Goal: Book appointment/travel/reservation

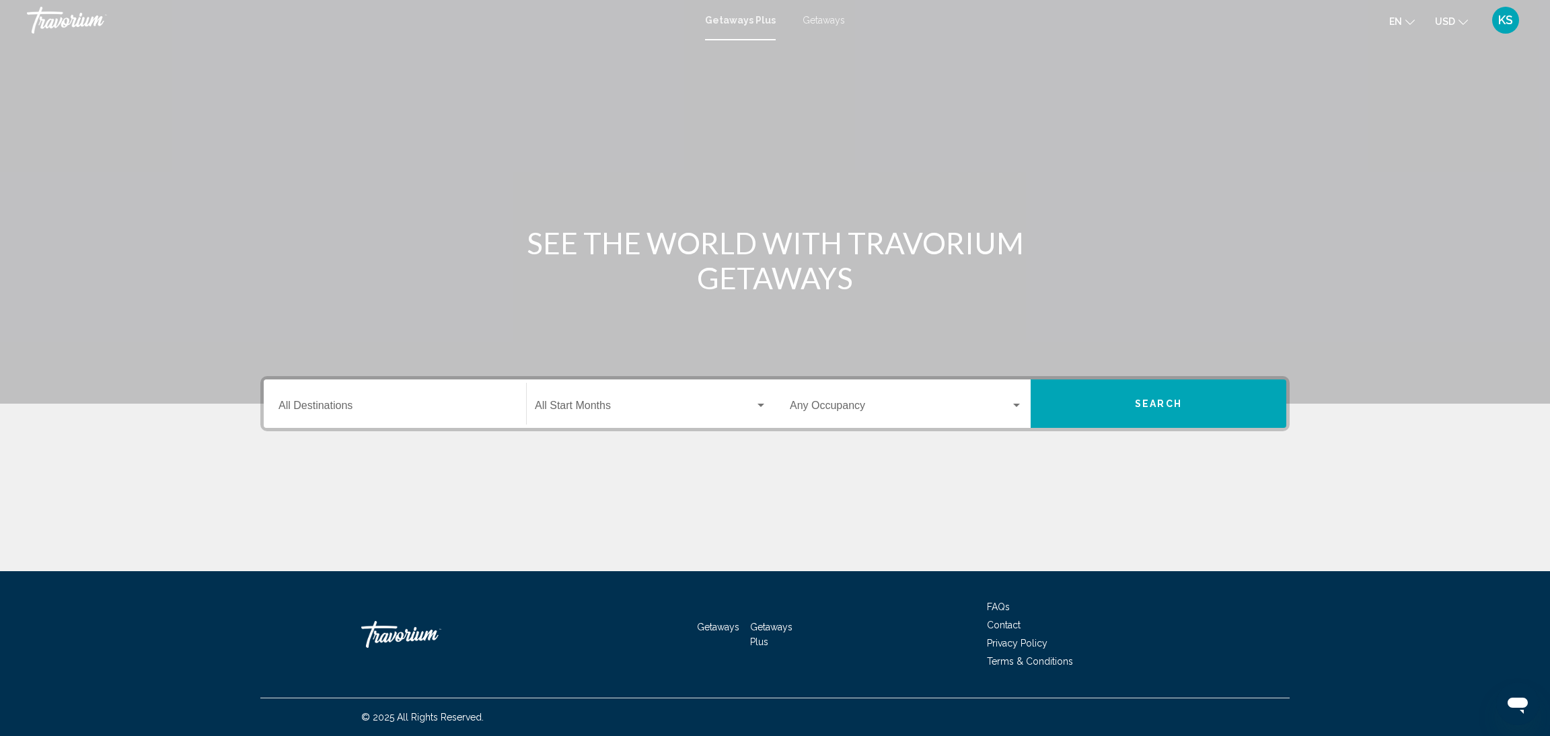
click at [396, 400] on div "Destination All Destinations" at bounding box center [394, 404] width 233 height 42
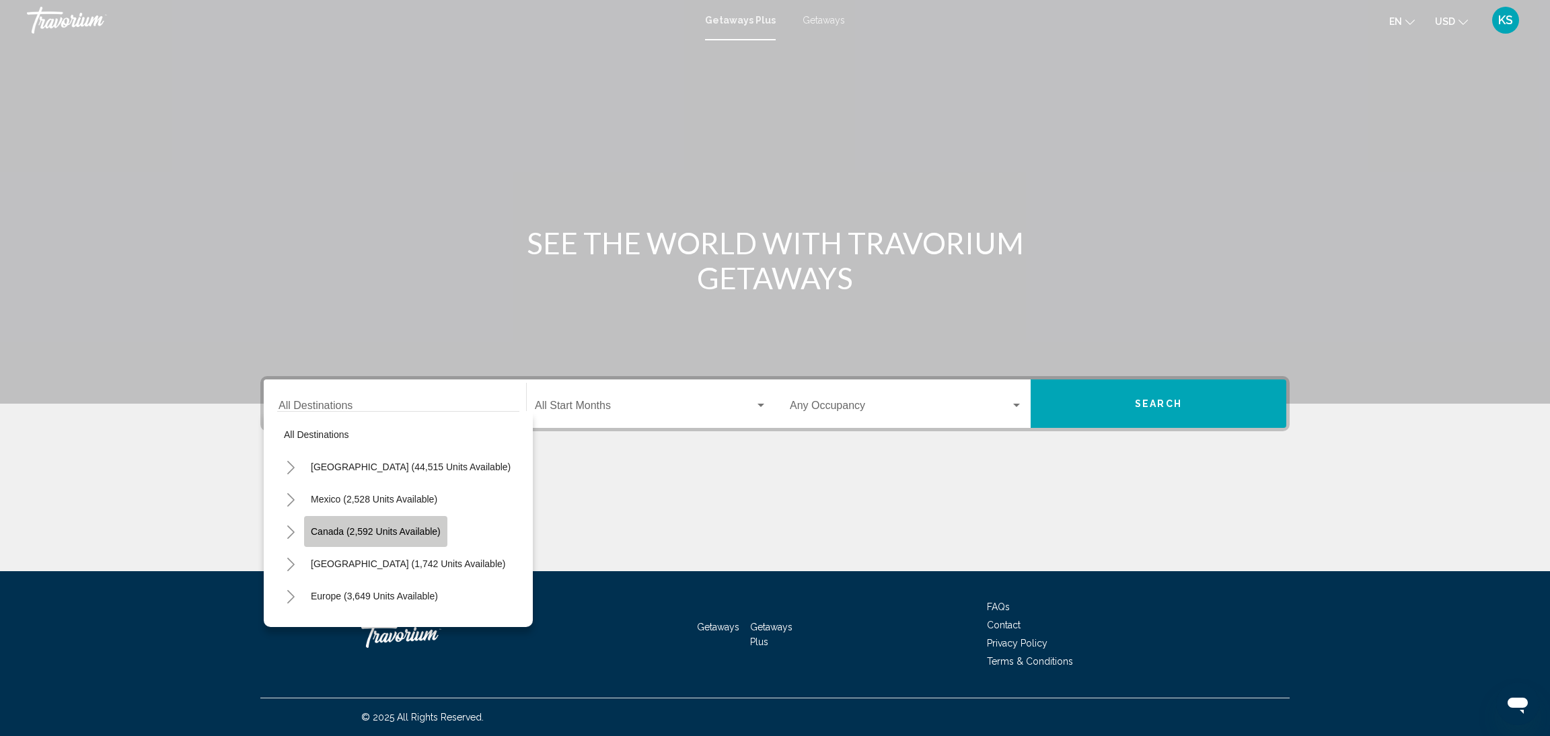
click at [356, 524] on button "Canada (2,592 units available)" at bounding box center [375, 531] width 143 height 31
type input "**********"
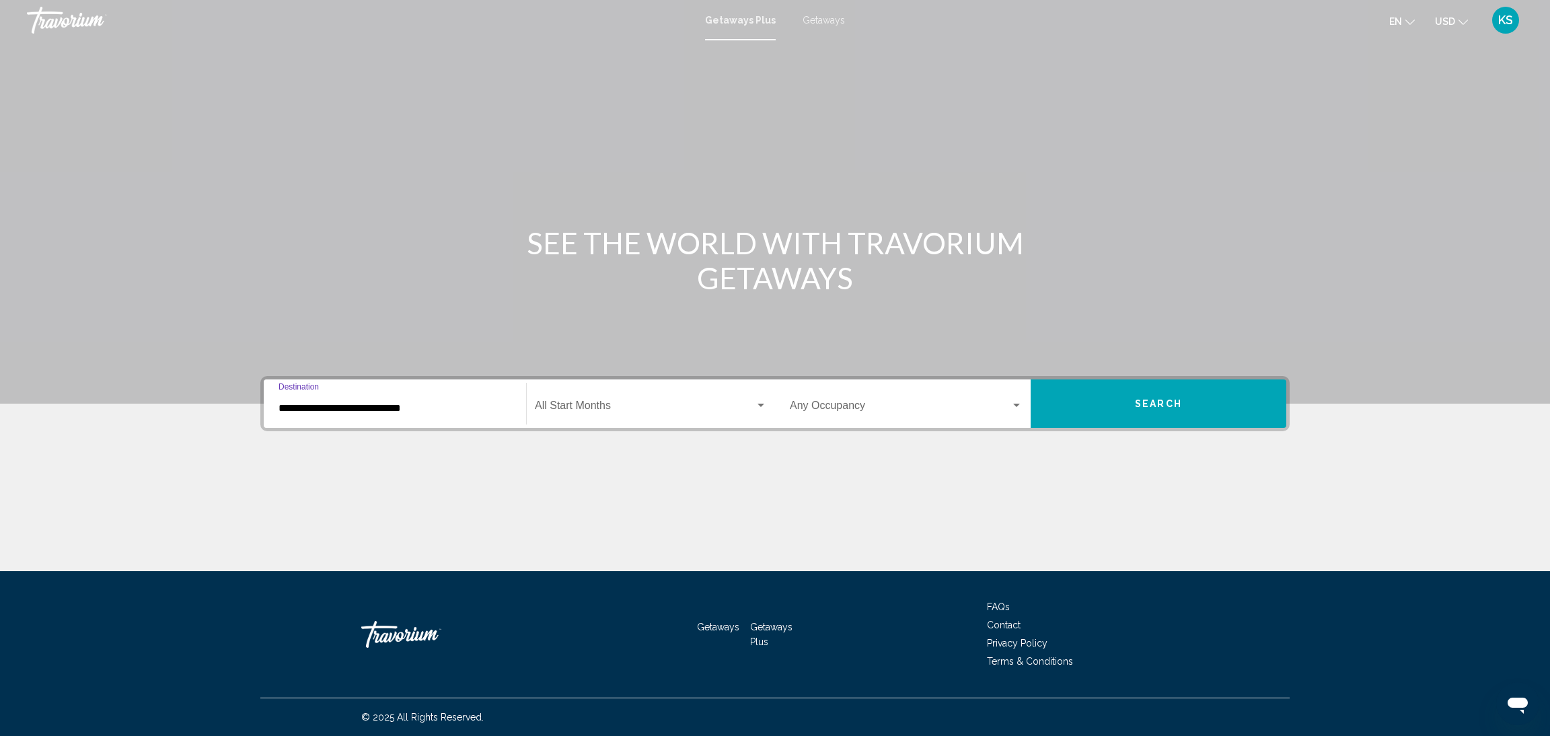
click at [640, 410] on span "Search widget" at bounding box center [645, 408] width 220 height 12
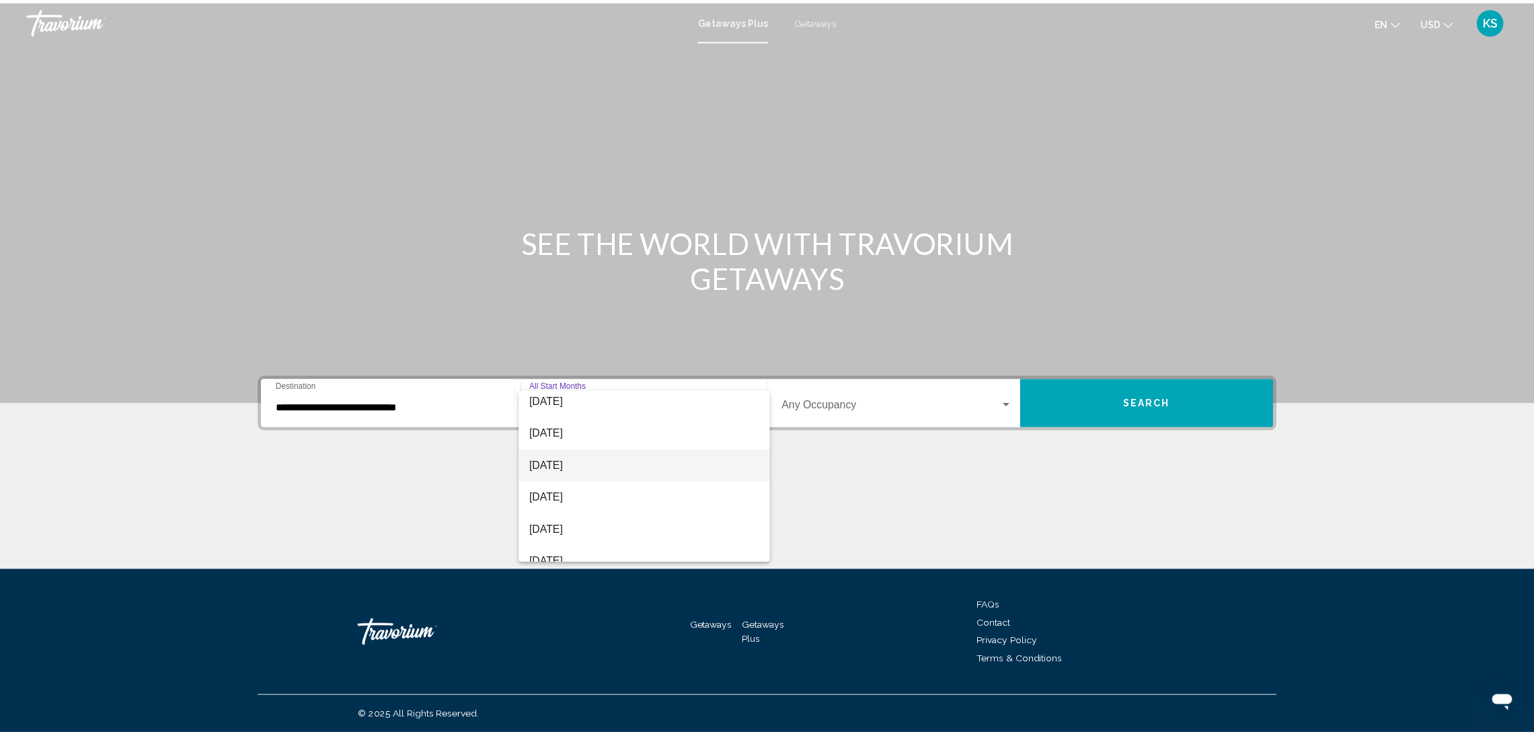
scroll to position [101, 0]
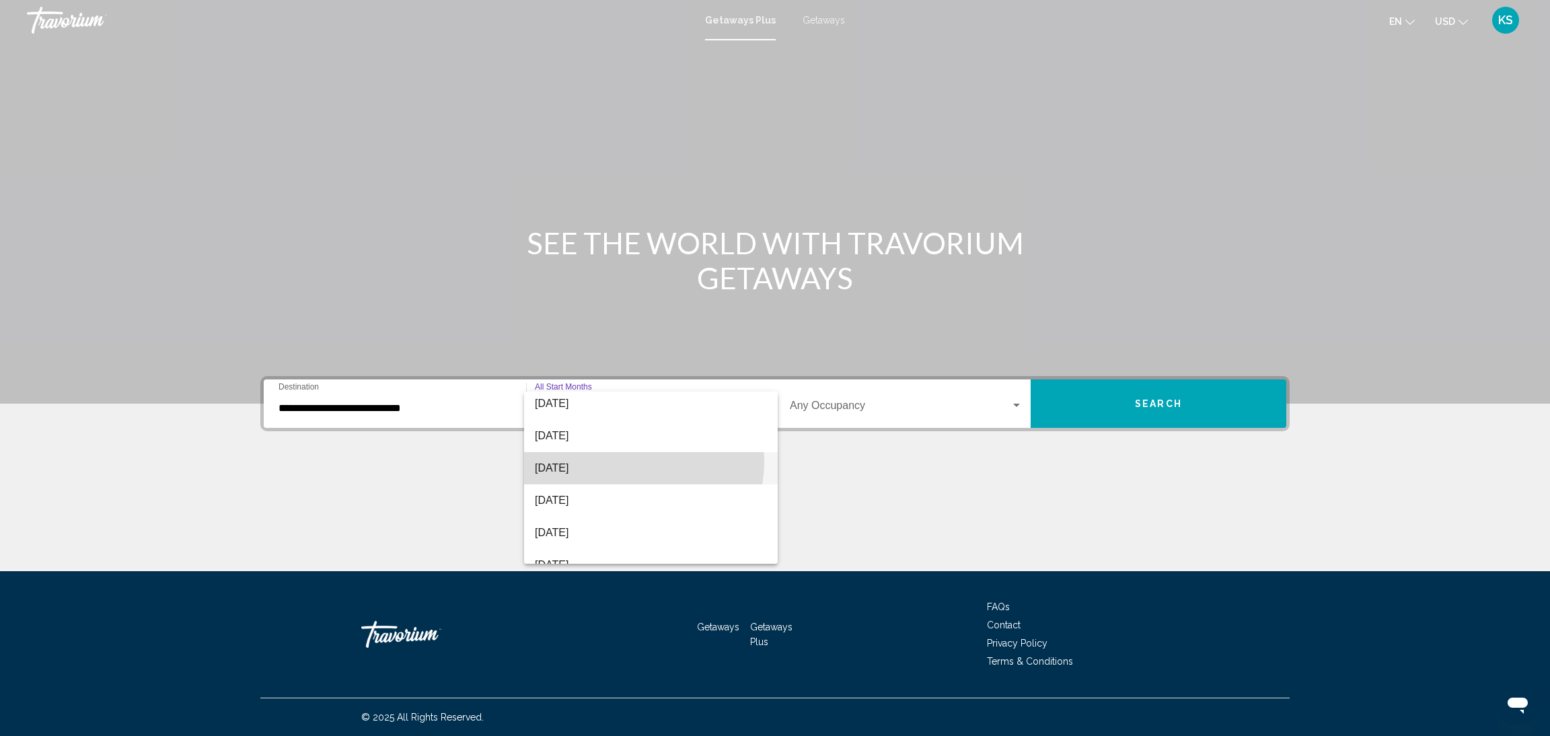
click at [632, 461] on span "[DATE]" at bounding box center [651, 468] width 232 height 32
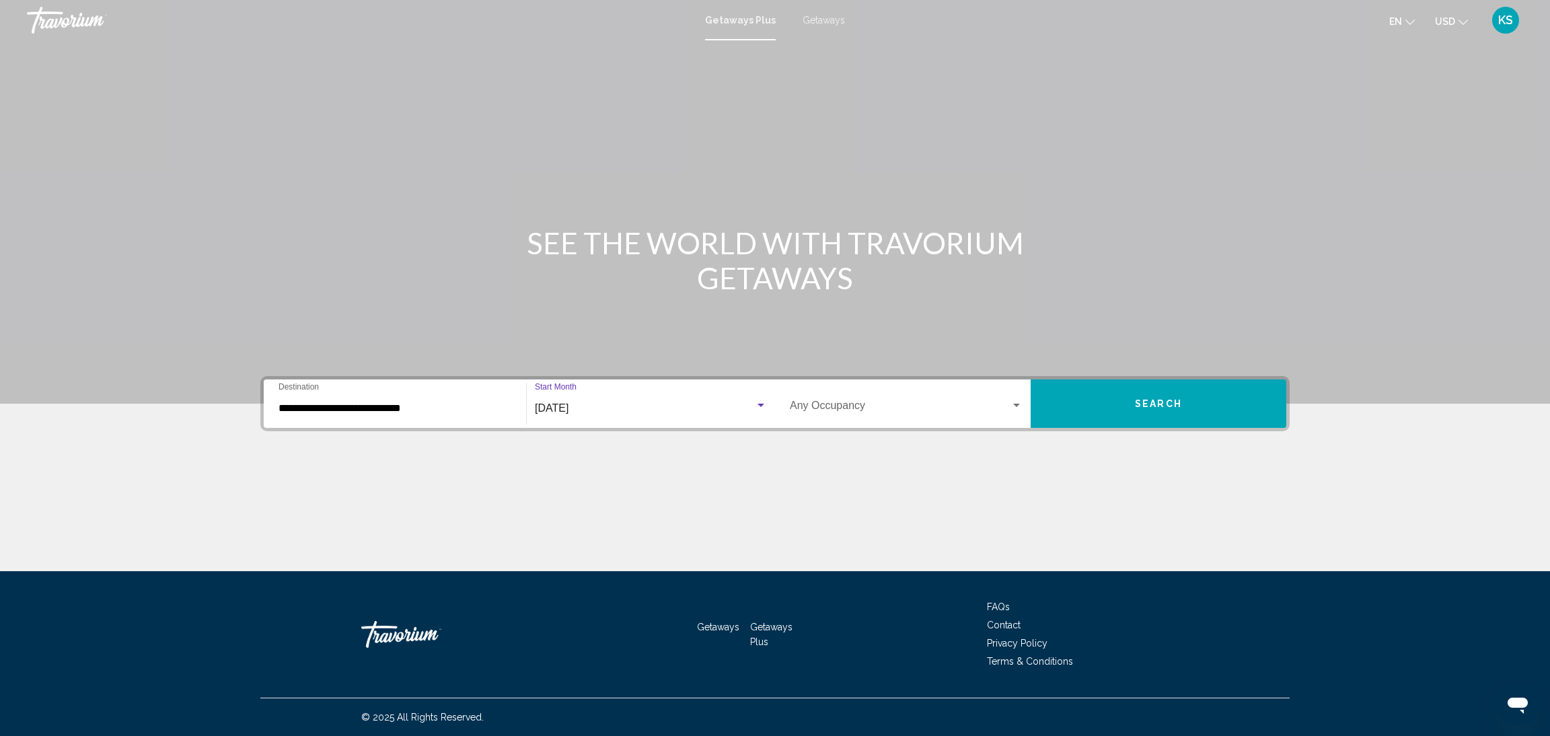
click at [841, 408] on span "Search widget" at bounding box center [900, 408] width 221 height 12
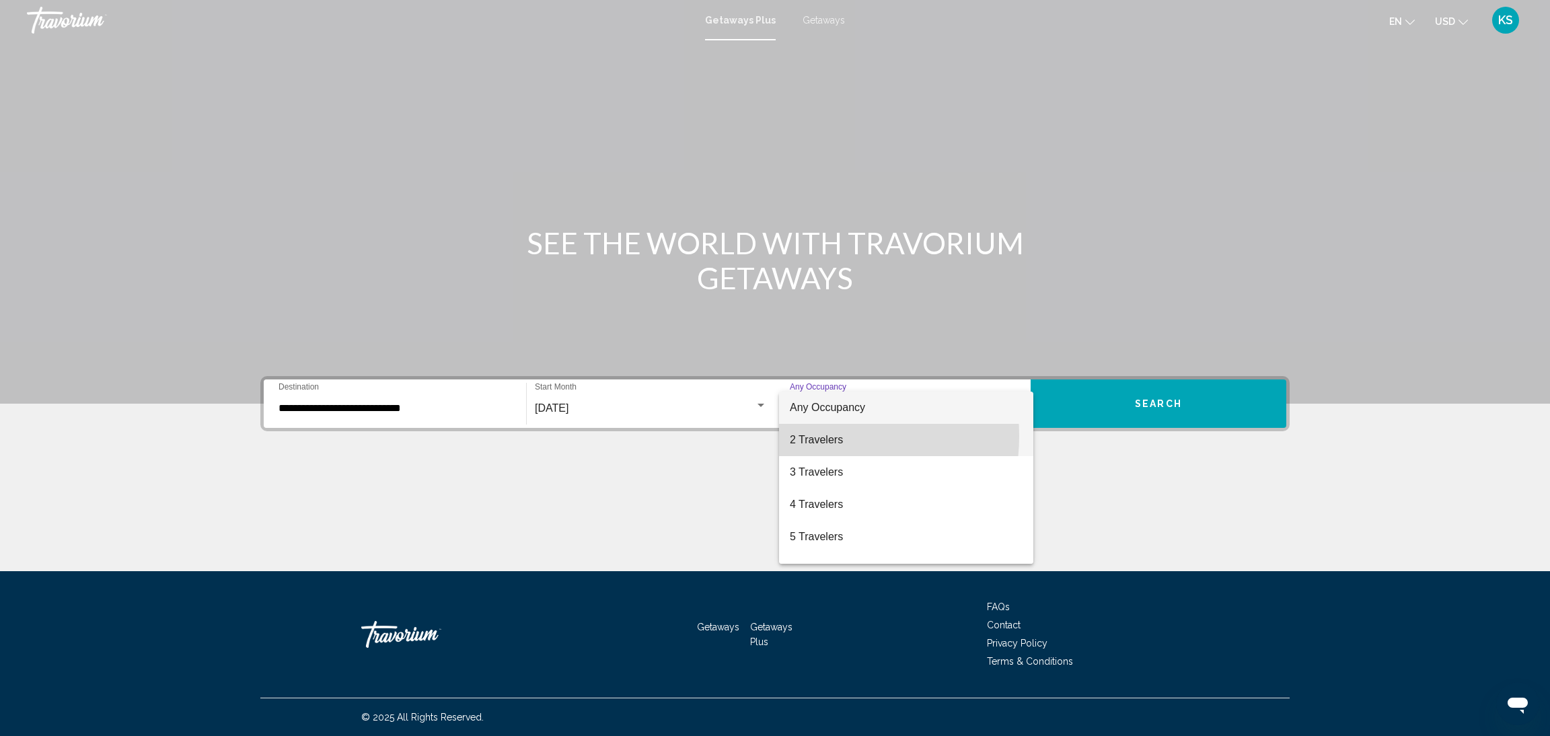
click at [813, 435] on span "2 Travelers" at bounding box center [906, 440] width 233 height 32
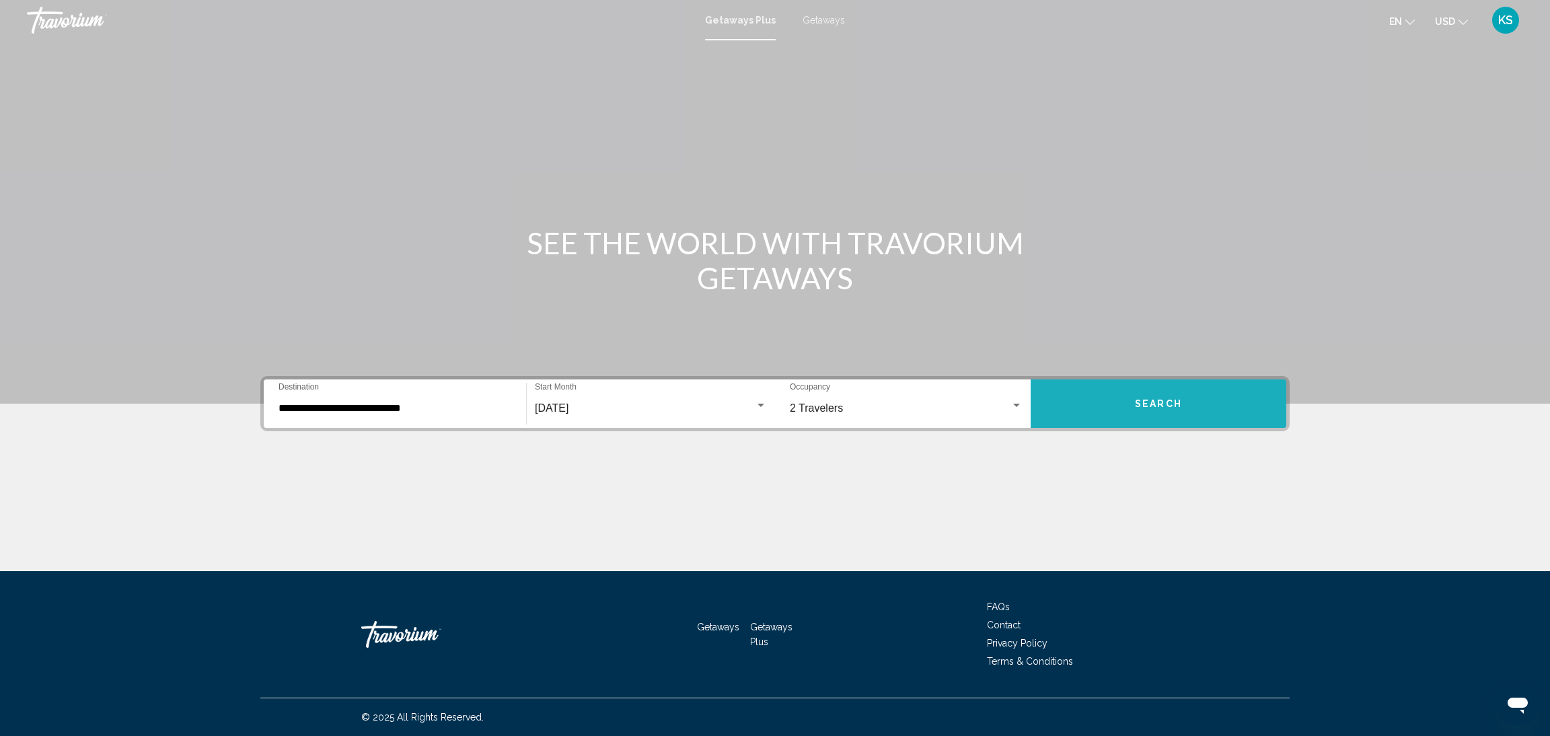
click at [1149, 391] on button "Search" at bounding box center [1158, 403] width 256 height 48
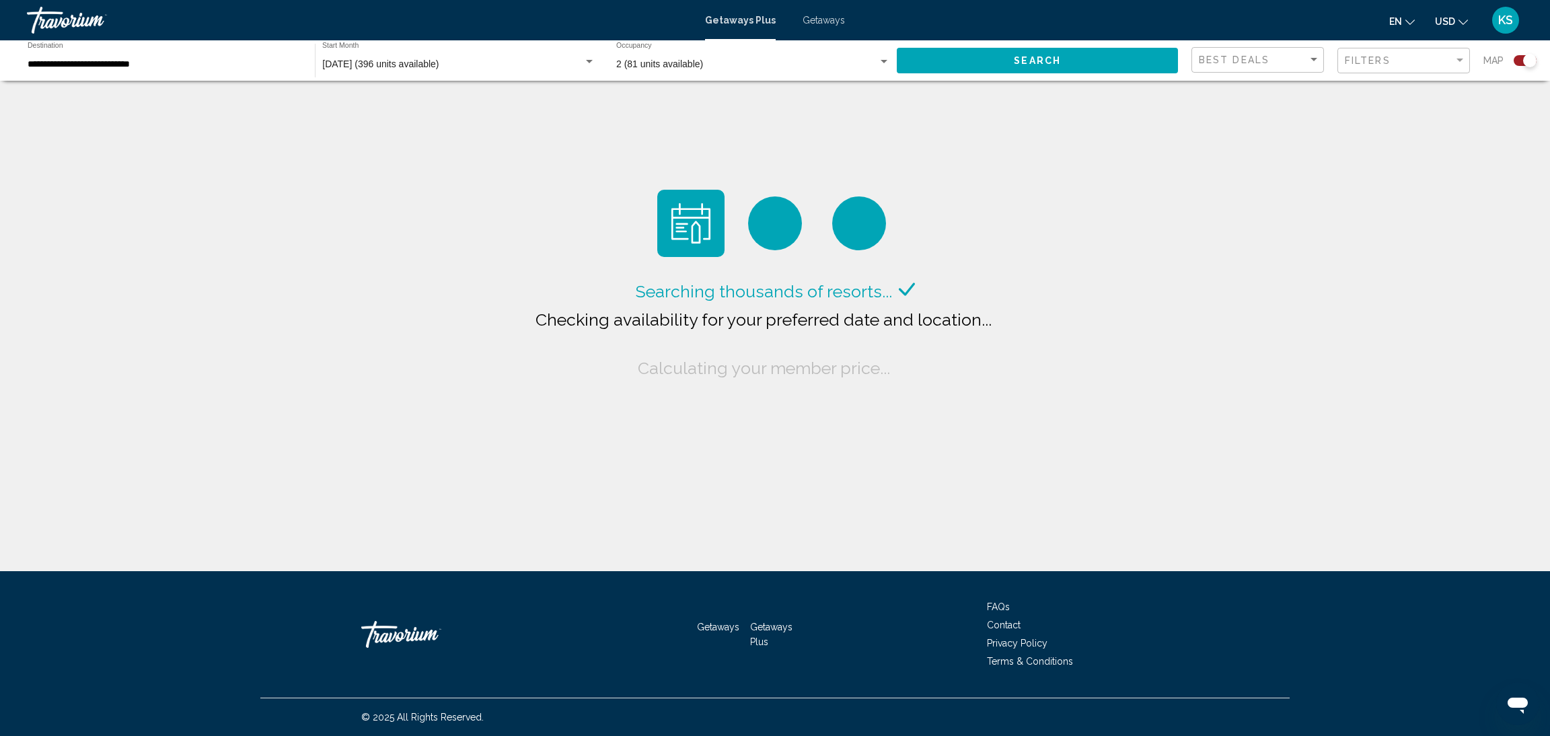
click at [1451, 17] on span "USD" at bounding box center [1445, 21] width 20 height 11
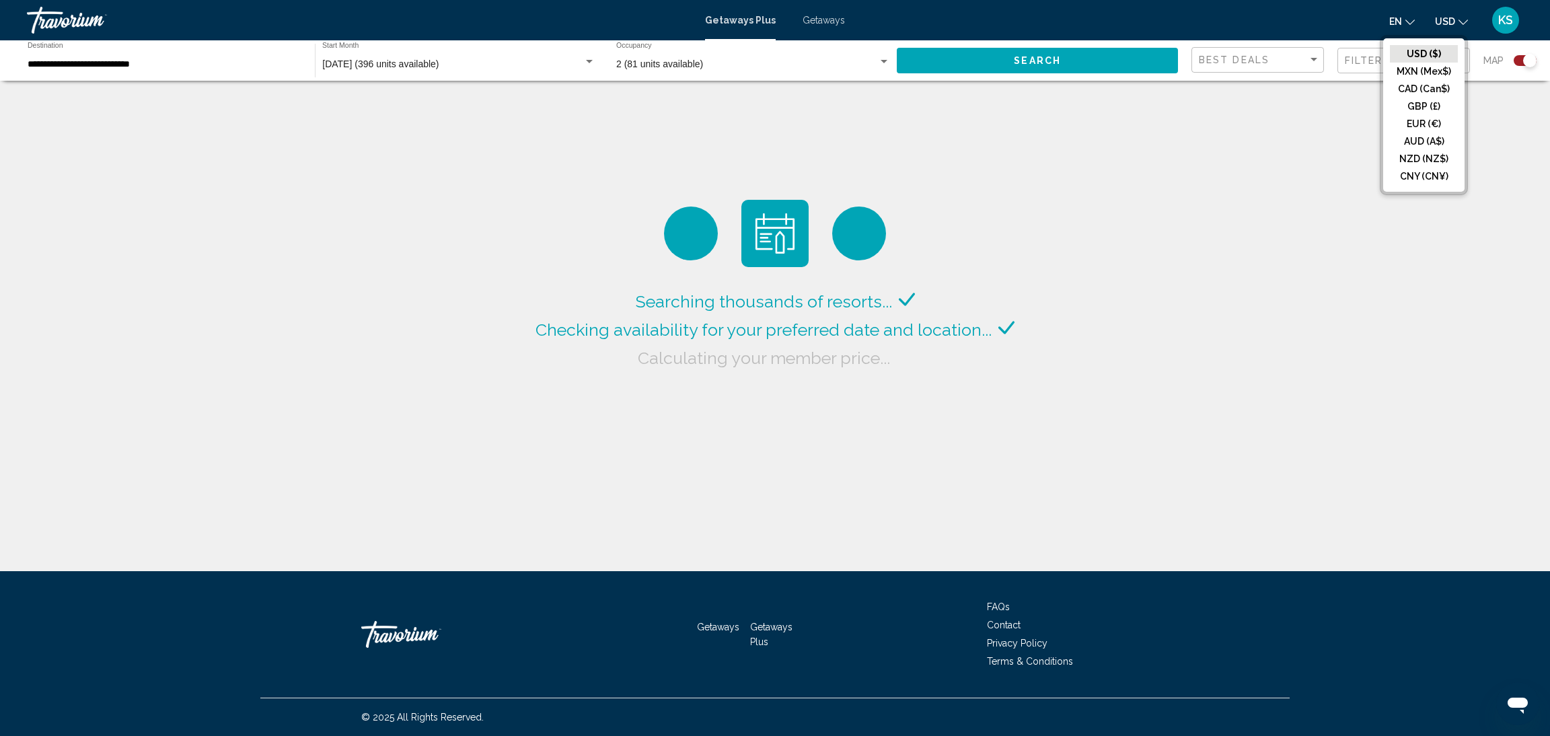
click at [1420, 94] on button "CAD (Can$)" at bounding box center [1424, 88] width 68 height 17
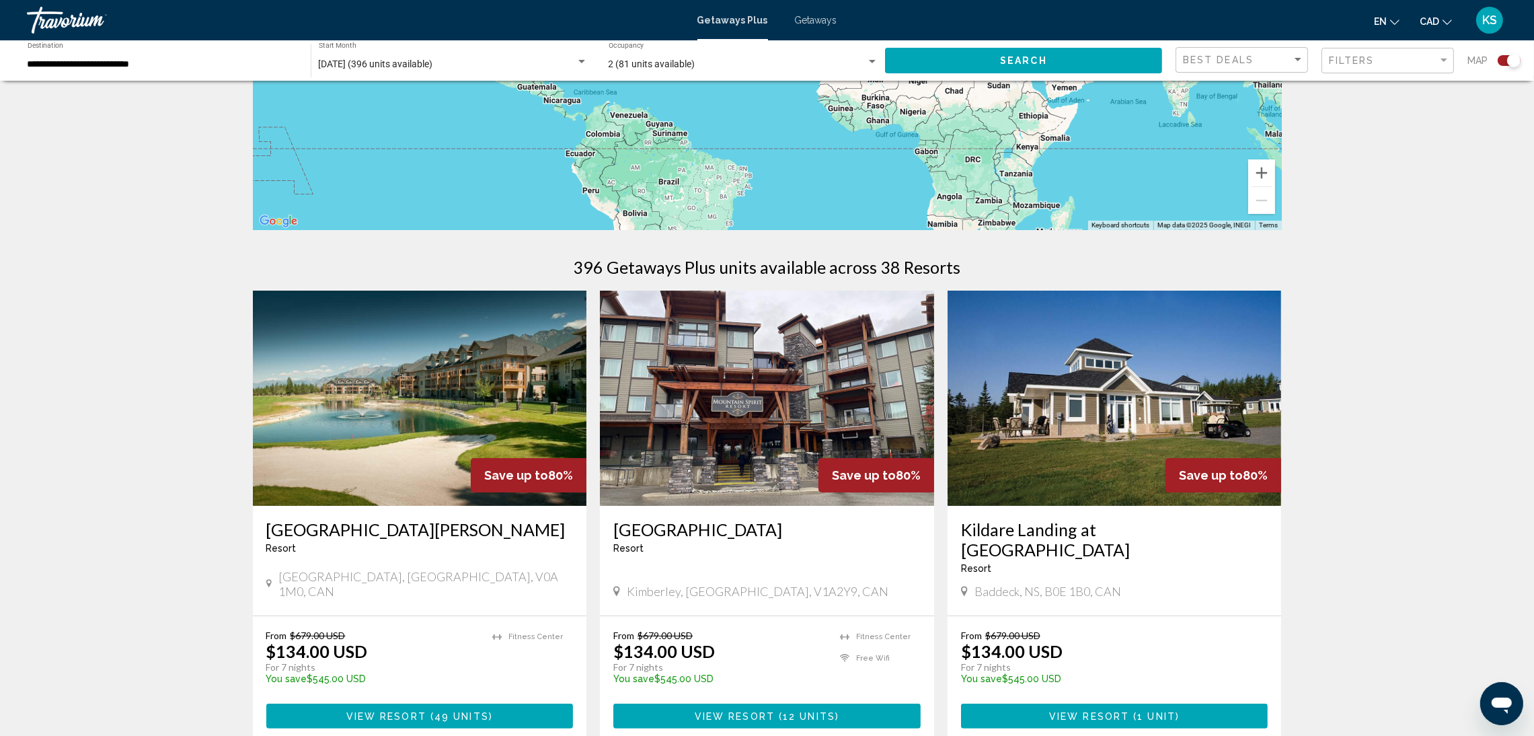
scroll to position [302, 0]
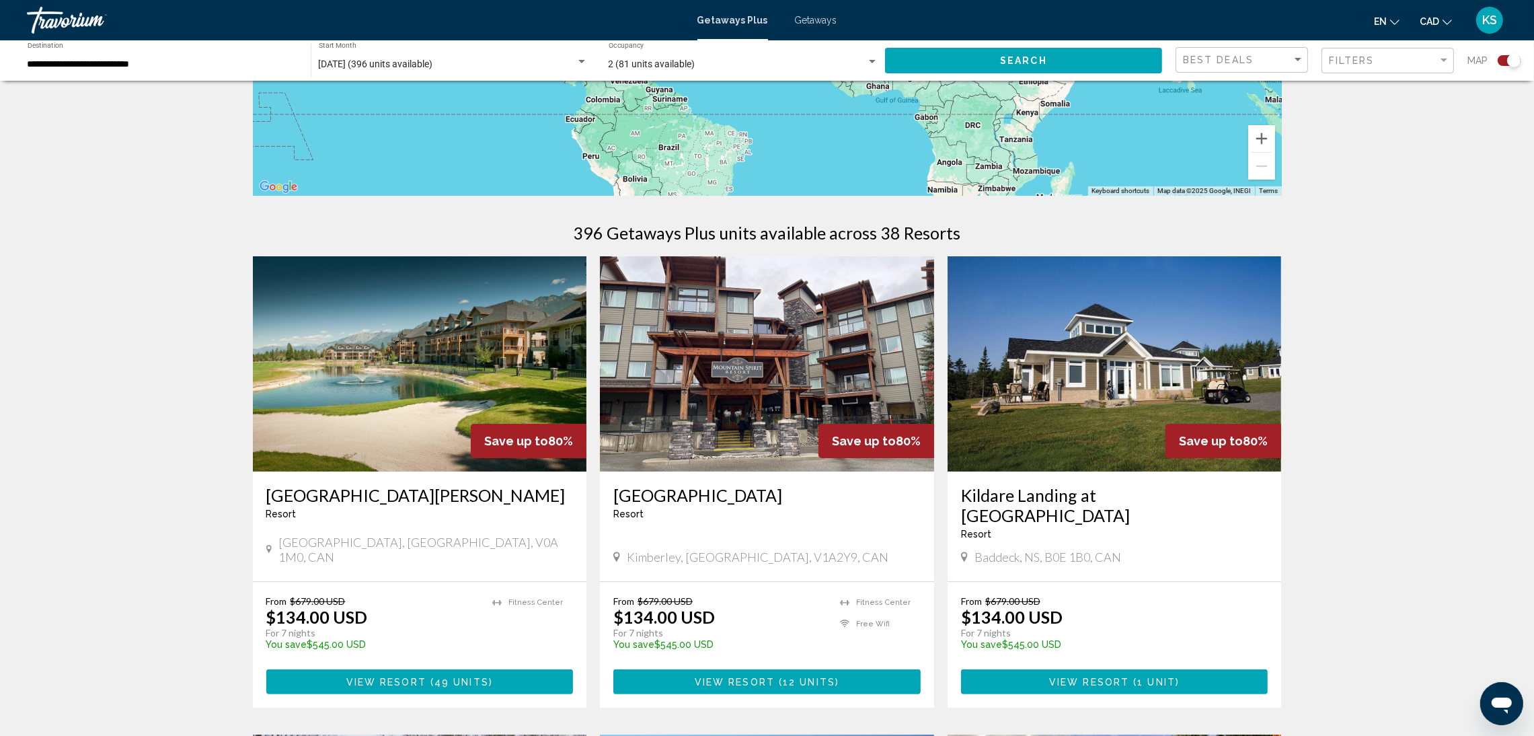
click at [495, 381] on img "Main content" at bounding box center [420, 363] width 334 height 215
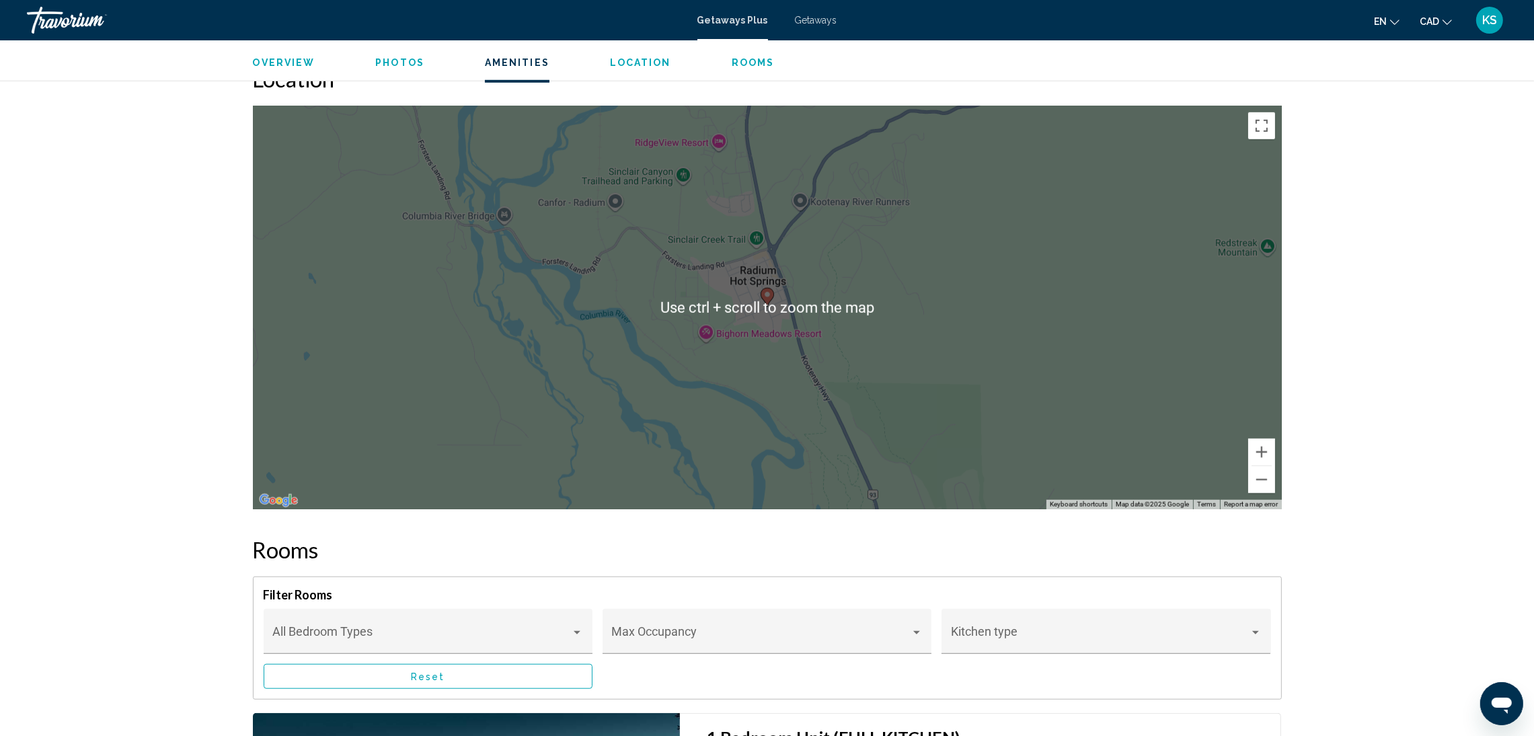
scroll to position [1715, 0]
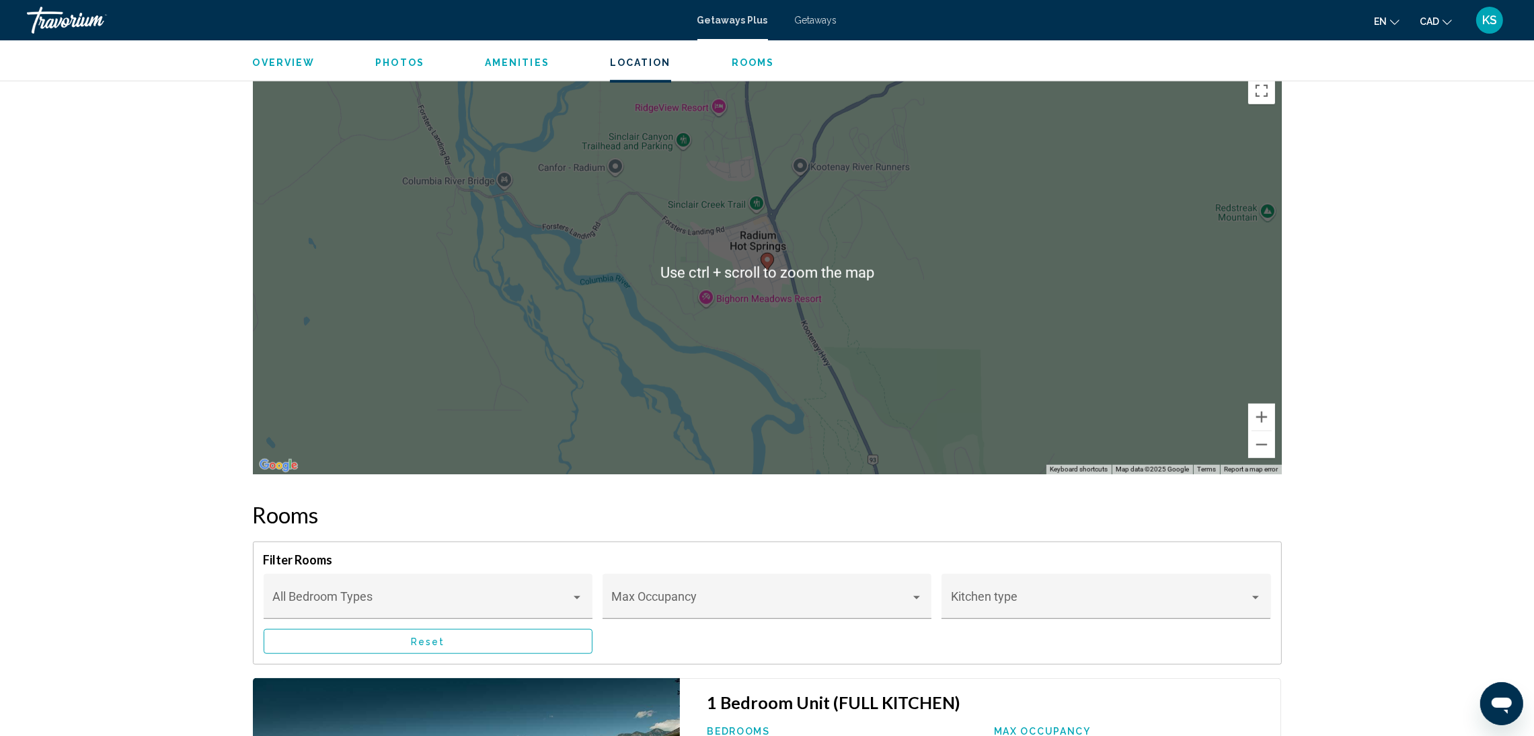
click at [757, 287] on div "To activate drag with keyboard, press Alt + Enter. Once in keyboard drag state,…" at bounding box center [767, 273] width 1029 height 404
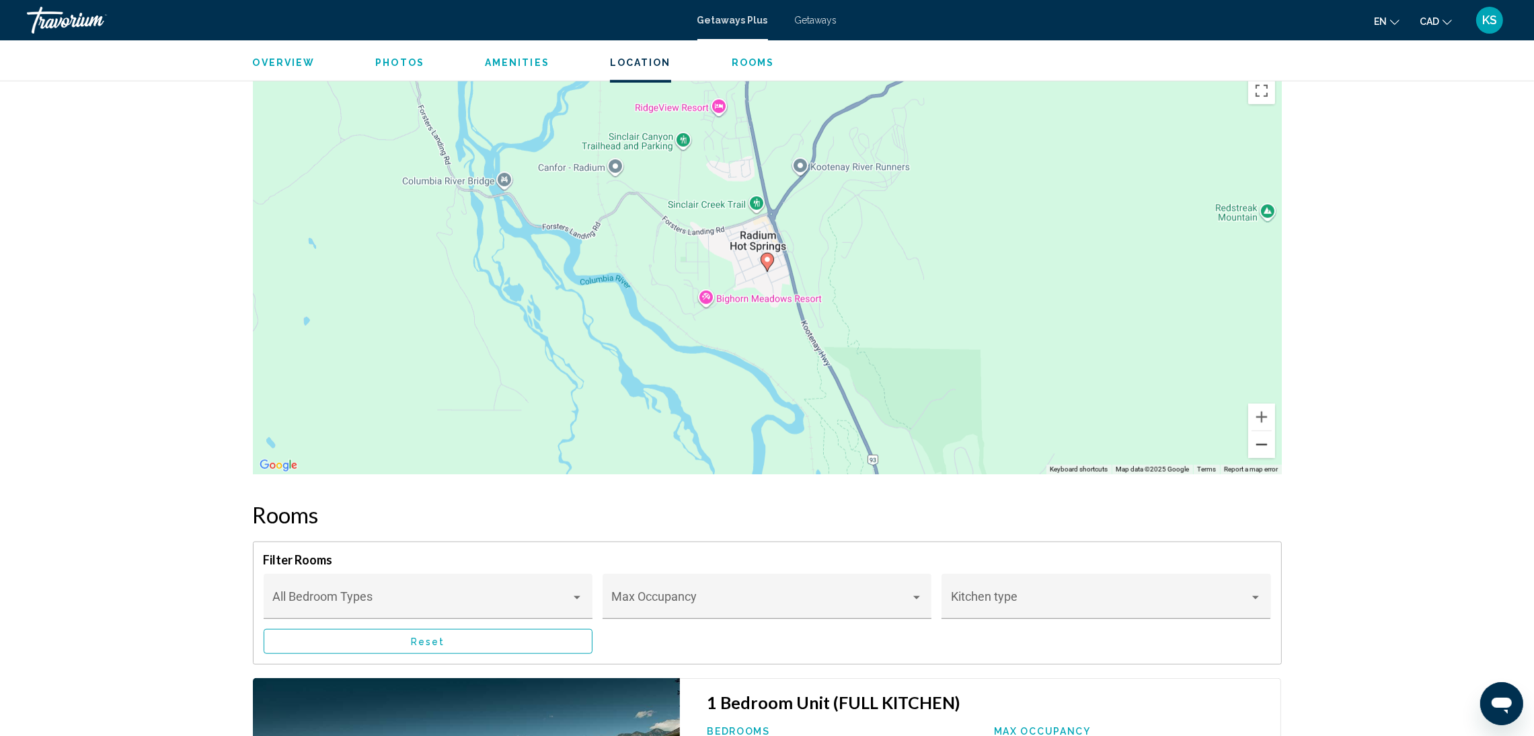
click at [1252, 446] on button "Zoom out" at bounding box center [1261, 444] width 27 height 27
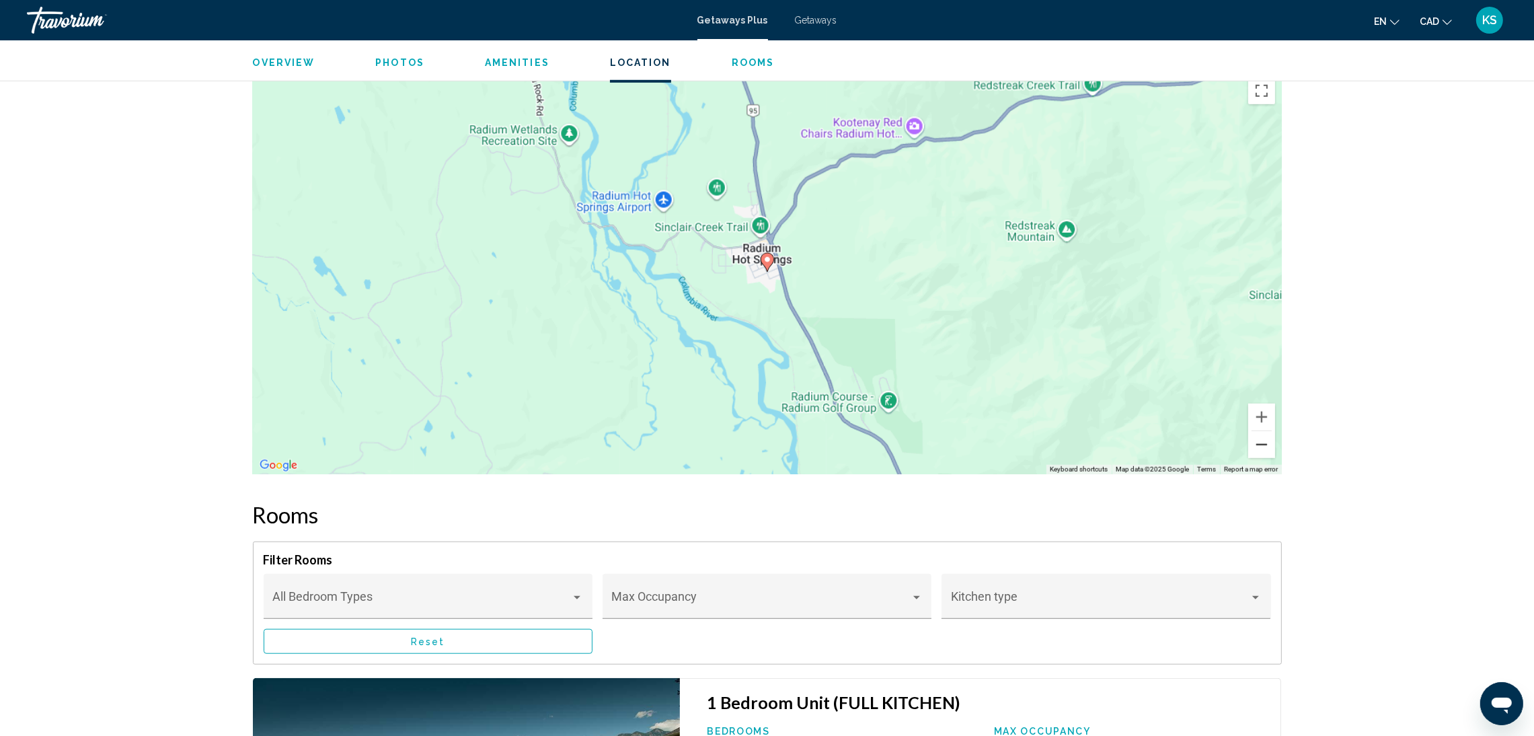
click at [1252, 446] on button "Zoom out" at bounding box center [1261, 444] width 27 height 27
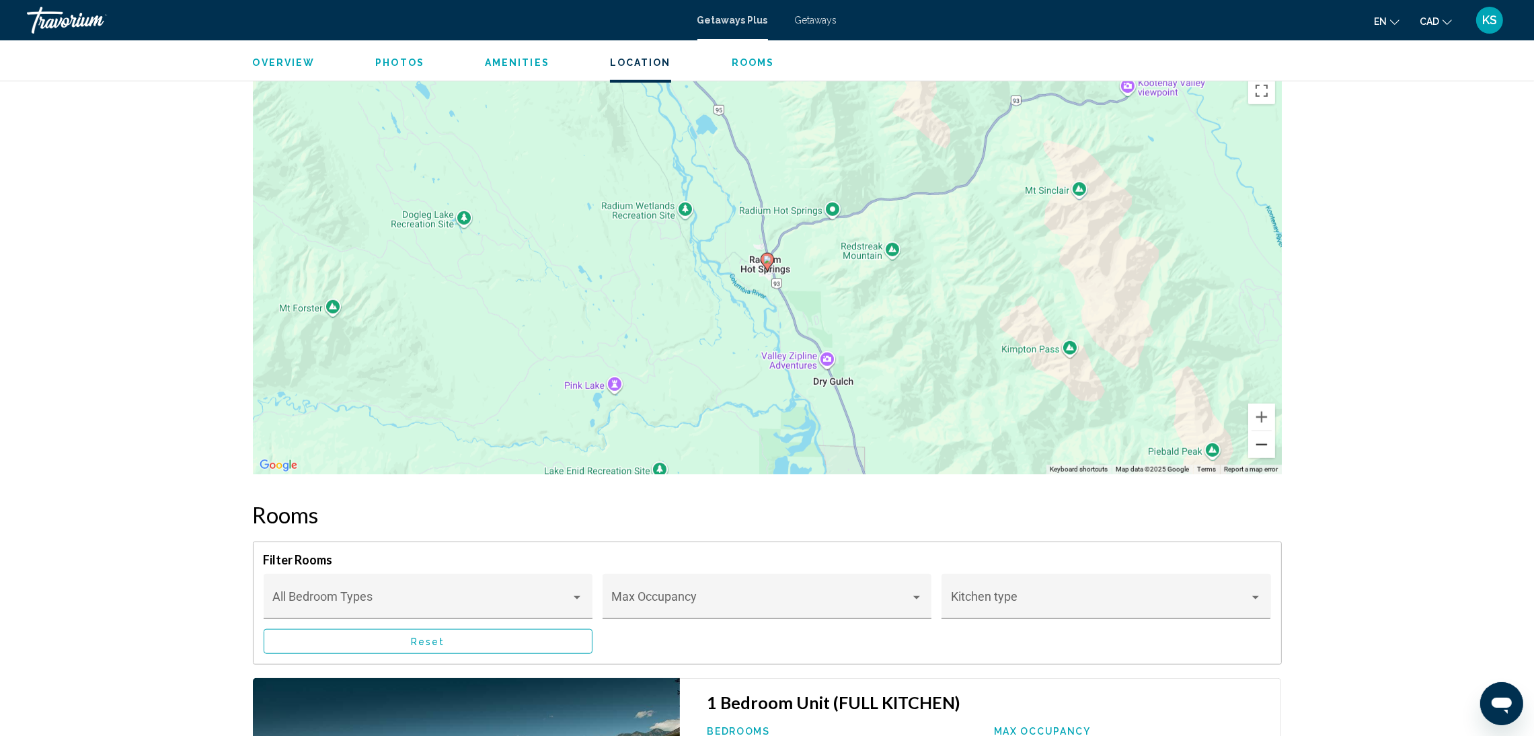
click at [1252, 446] on button "Zoom out" at bounding box center [1261, 444] width 27 height 27
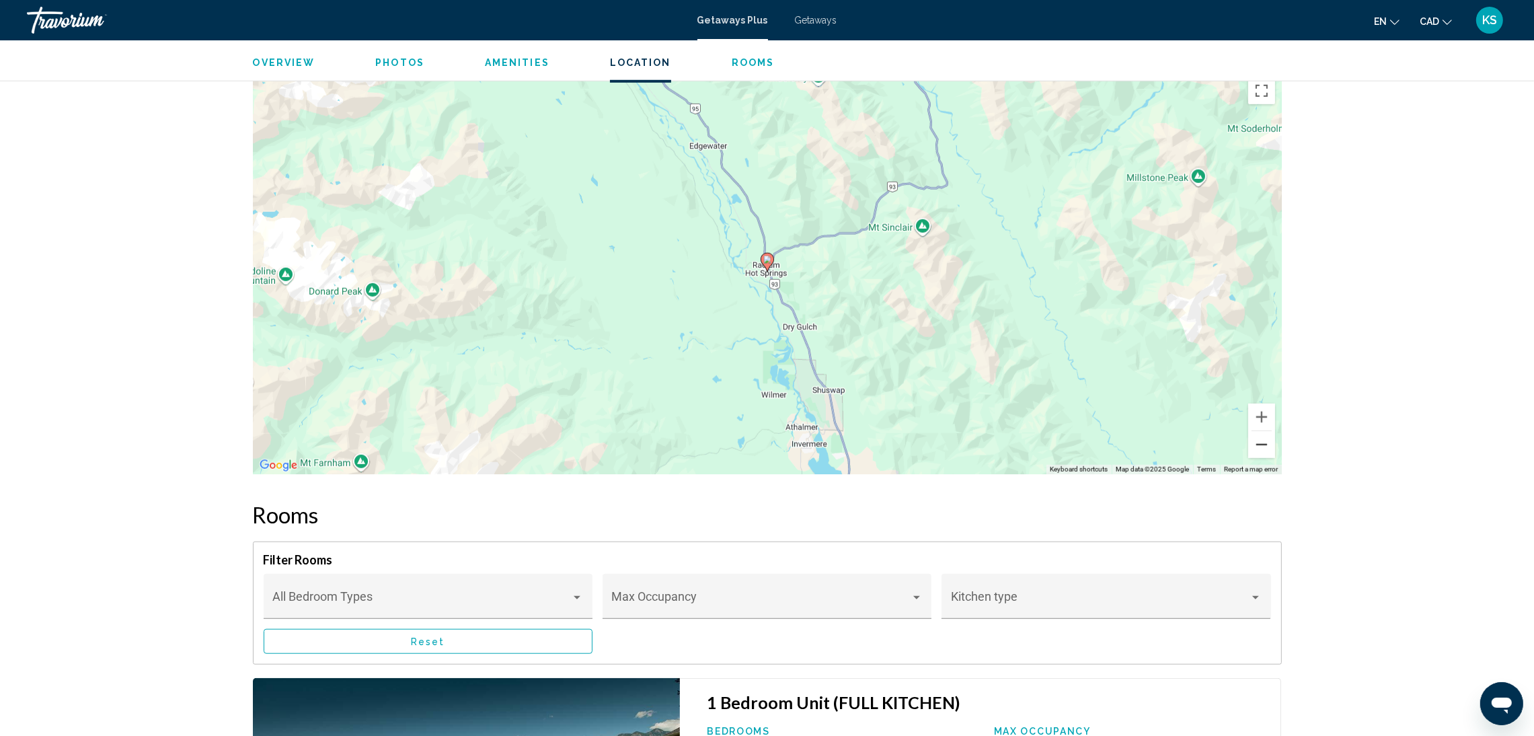
click at [1249, 450] on button "Zoom out" at bounding box center [1261, 444] width 27 height 27
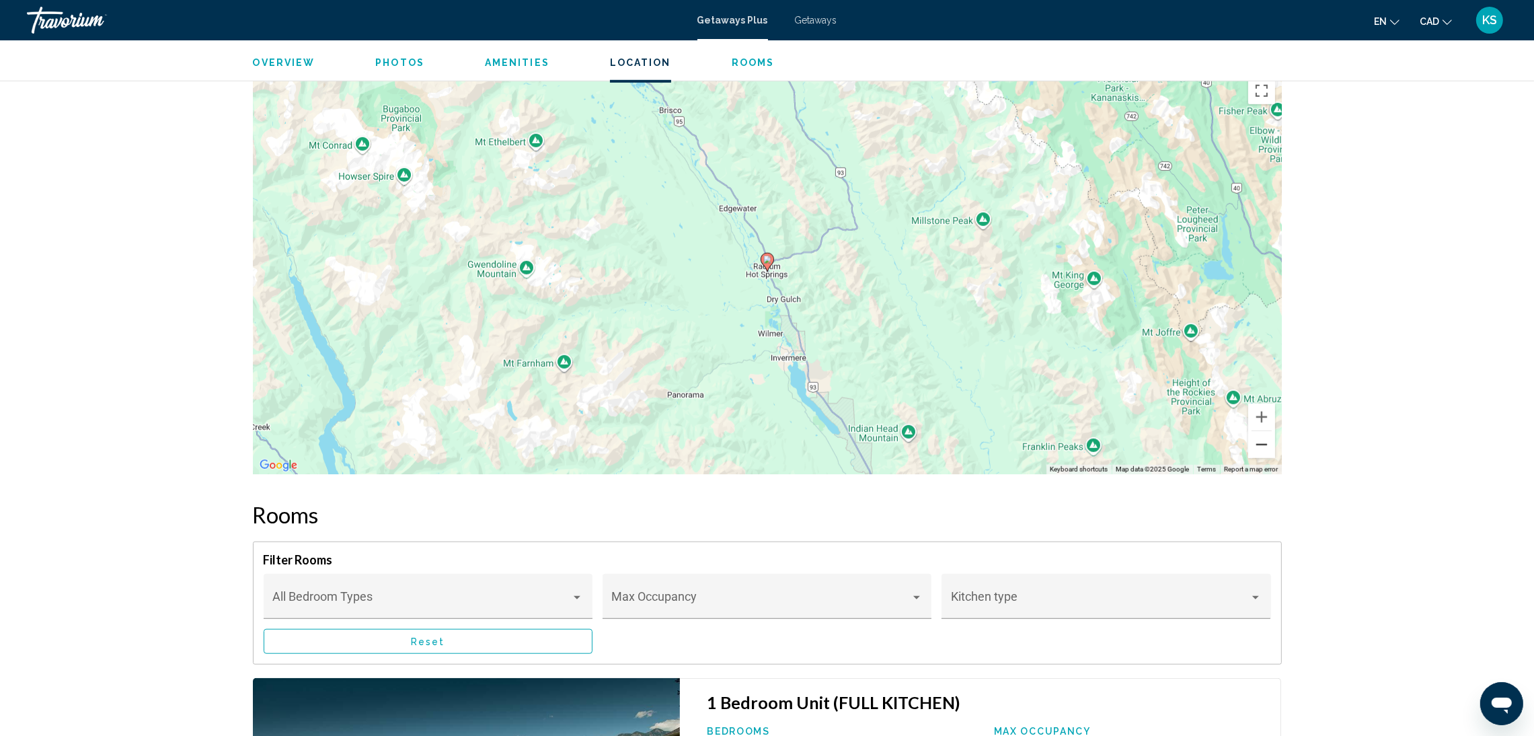
click at [1249, 450] on button "Zoom out" at bounding box center [1261, 444] width 27 height 27
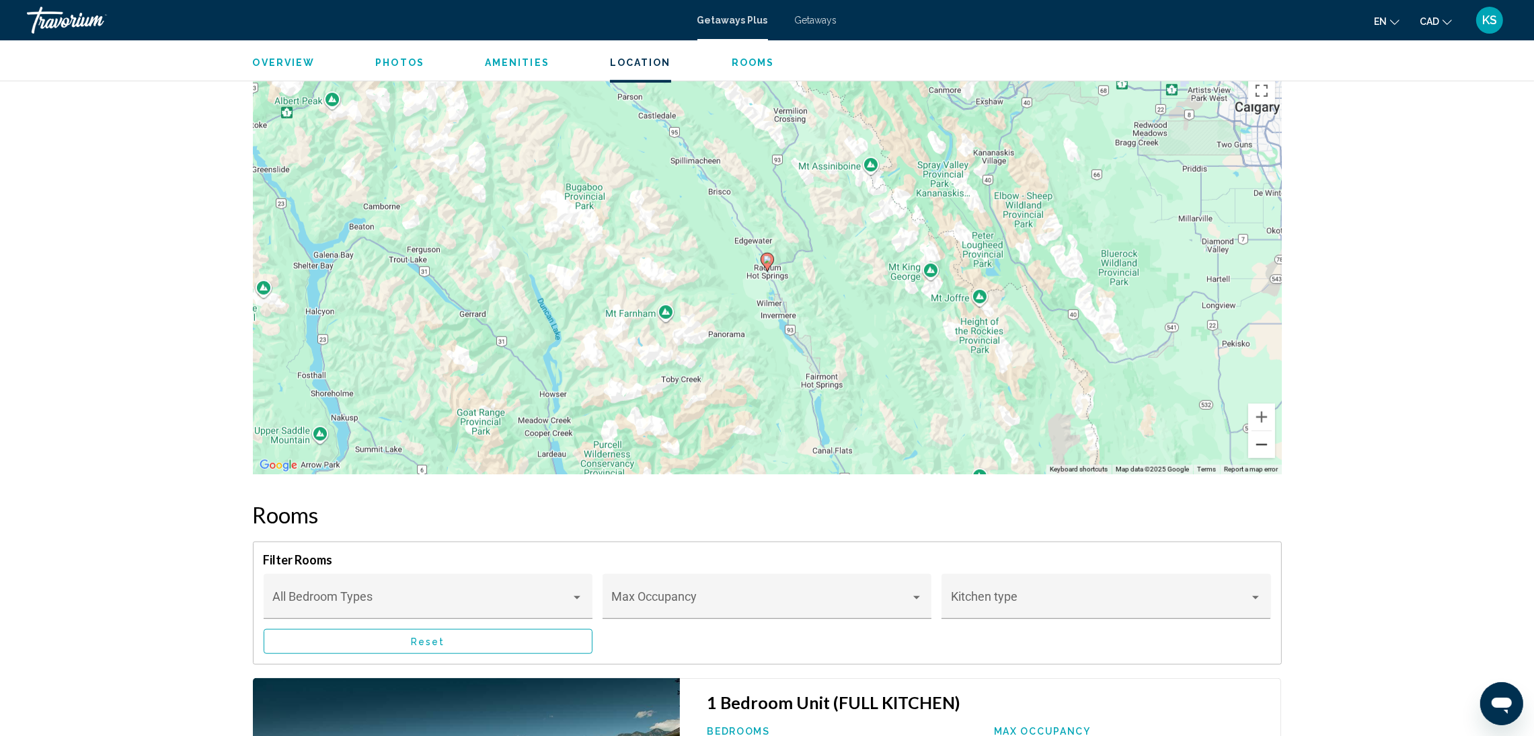
click at [1249, 450] on button "Zoom out" at bounding box center [1261, 444] width 27 height 27
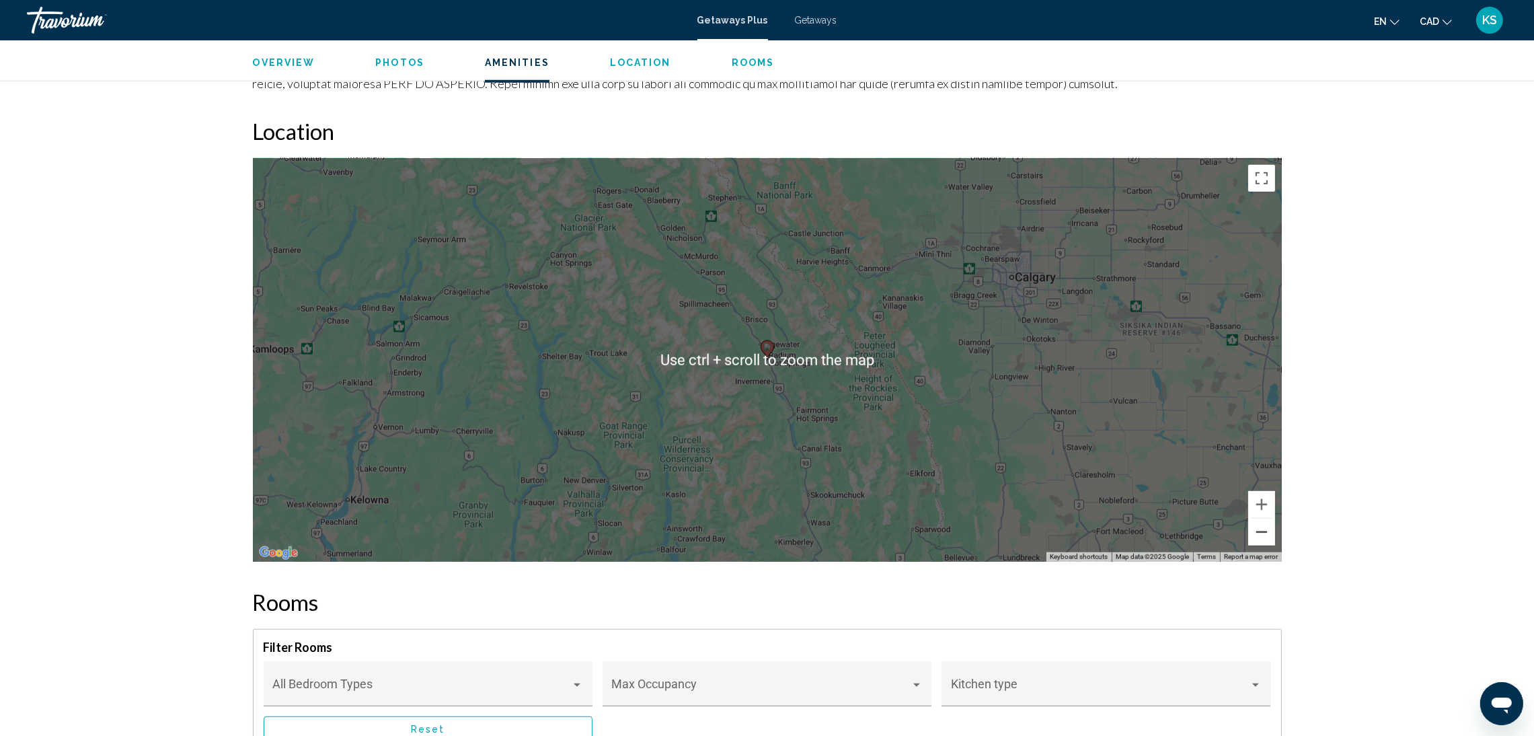
scroll to position [1513, 0]
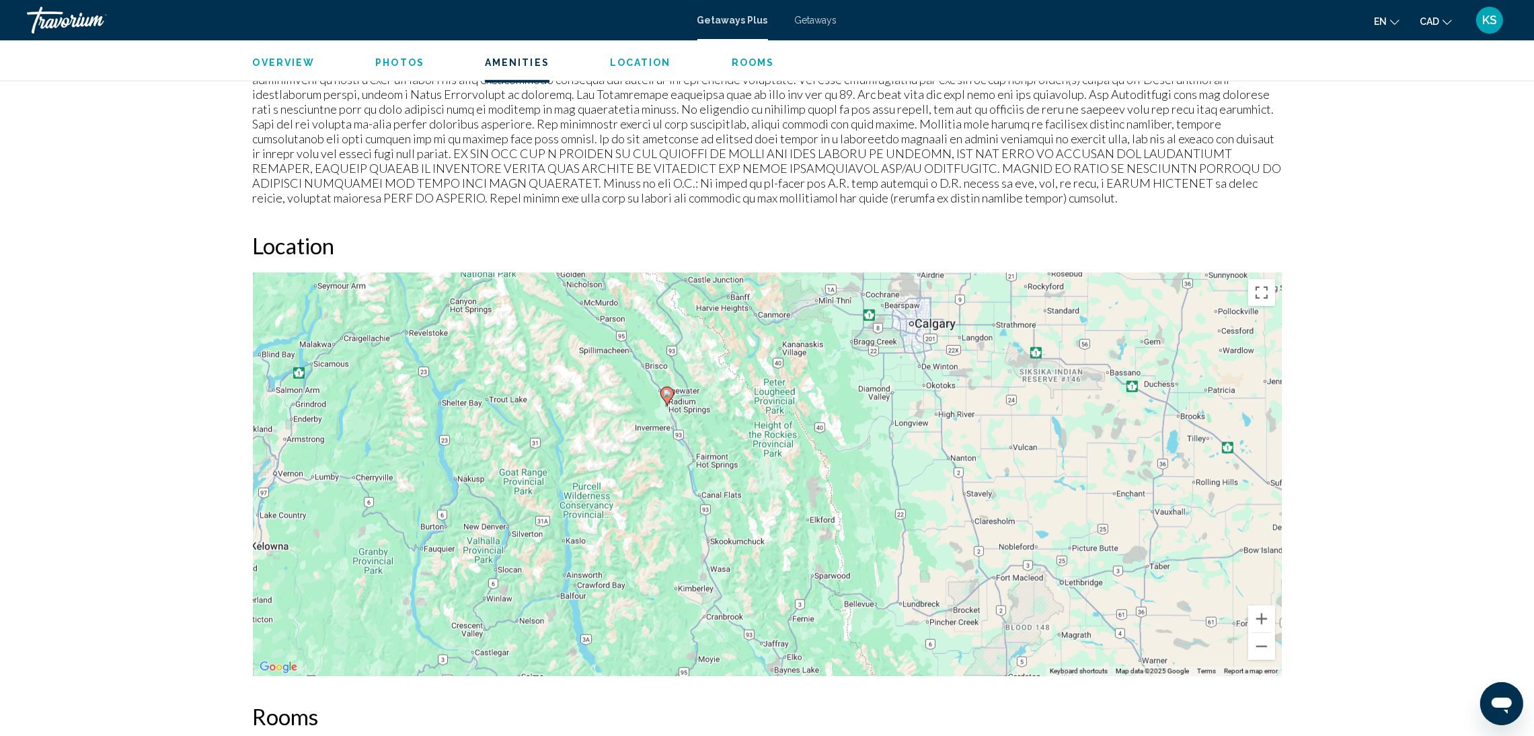
drag, startPoint x: 755, startPoint y: 478, endPoint x: 657, endPoint y: 410, distance: 119.4
click at [657, 410] on div "To activate drag with keyboard, press Alt + Enter. Once in keyboard drag state,…" at bounding box center [767, 474] width 1029 height 404
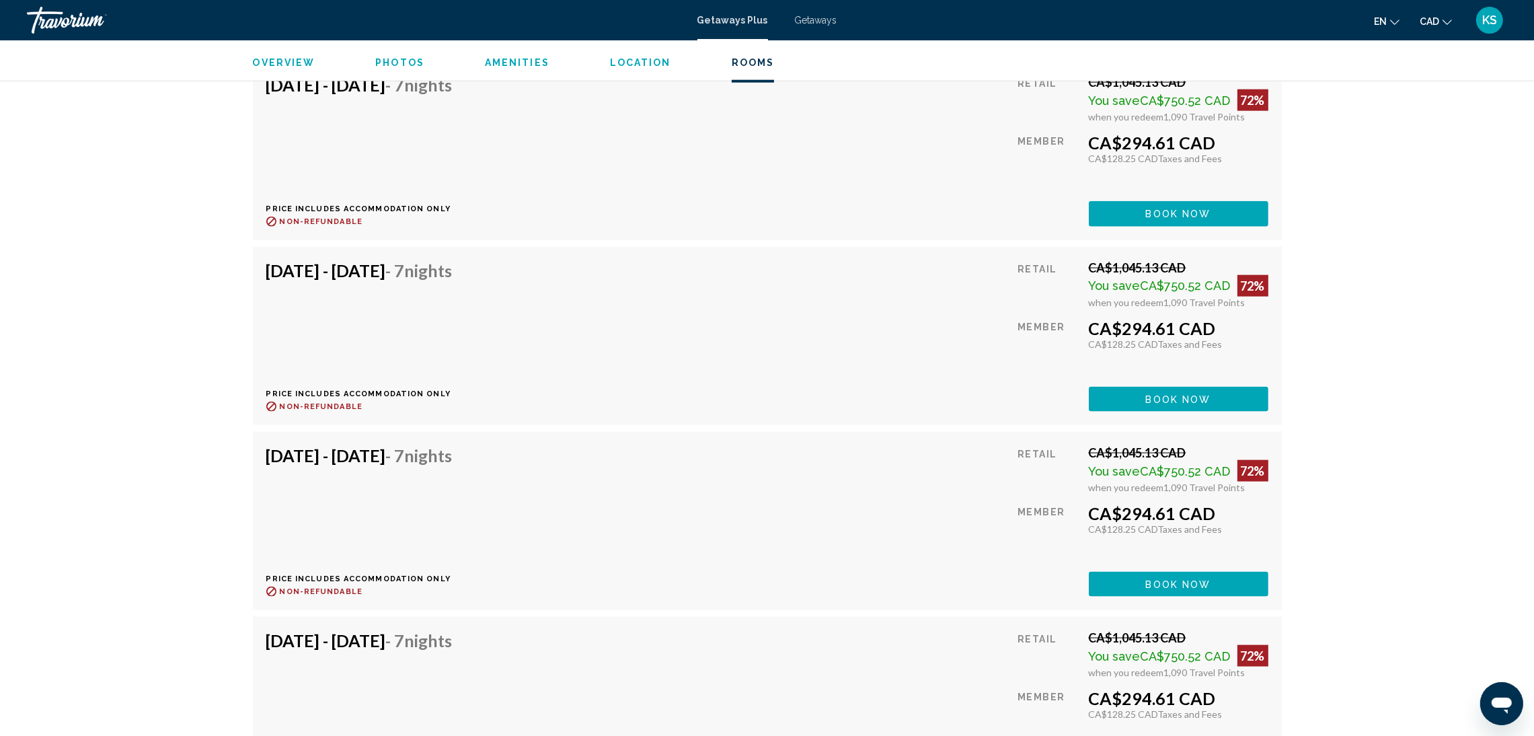
scroll to position [2723, 0]
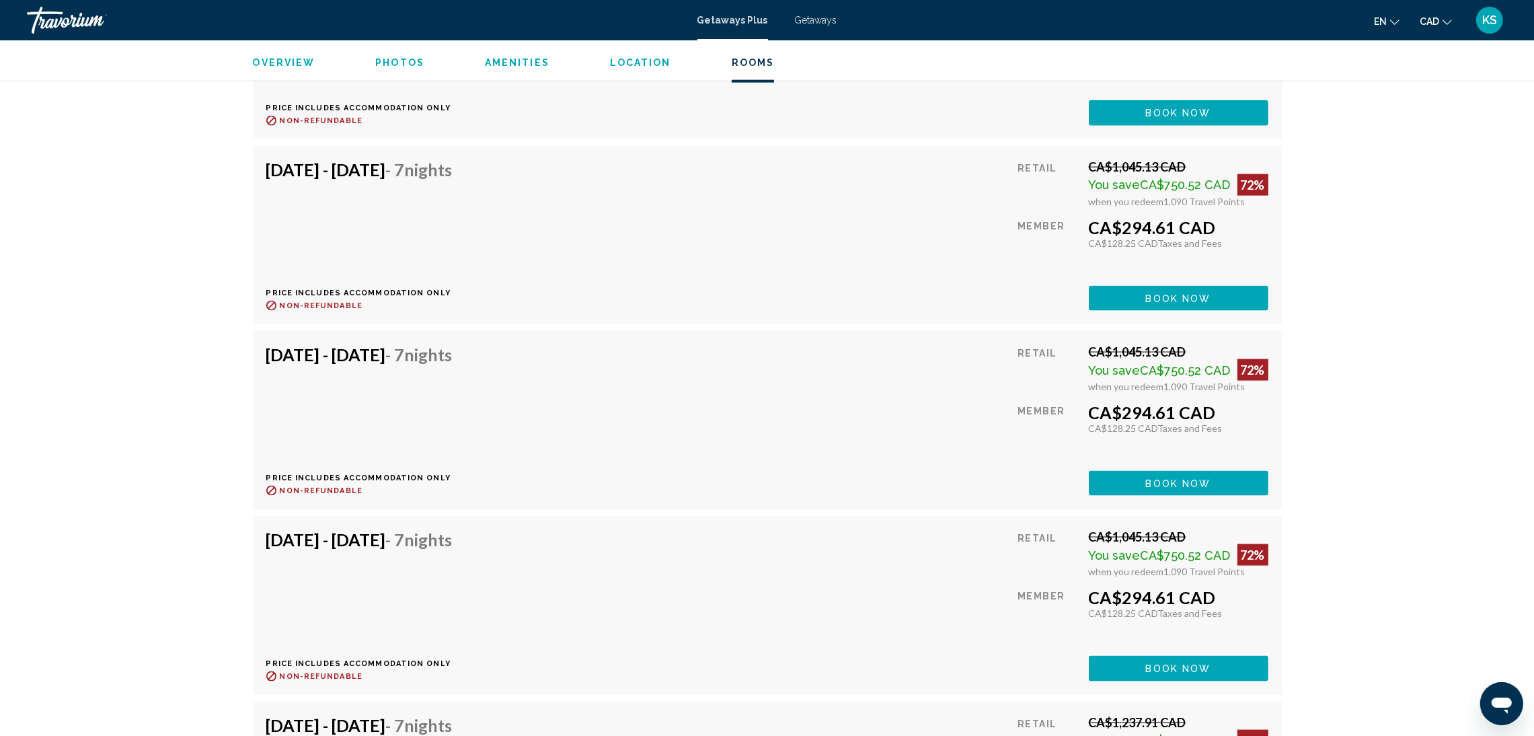
click at [1139, 125] on button "Book now" at bounding box center [1179, 112] width 180 height 25
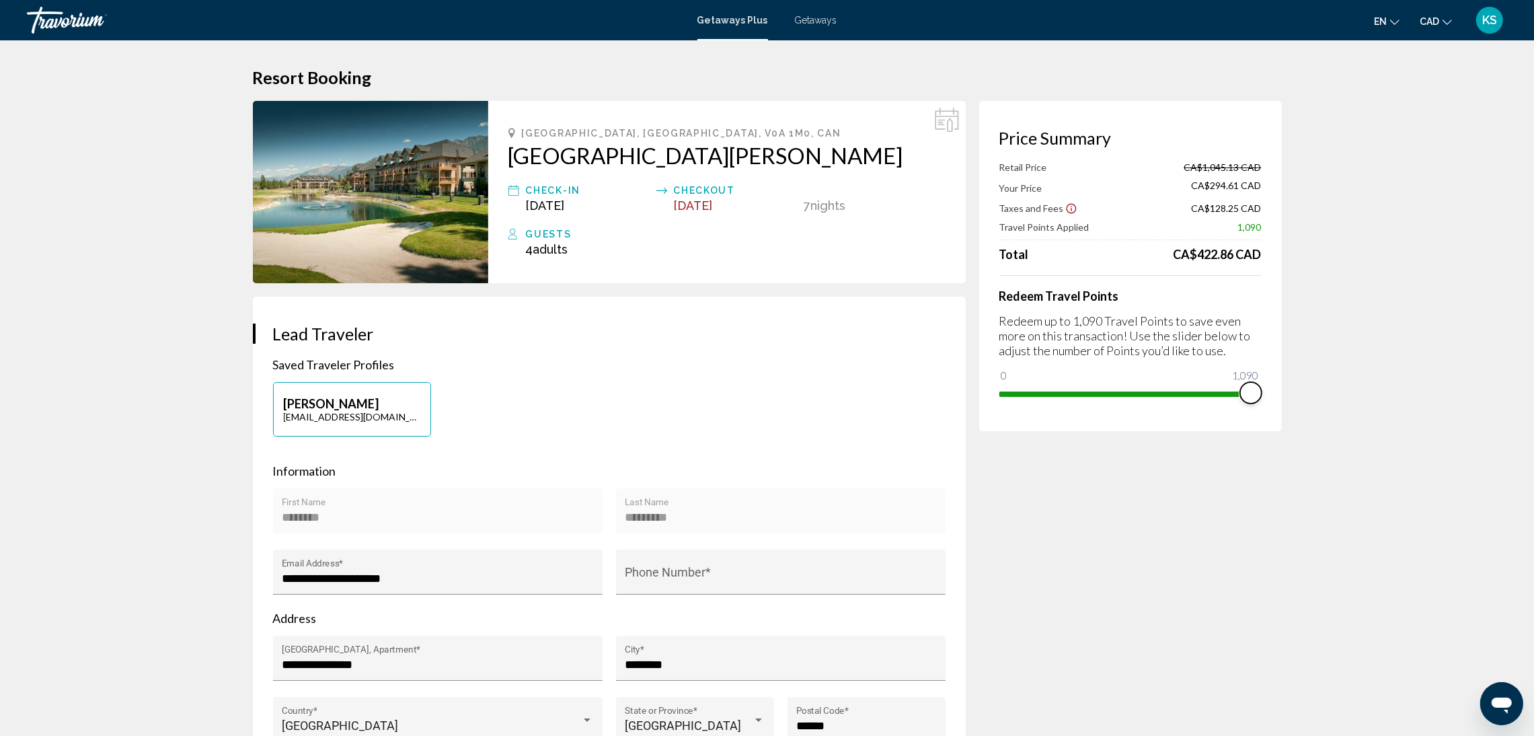
drag, startPoint x: 1248, startPoint y: 387, endPoint x: 1327, endPoint y: 367, distance: 81.9
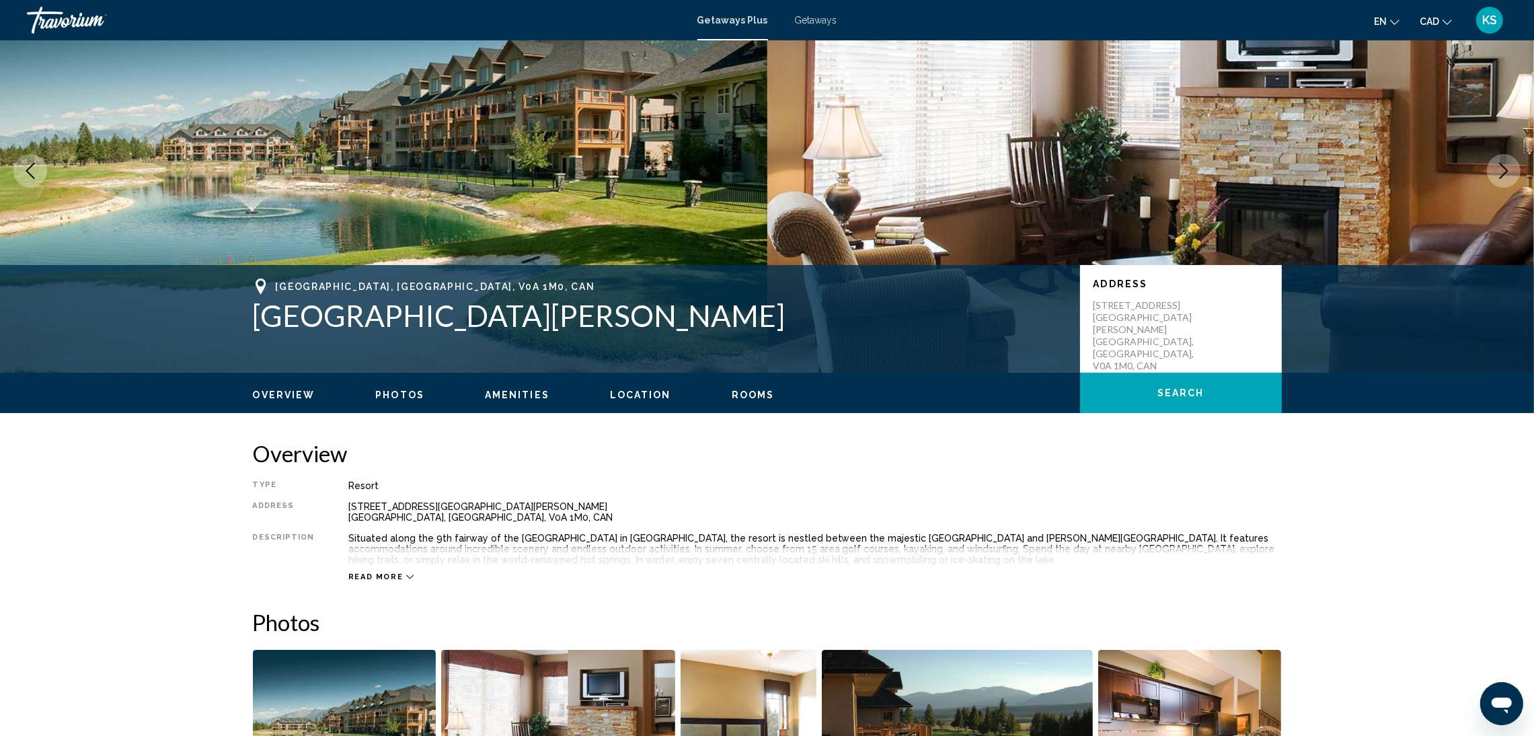
scroll to position [101, 0]
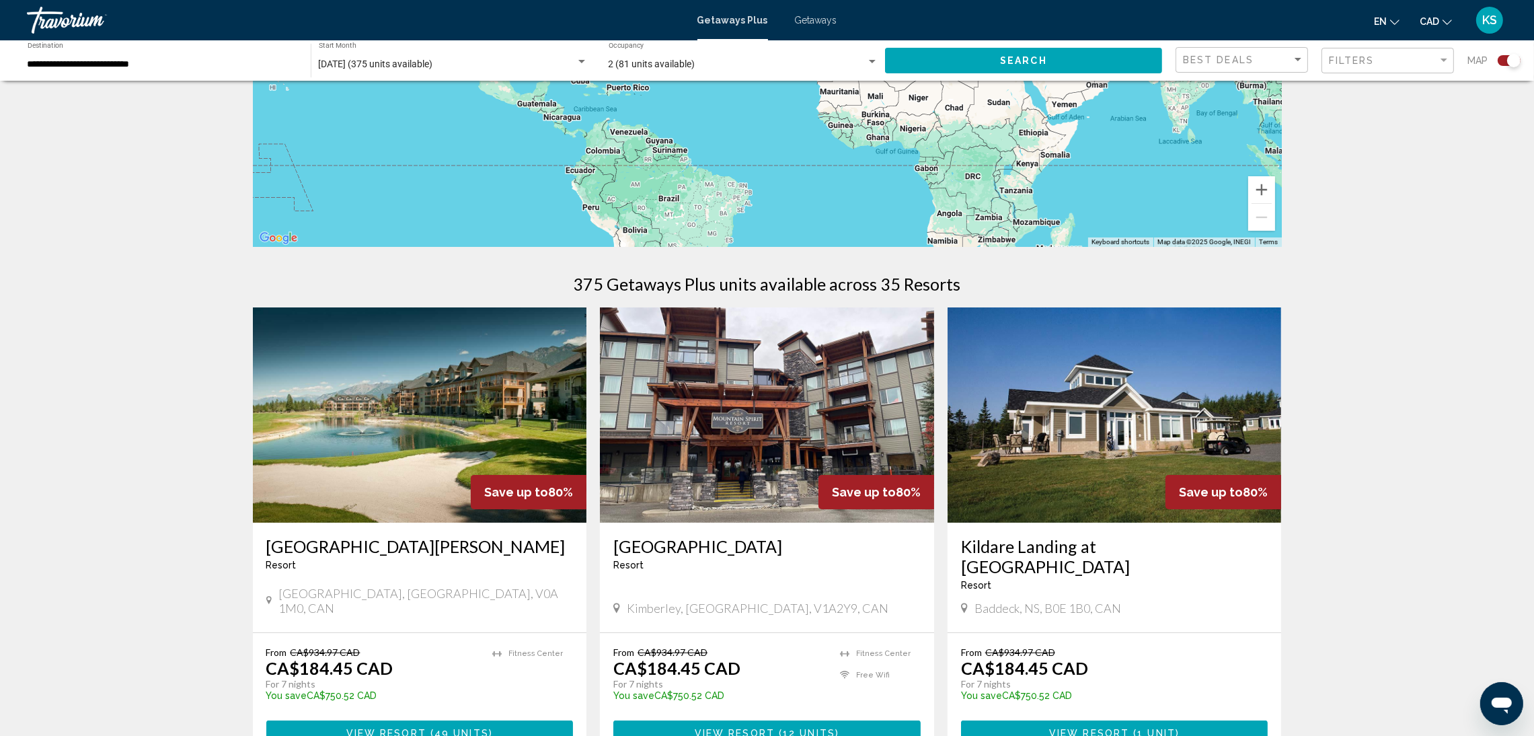
scroll to position [302, 0]
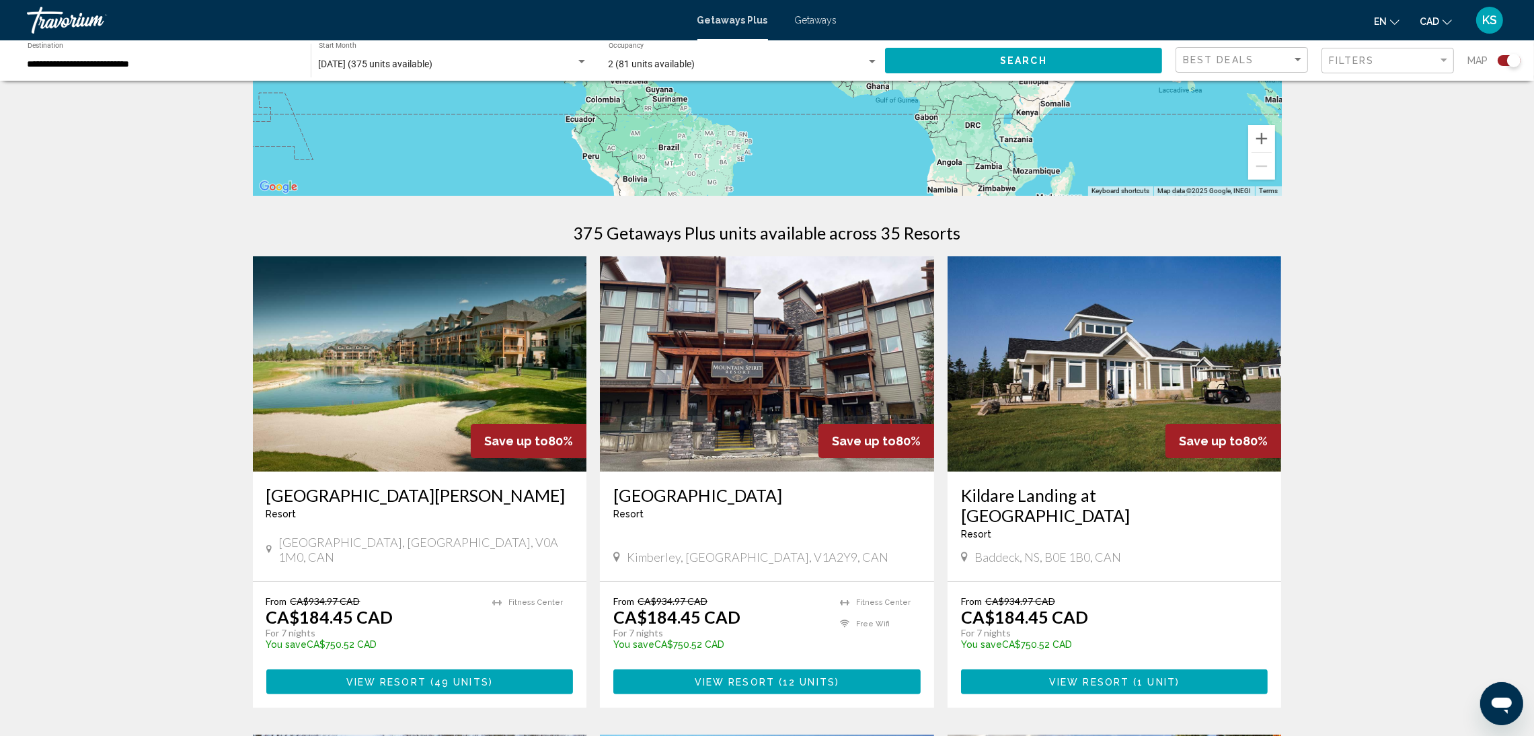
click at [707, 349] on img "Main content" at bounding box center [767, 363] width 334 height 215
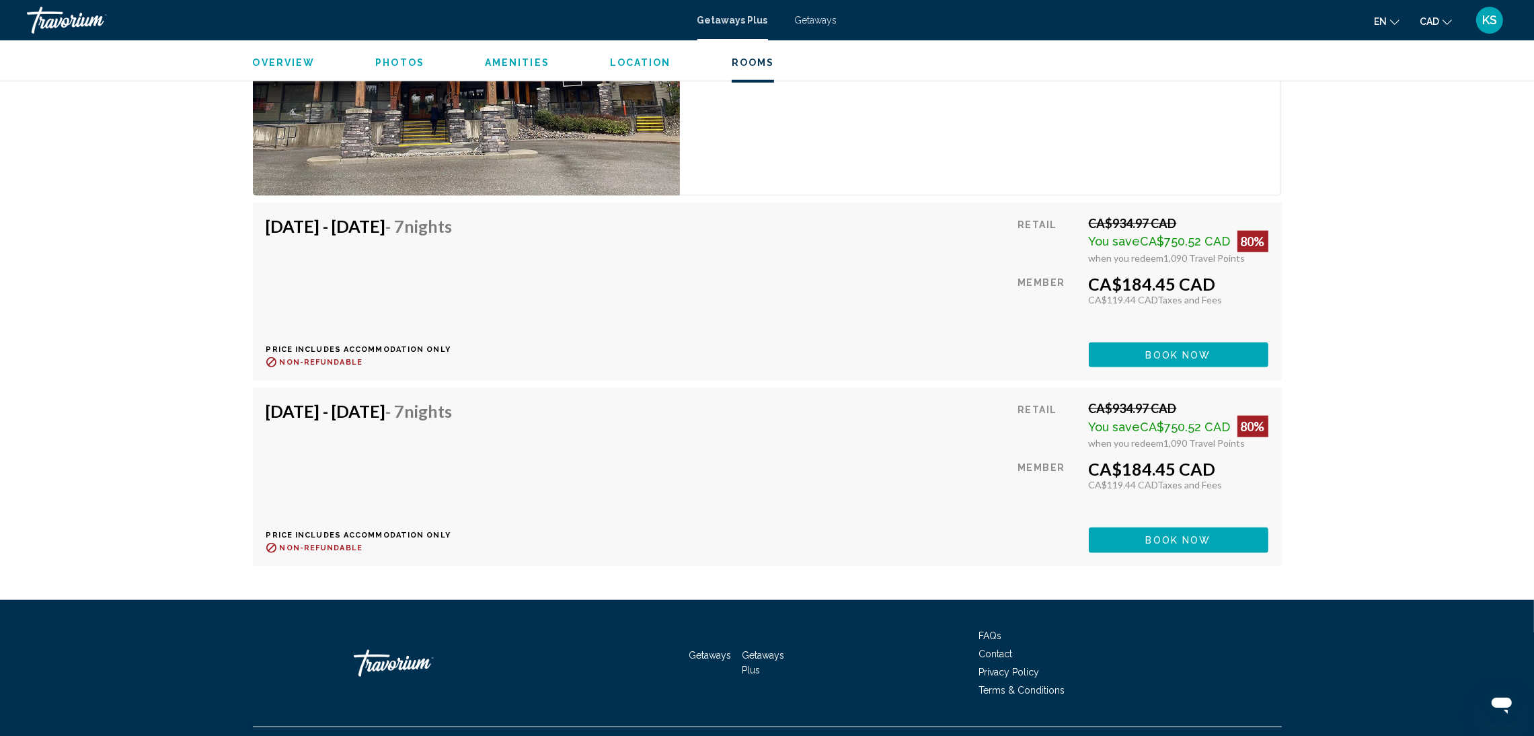
scroll to position [2300, 0]
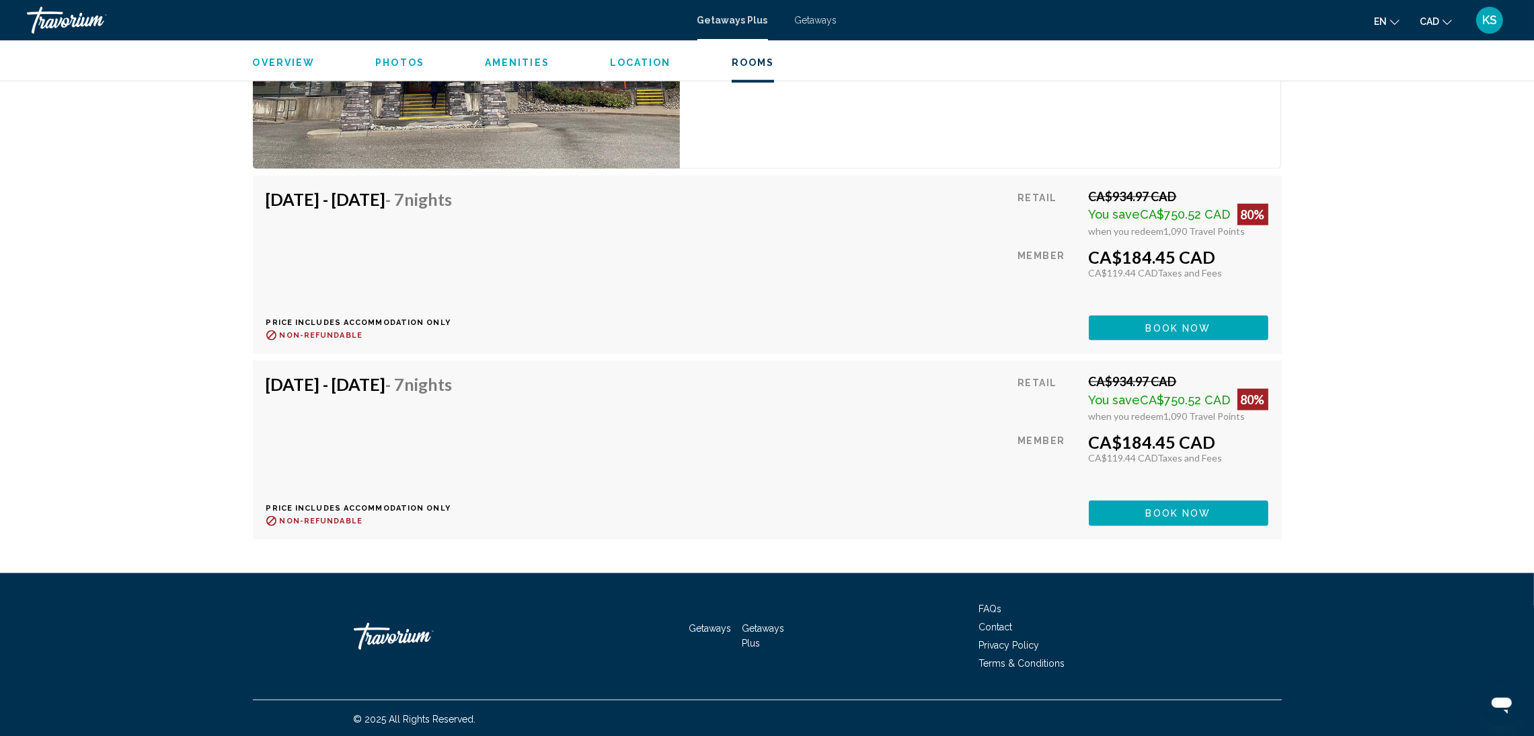
click at [1145, 340] on button "Book now" at bounding box center [1179, 327] width 180 height 25
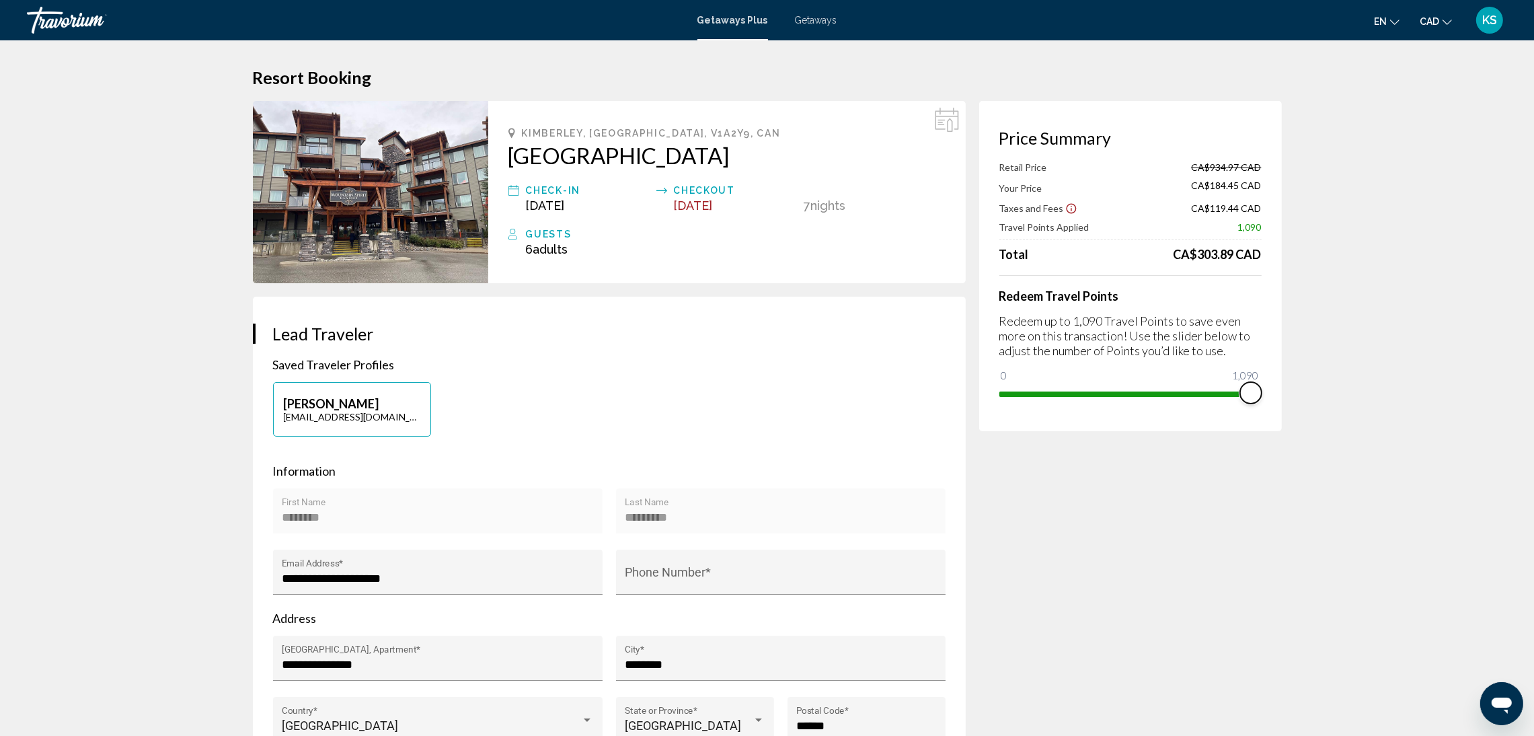
drag, startPoint x: 1266, startPoint y: 383, endPoint x: 1321, endPoint y: 360, distance: 60.0
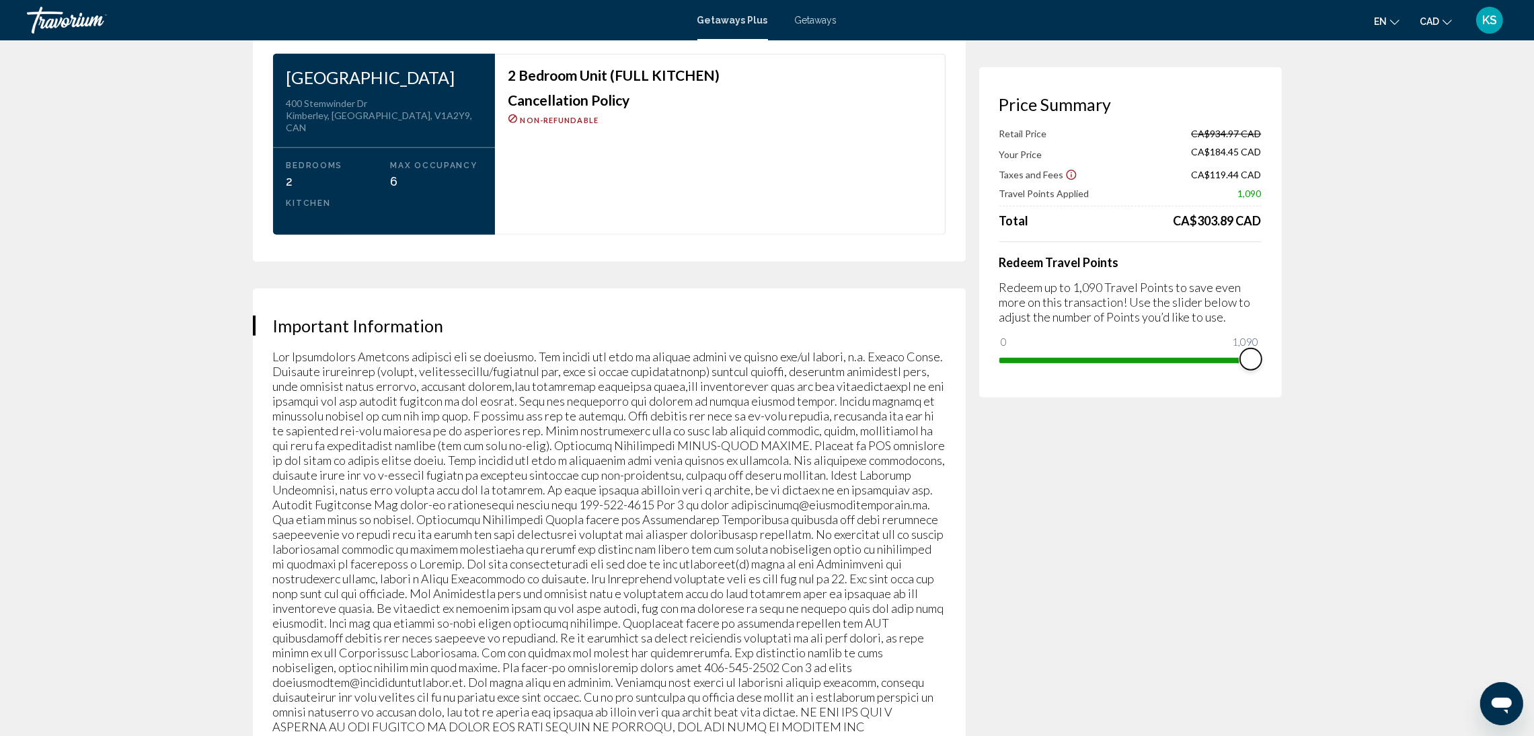
scroll to position [2118, 0]
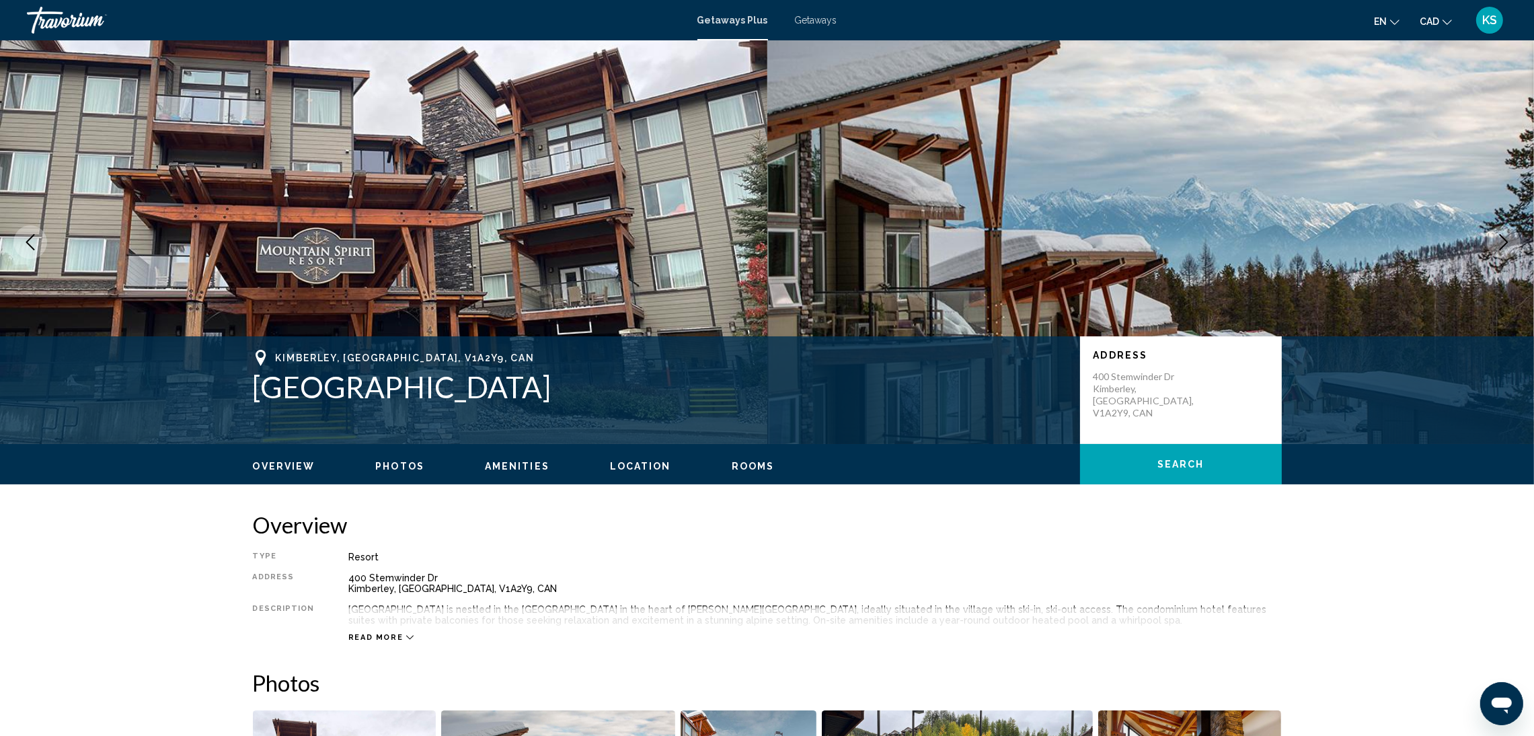
click at [1296, 142] on img "Main content" at bounding box center [1150, 242] width 767 height 404
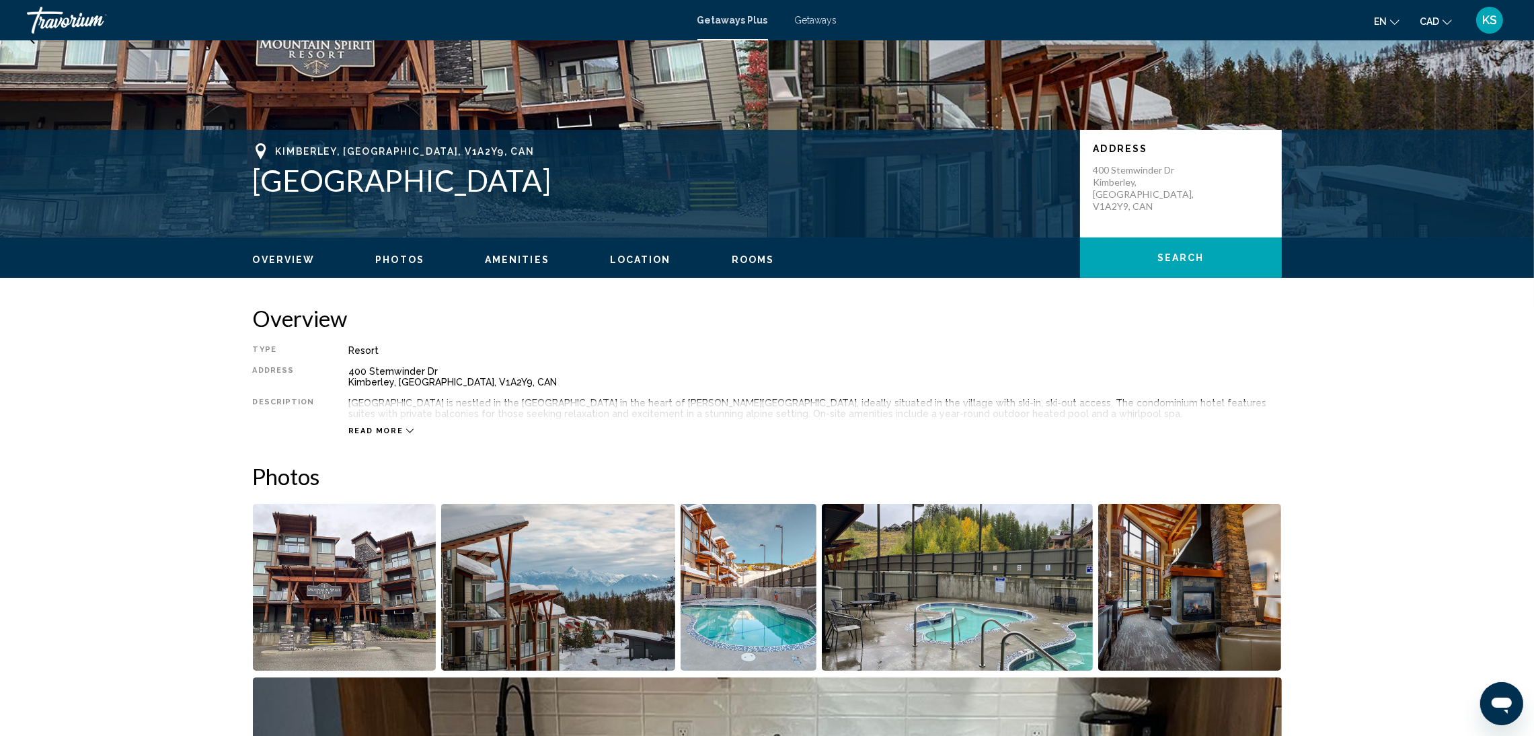
scroll to position [302, 0]
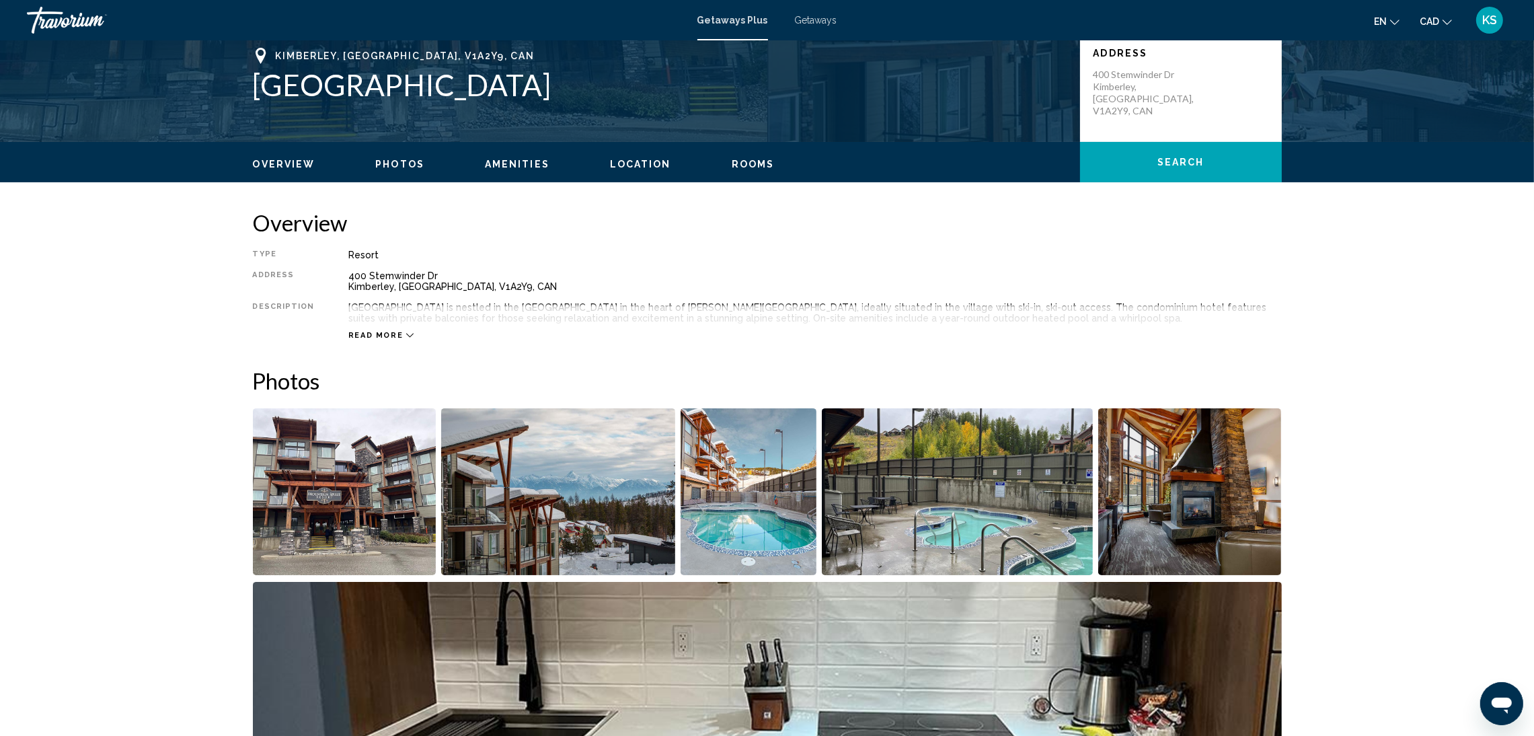
click at [354, 469] on img "Open full-screen image slider" at bounding box center [345, 491] width 184 height 167
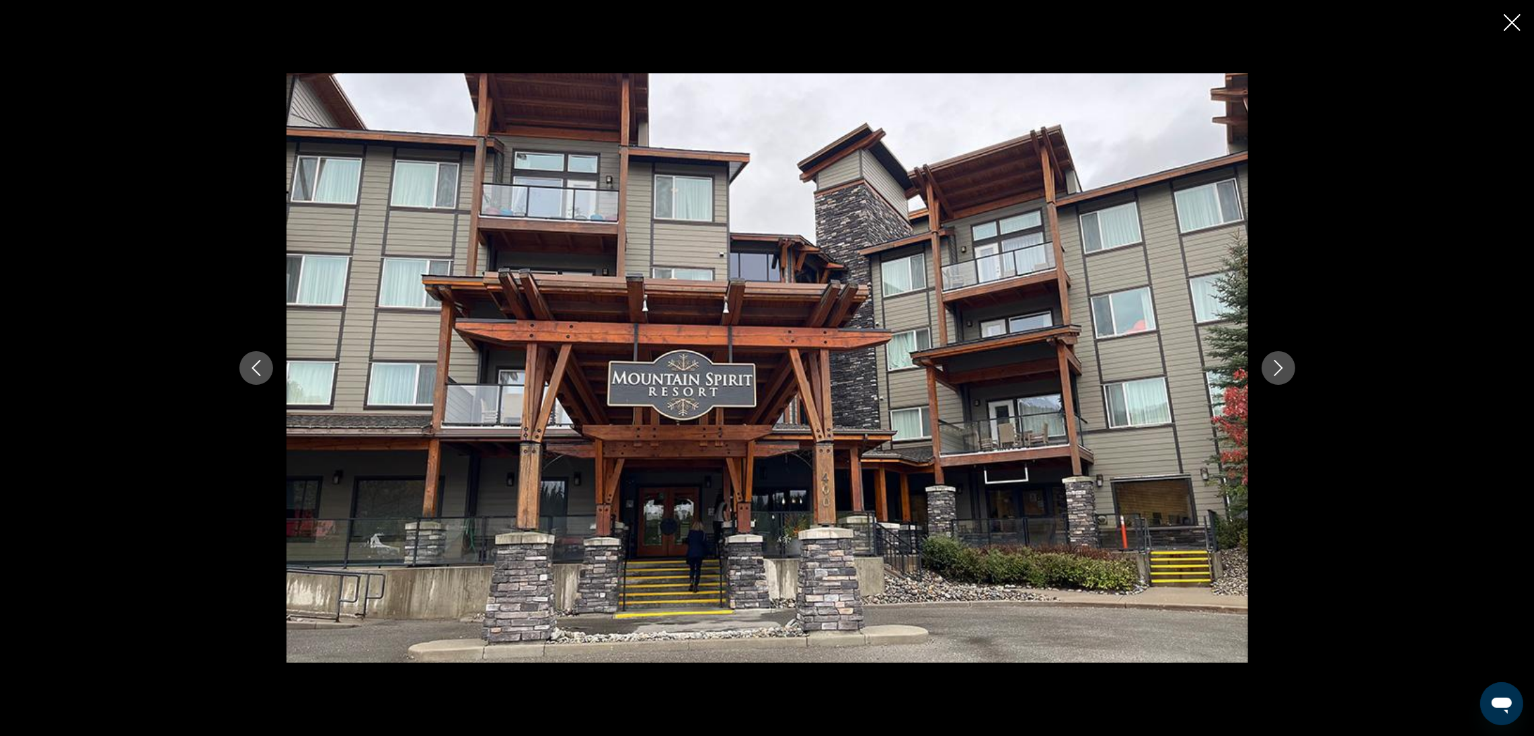
click at [1277, 368] on icon "Next image" at bounding box center [1279, 368] width 16 height 16
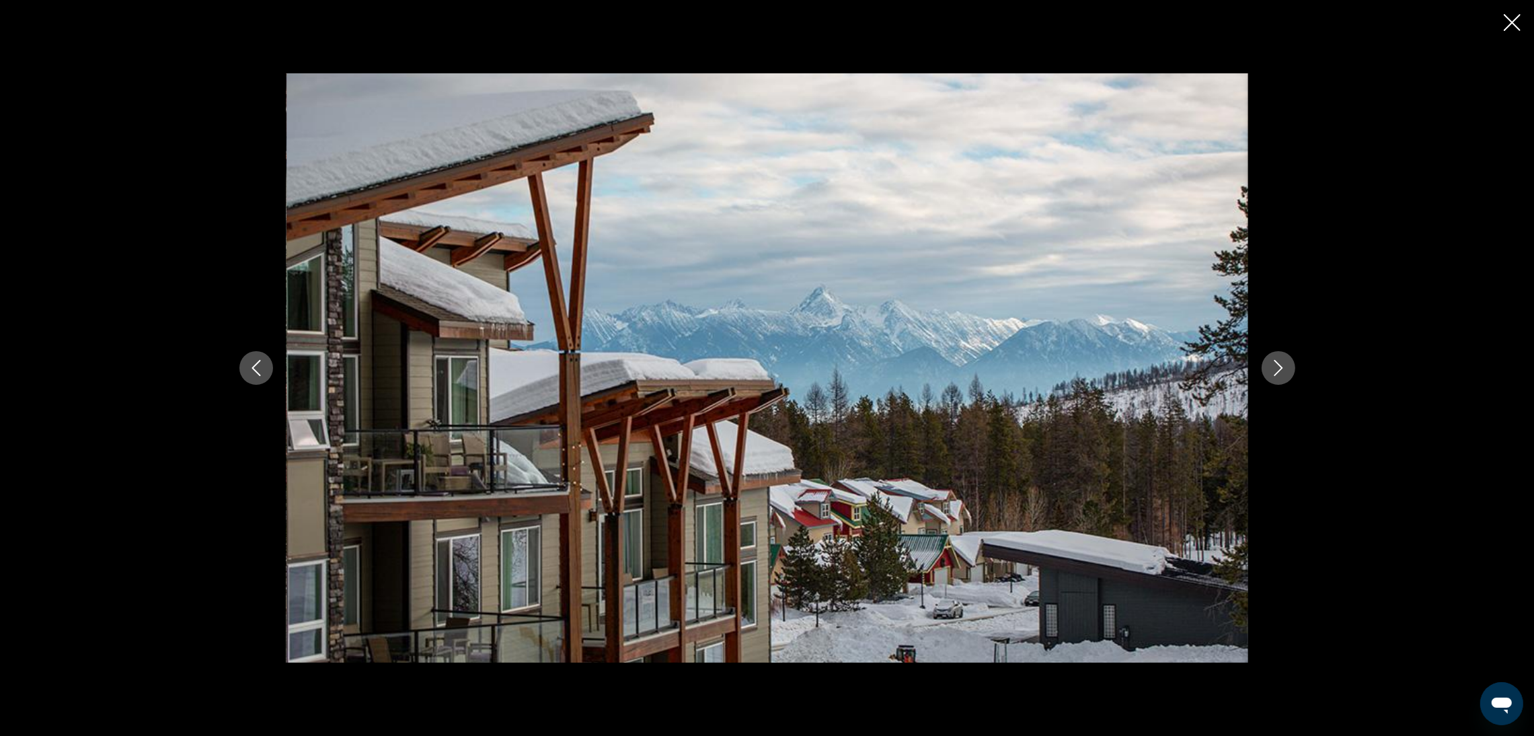
click at [1277, 367] on icon "Next image" at bounding box center [1279, 368] width 16 height 16
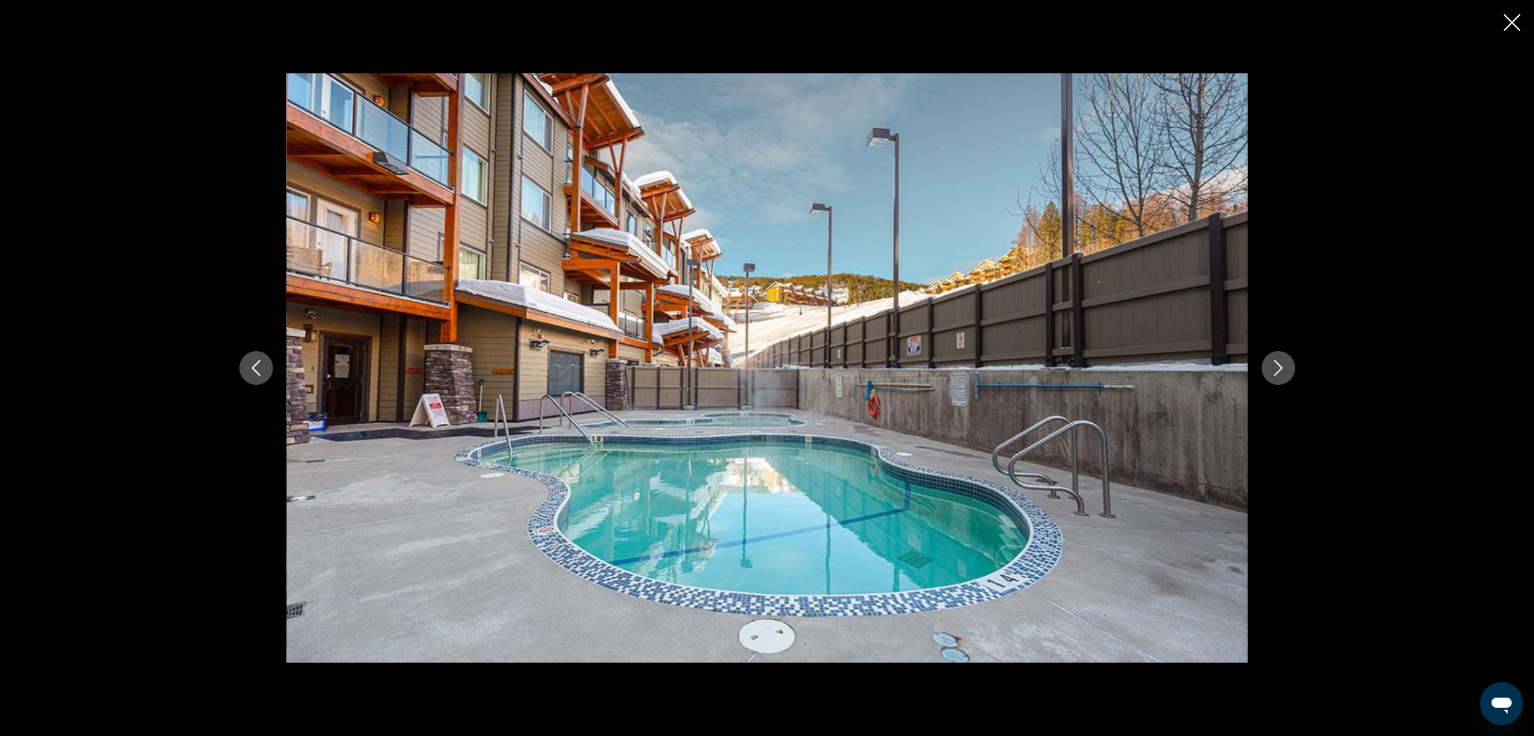
click at [1273, 363] on icon "Next image" at bounding box center [1279, 368] width 16 height 16
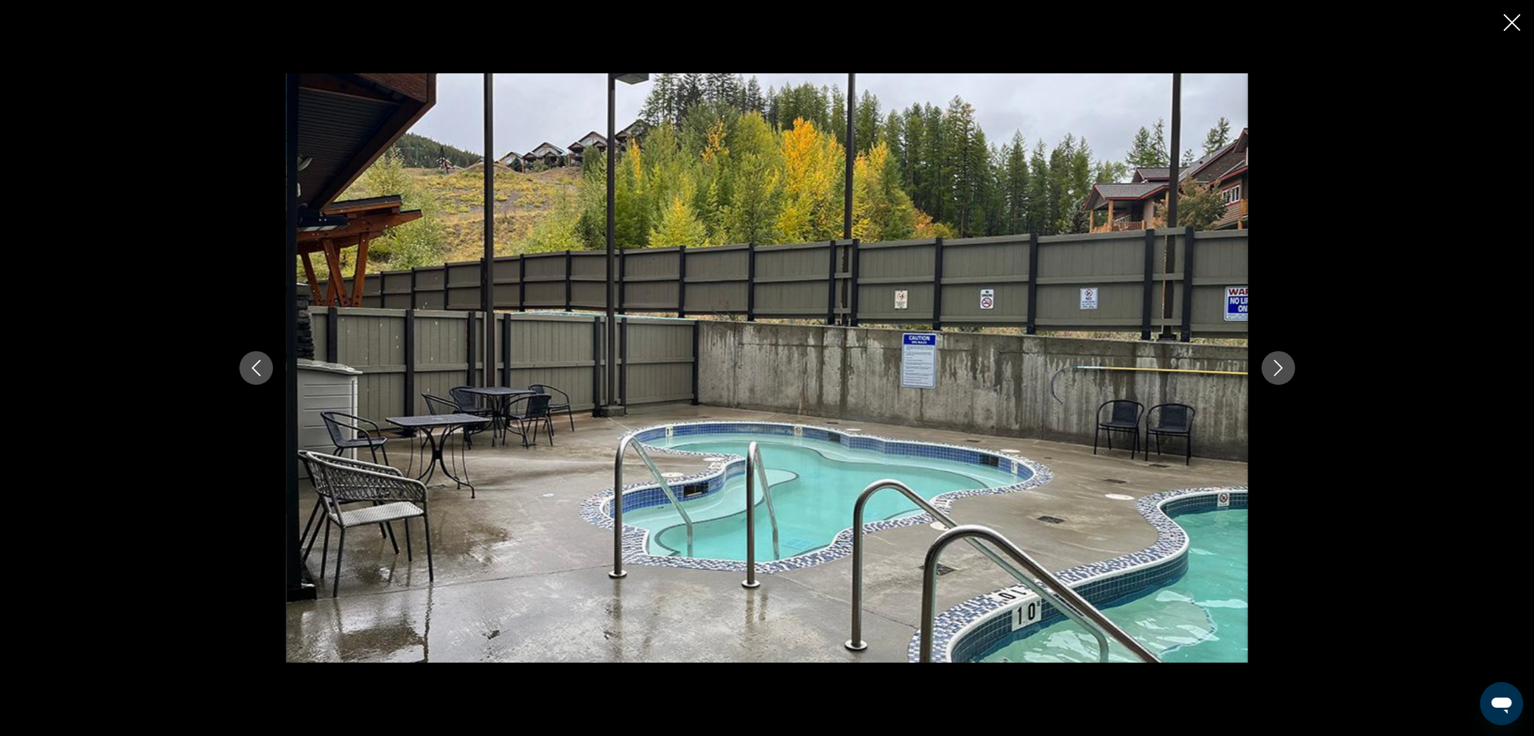
click at [1271, 365] on icon "Next image" at bounding box center [1279, 368] width 16 height 16
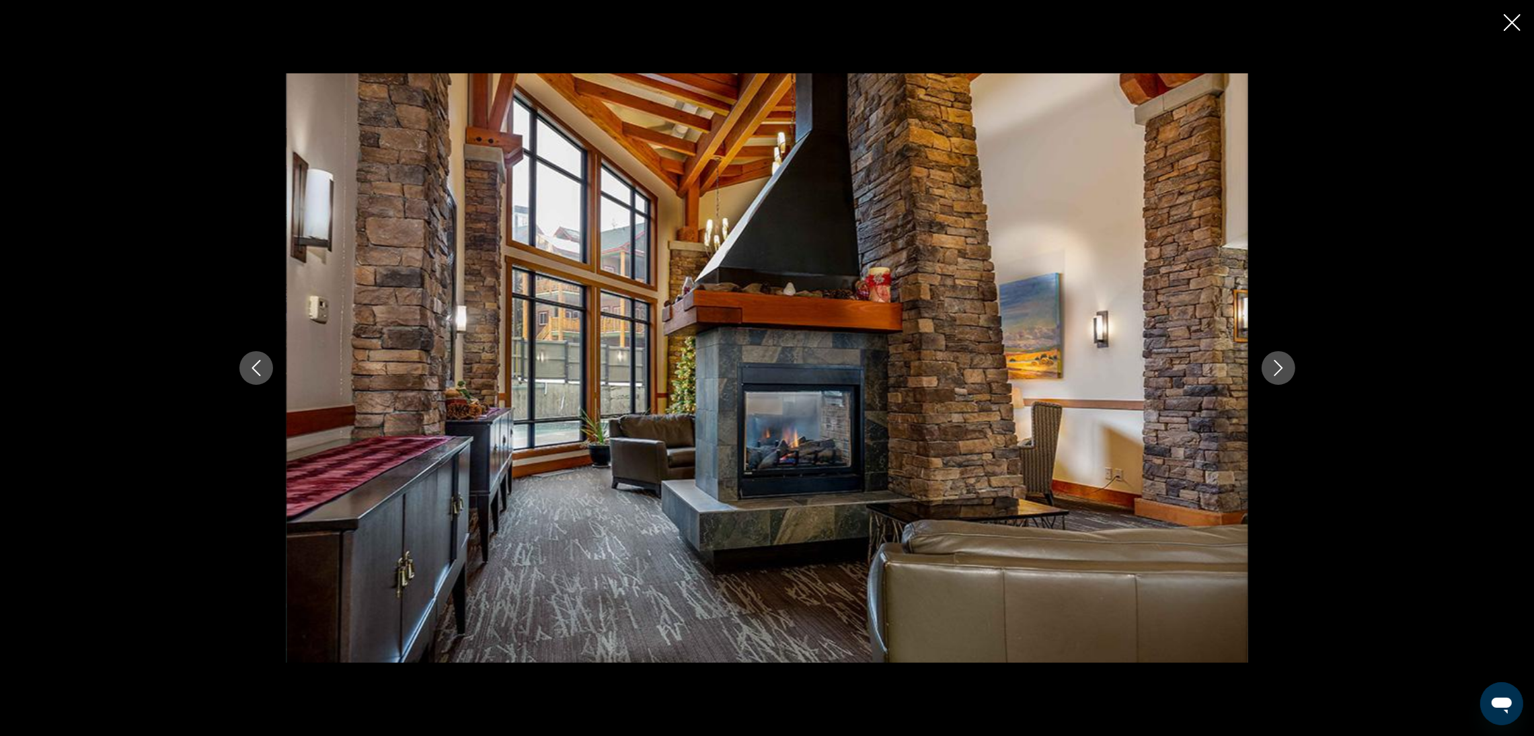
click at [1271, 365] on icon "Next image" at bounding box center [1279, 368] width 16 height 16
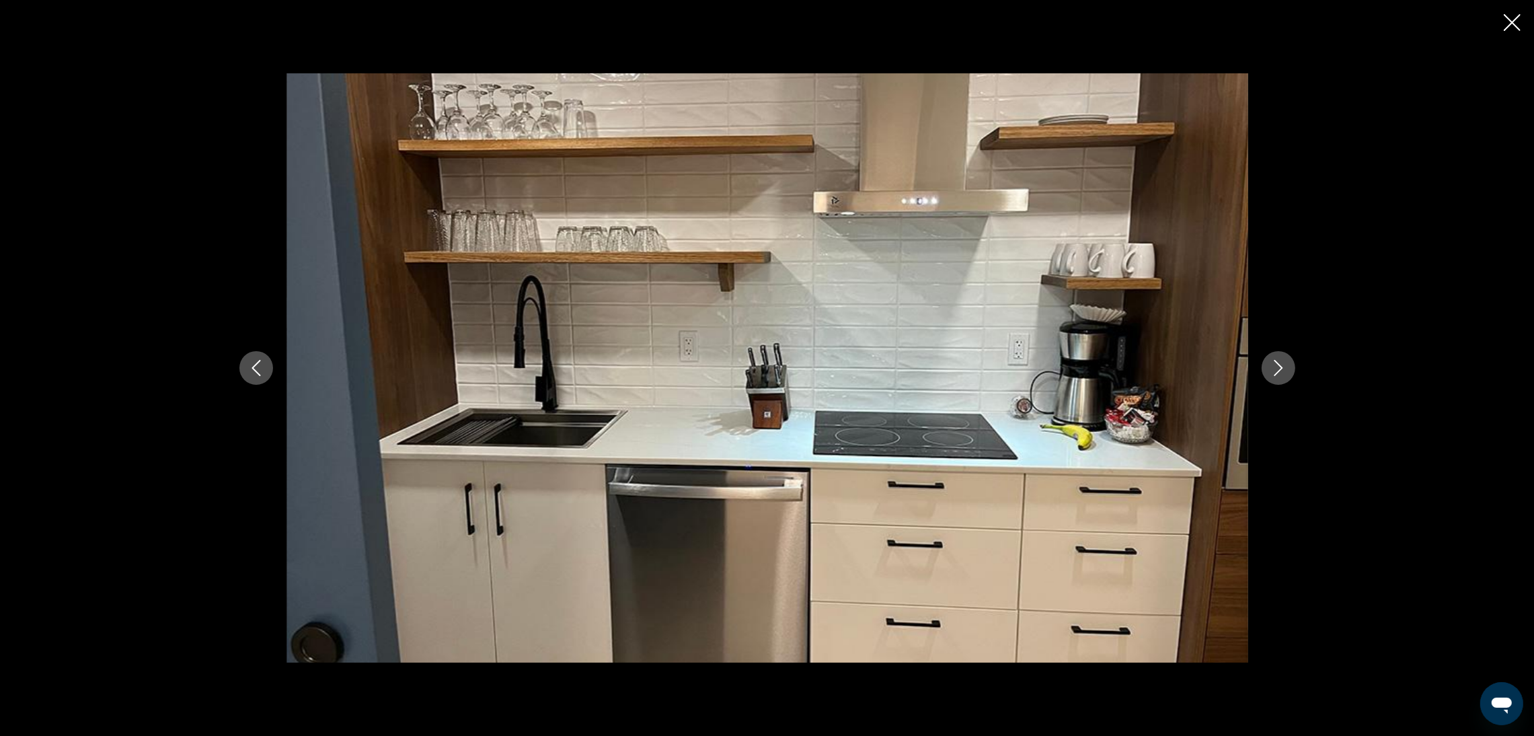
click at [1271, 365] on icon "Next image" at bounding box center [1279, 368] width 16 height 16
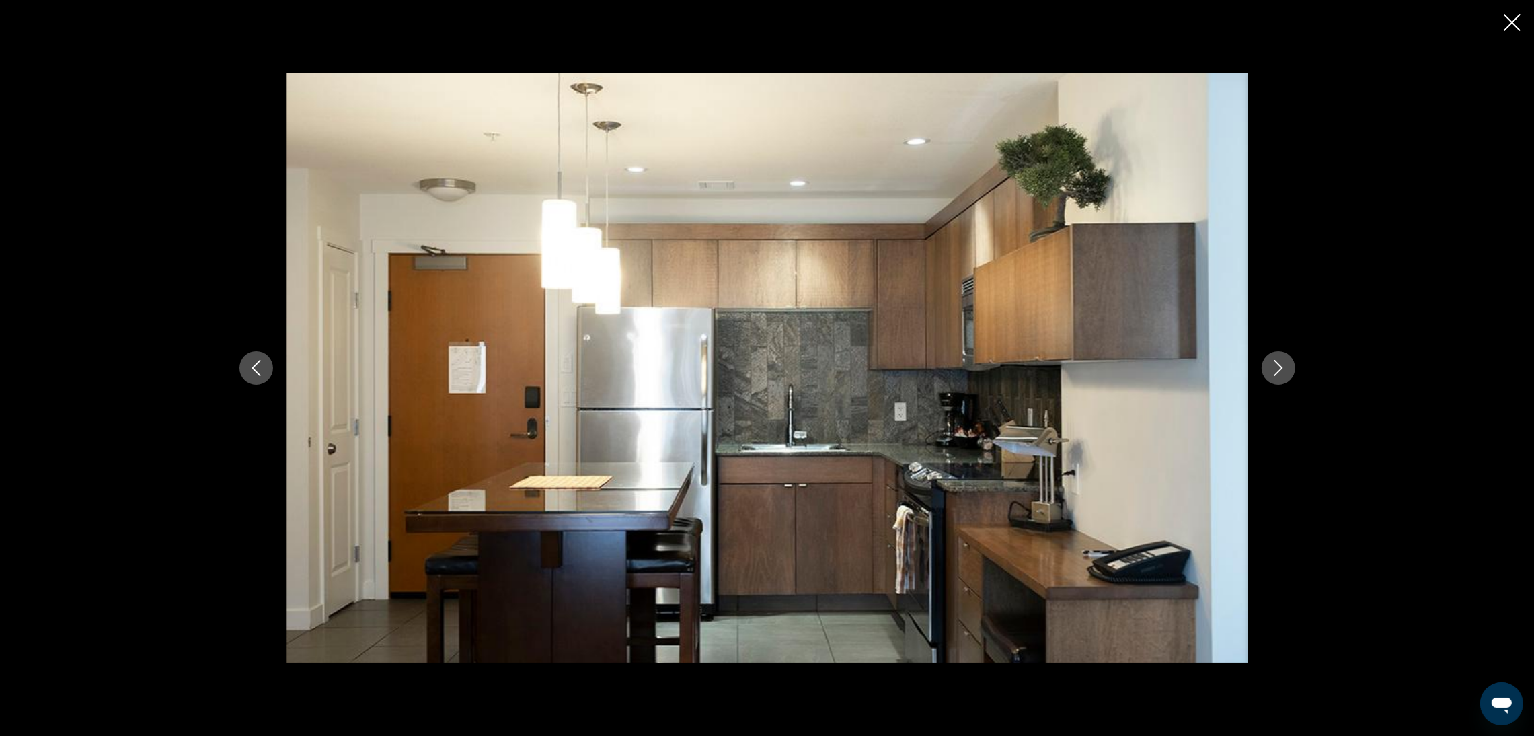
click at [1271, 364] on icon "Next image" at bounding box center [1279, 368] width 16 height 16
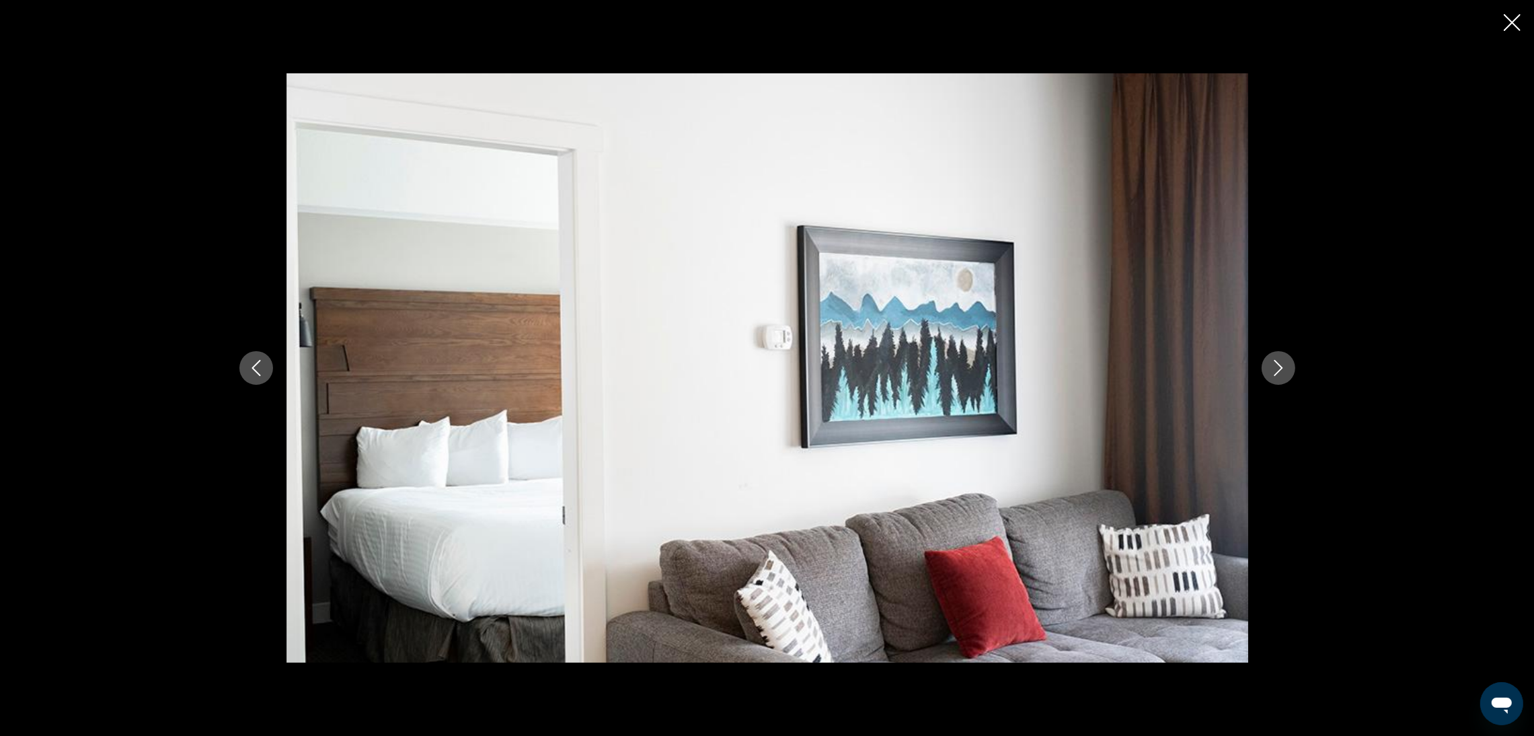
click at [1271, 364] on icon "Next image" at bounding box center [1279, 368] width 16 height 16
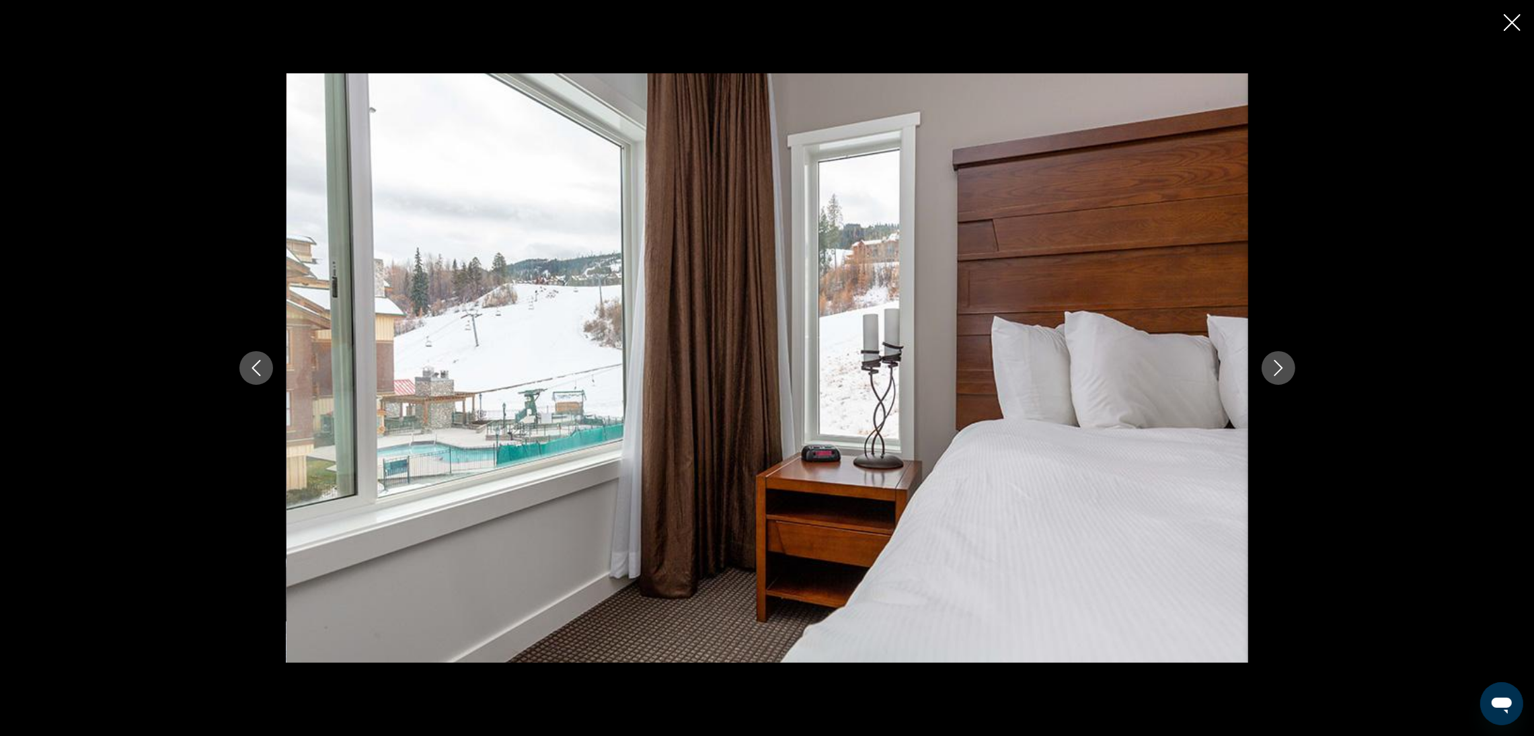
click at [1271, 364] on icon "Next image" at bounding box center [1279, 368] width 16 height 16
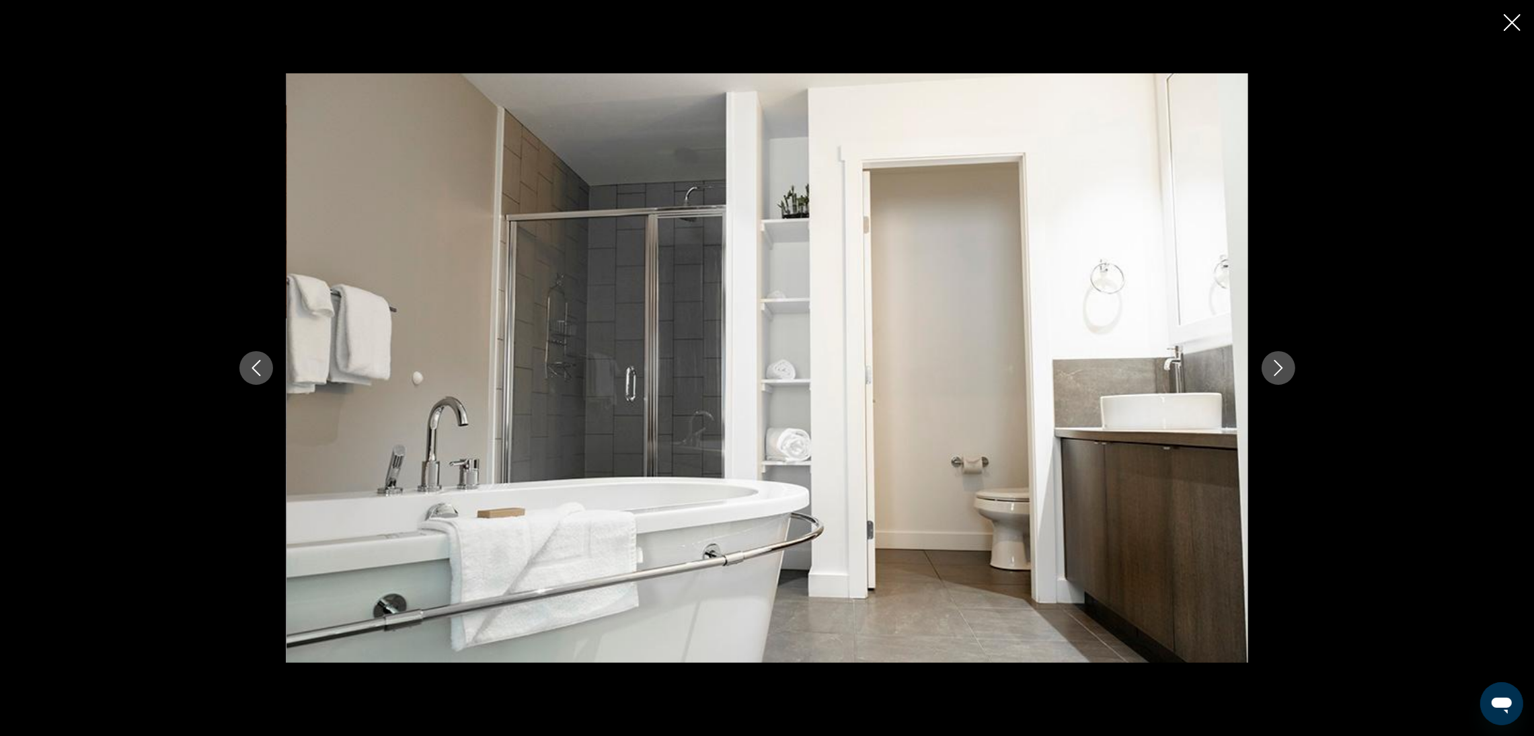
click at [1271, 364] on icon "Next image" at bounding box center [1279, 368] width 16 height 16
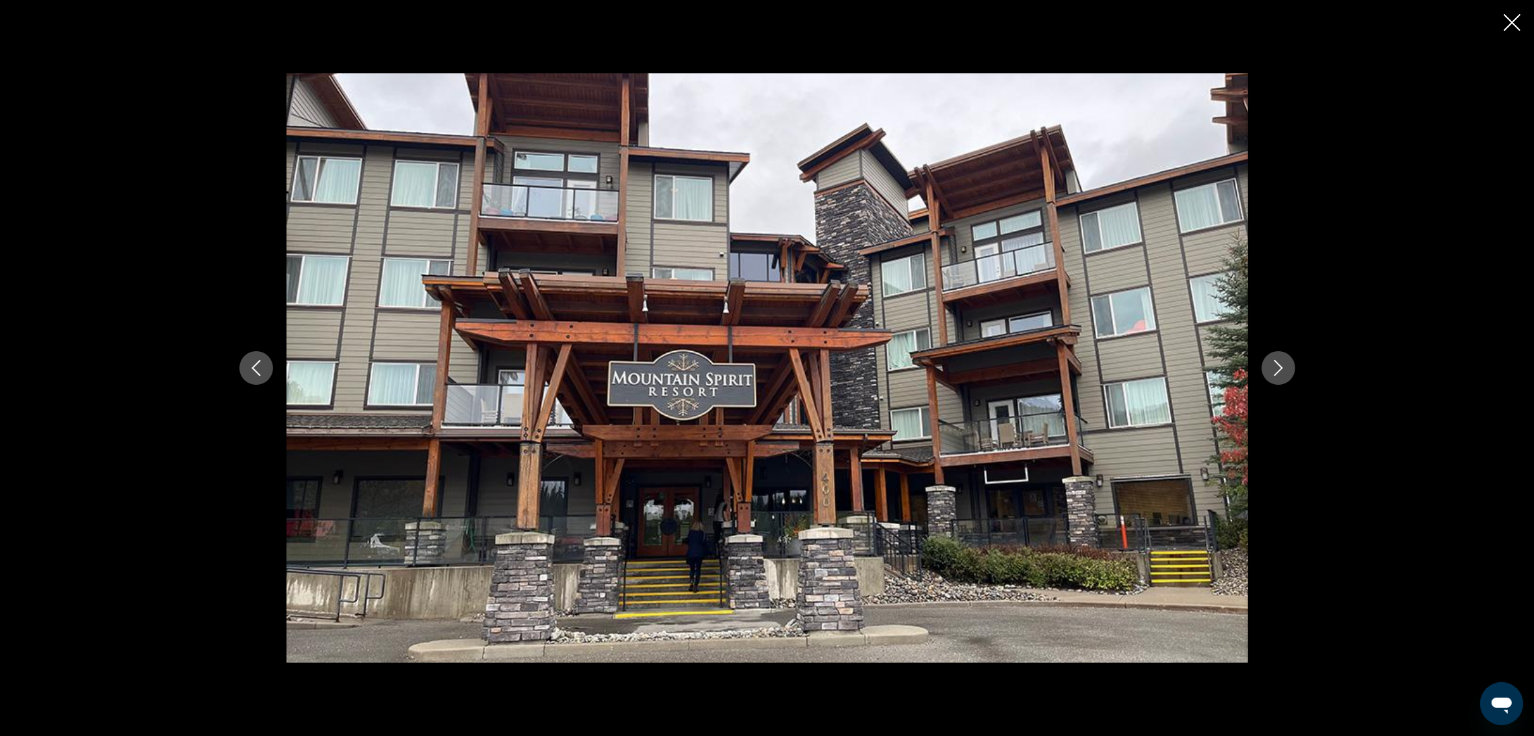
click at [1507, 30] on icon "Close slideshow" at bounding box center [1512, 22] width 17 height 17
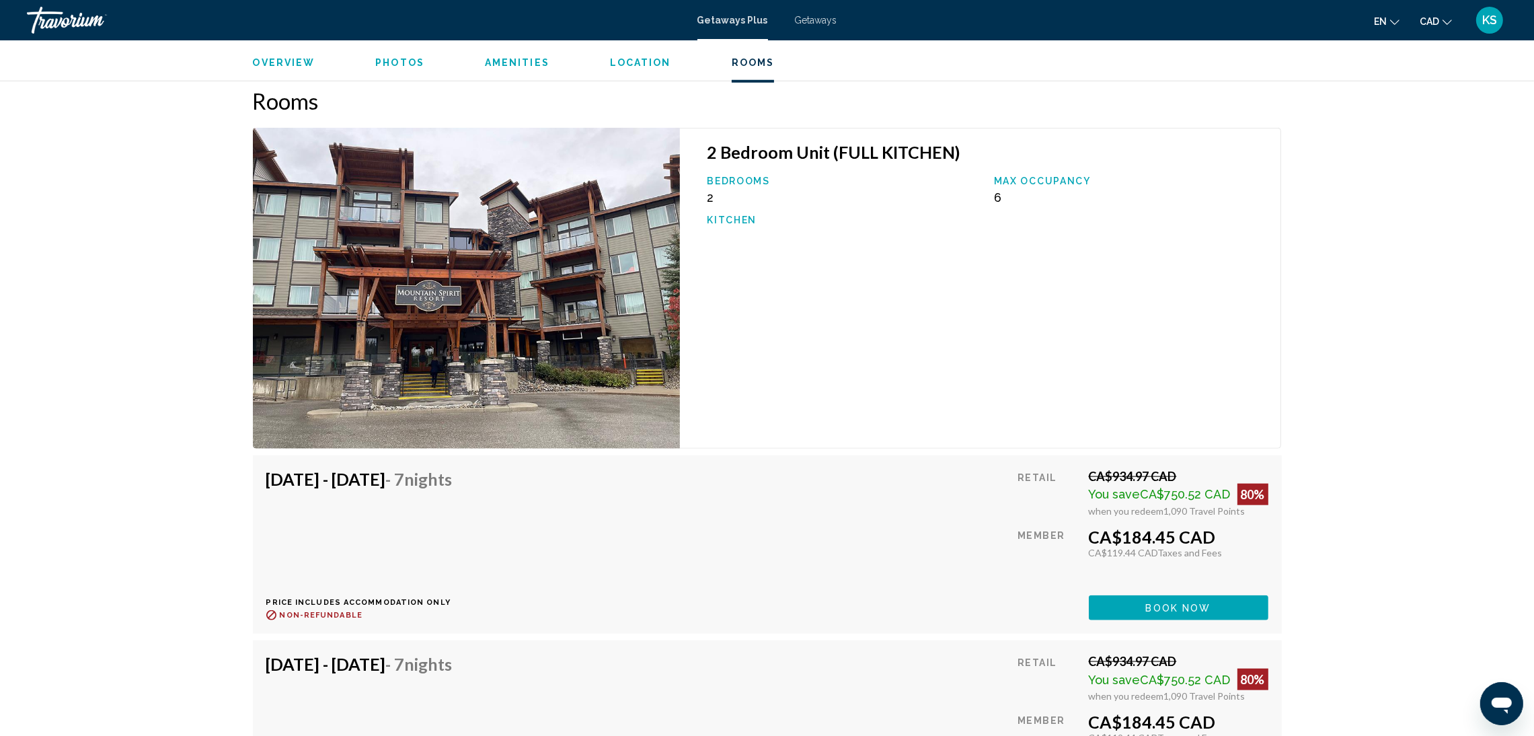
scroll to position [2119, 0]
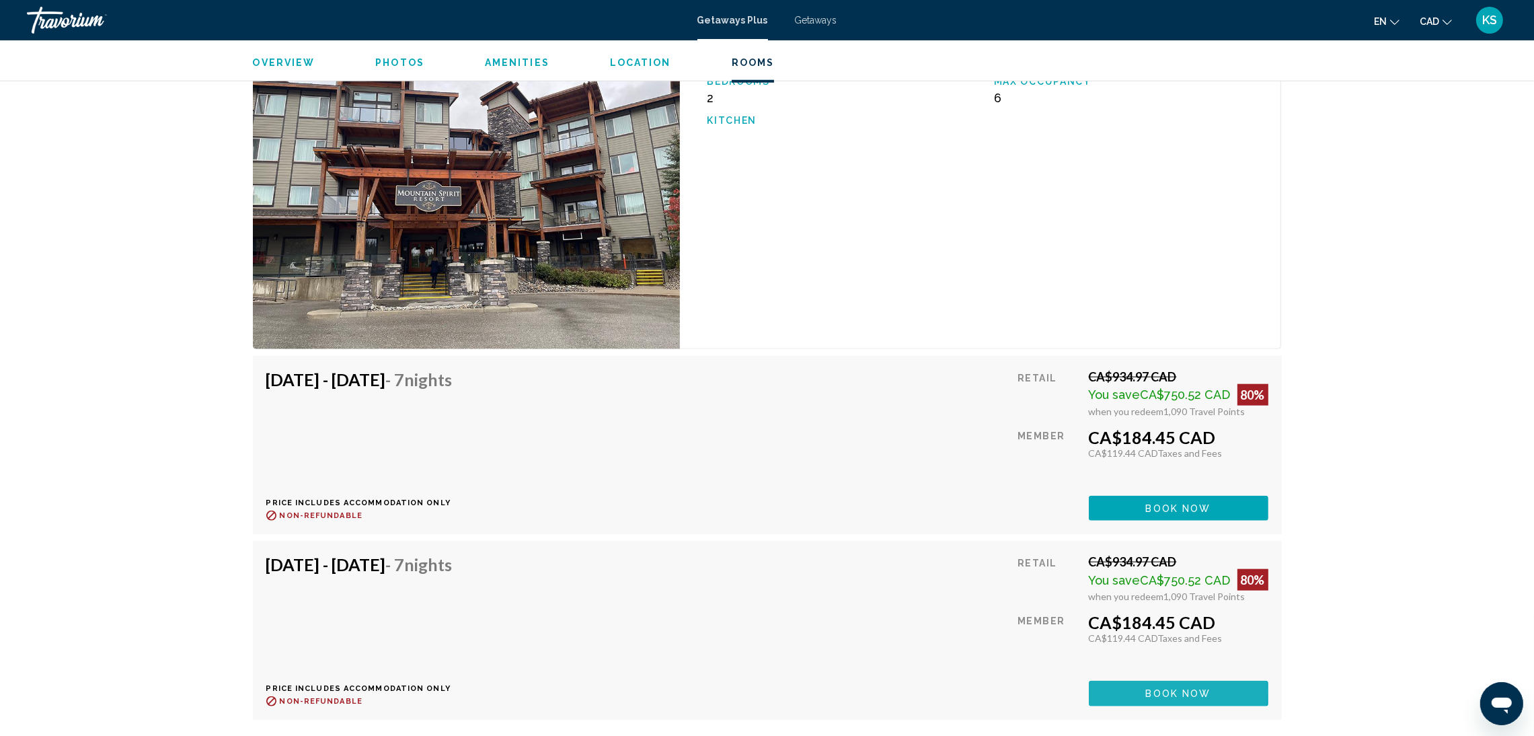
click at [1168, 691] on span "Book now" at bounding box center [1178, 694] width 65 height 11
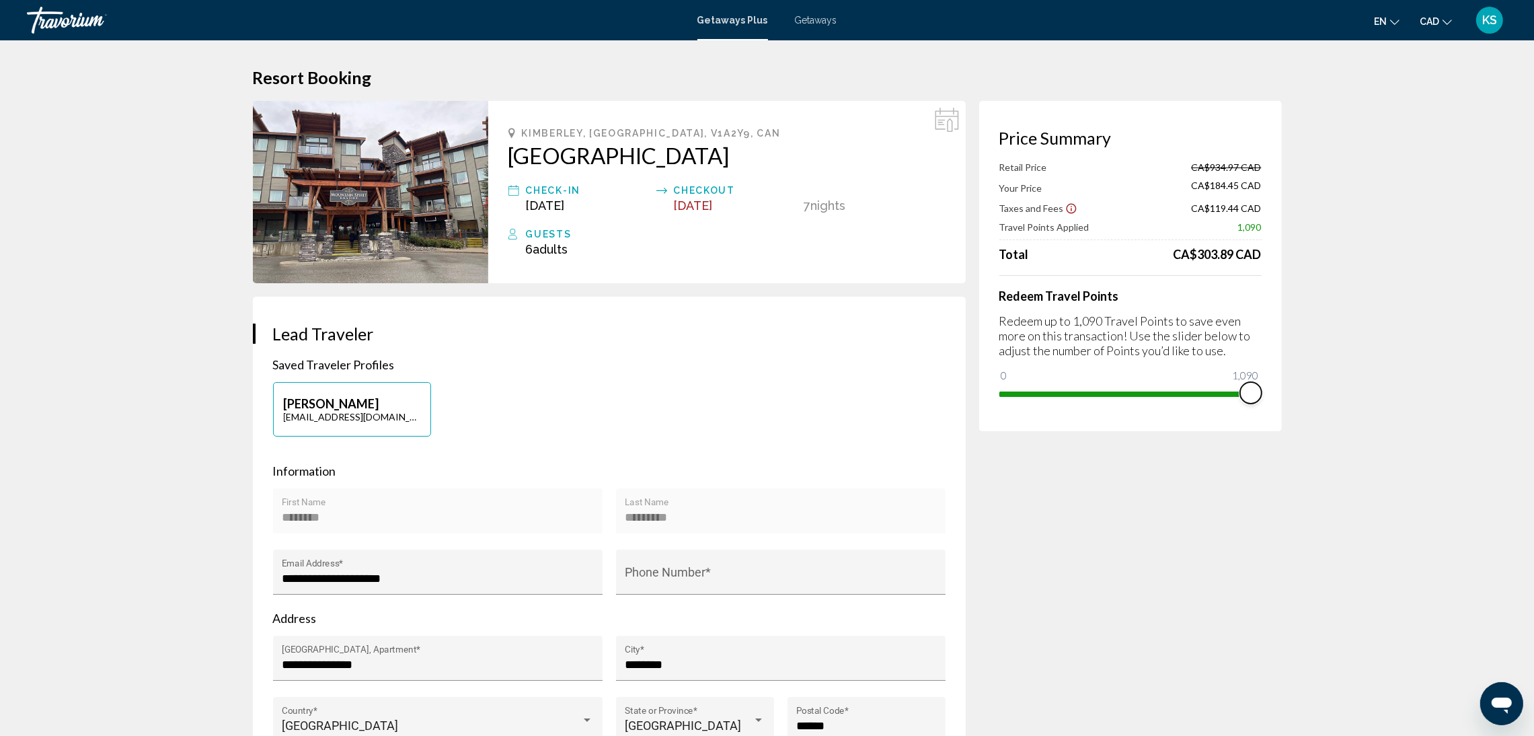
drag, startPoint x: 1250, startPoint y: 389, endPoint x: 1279, endPoint y: 385, distance: 29.2
click at [1279, 385] on div "Price Summary Retail Price CA$934.97 CAD Your Price CA$184.45 CAD Taxes and Fee…" at bounding box center [1130, 266] width 303 height 330
click at [350, 153] on img "Main content" at bounding box center [370, 192] width 235 height 182
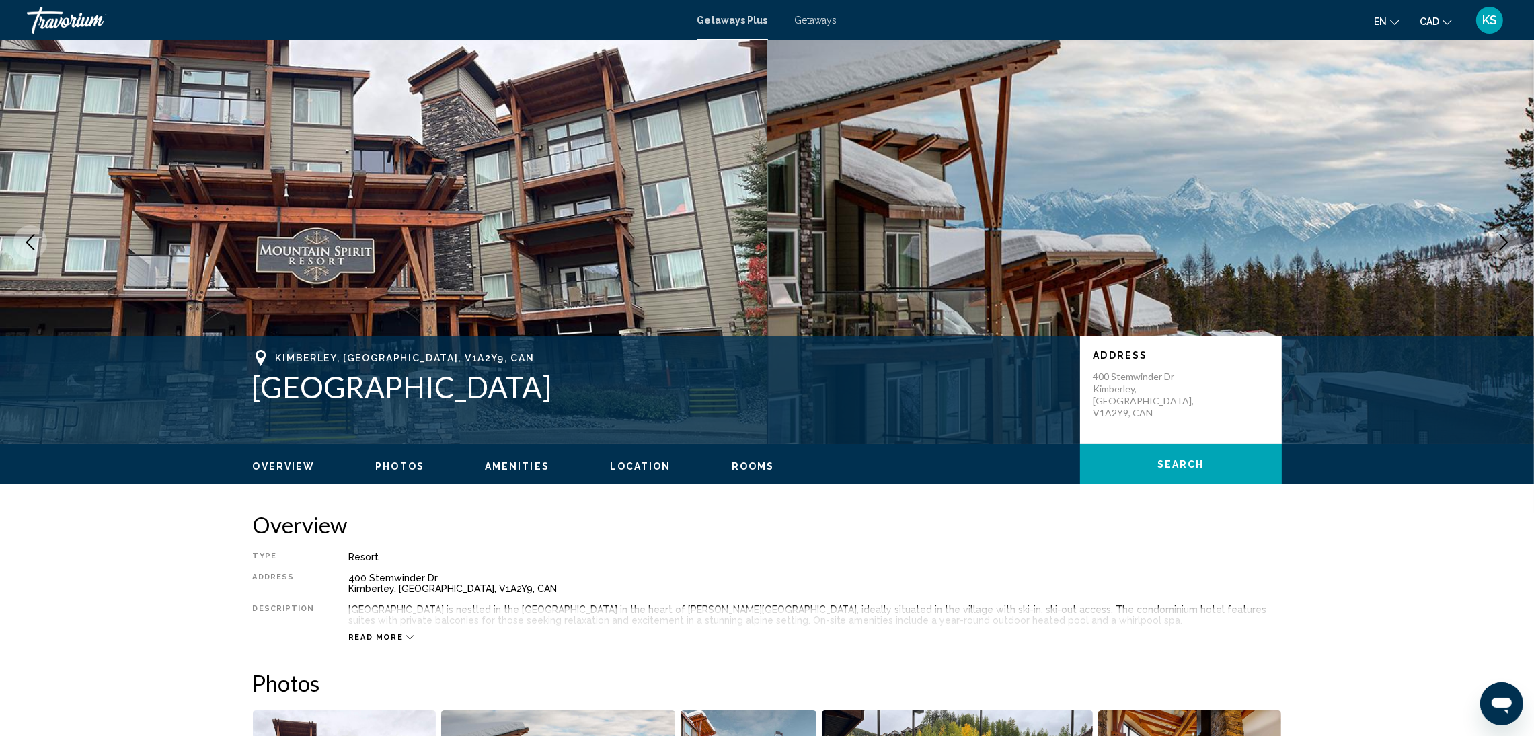
click at [1047, 235] on img "Main content" at bounding box center [1150, 242] width 767 height 404
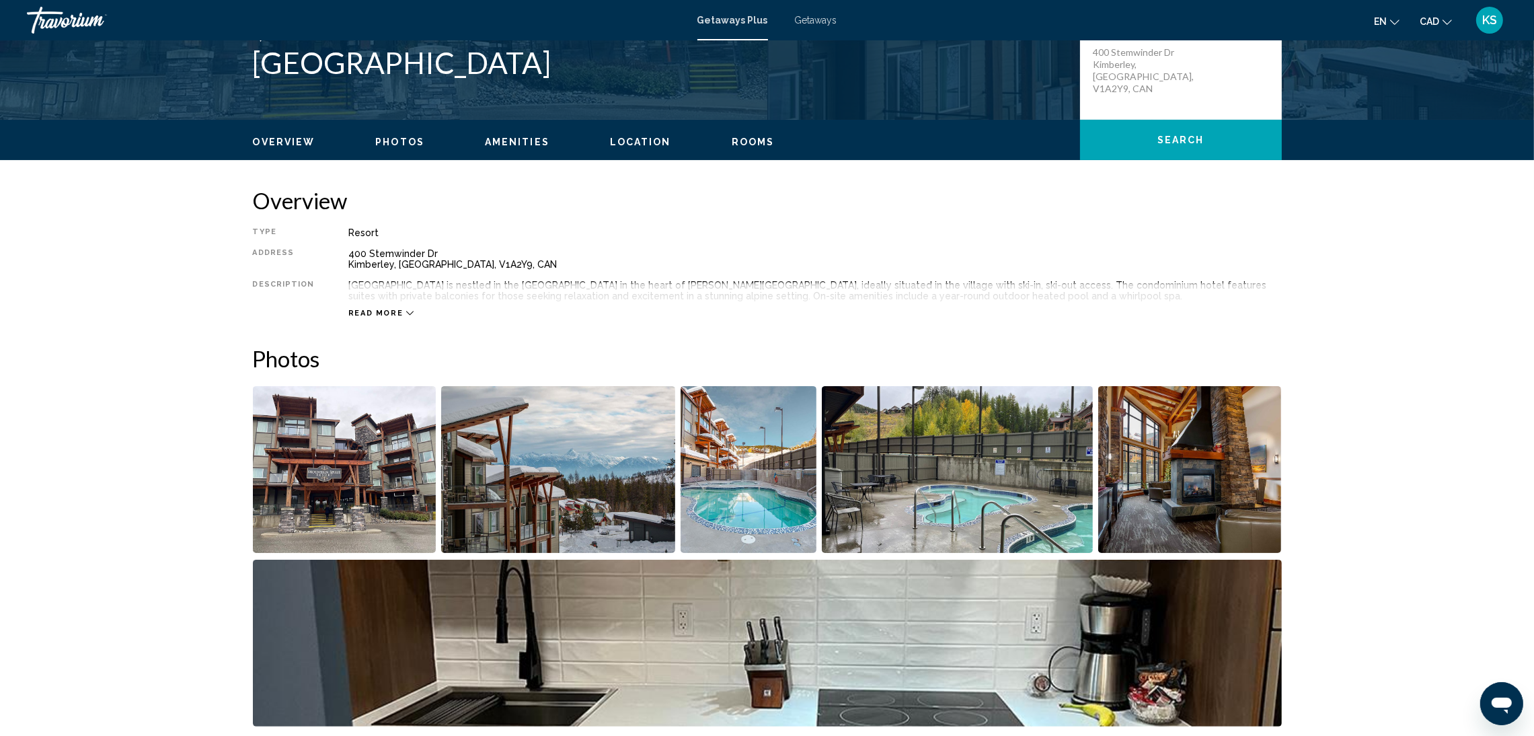
scroll to position [404, 0]
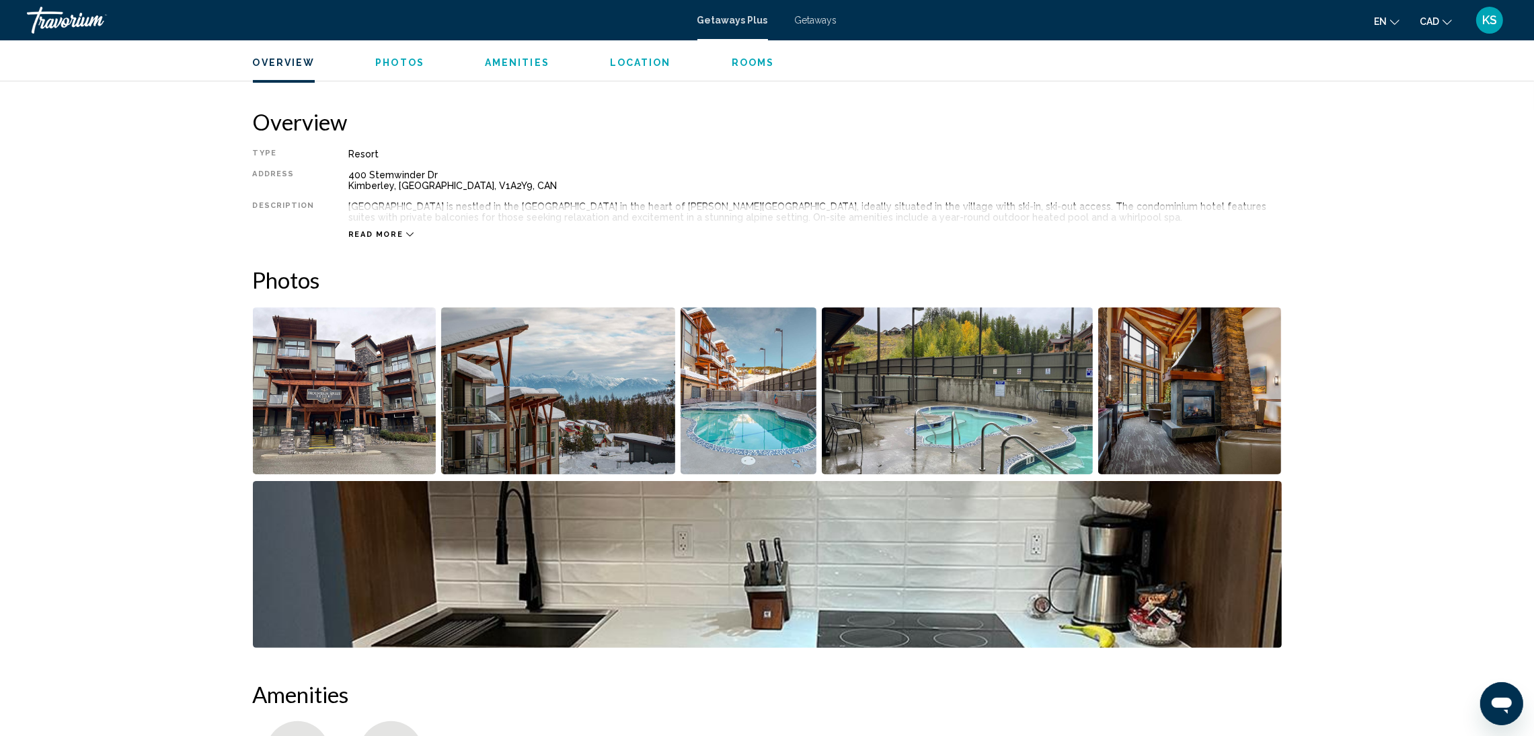
click at [319, 400] on img "Open full-screen image slider" at bounding box center [345, 390] width 184 height 167
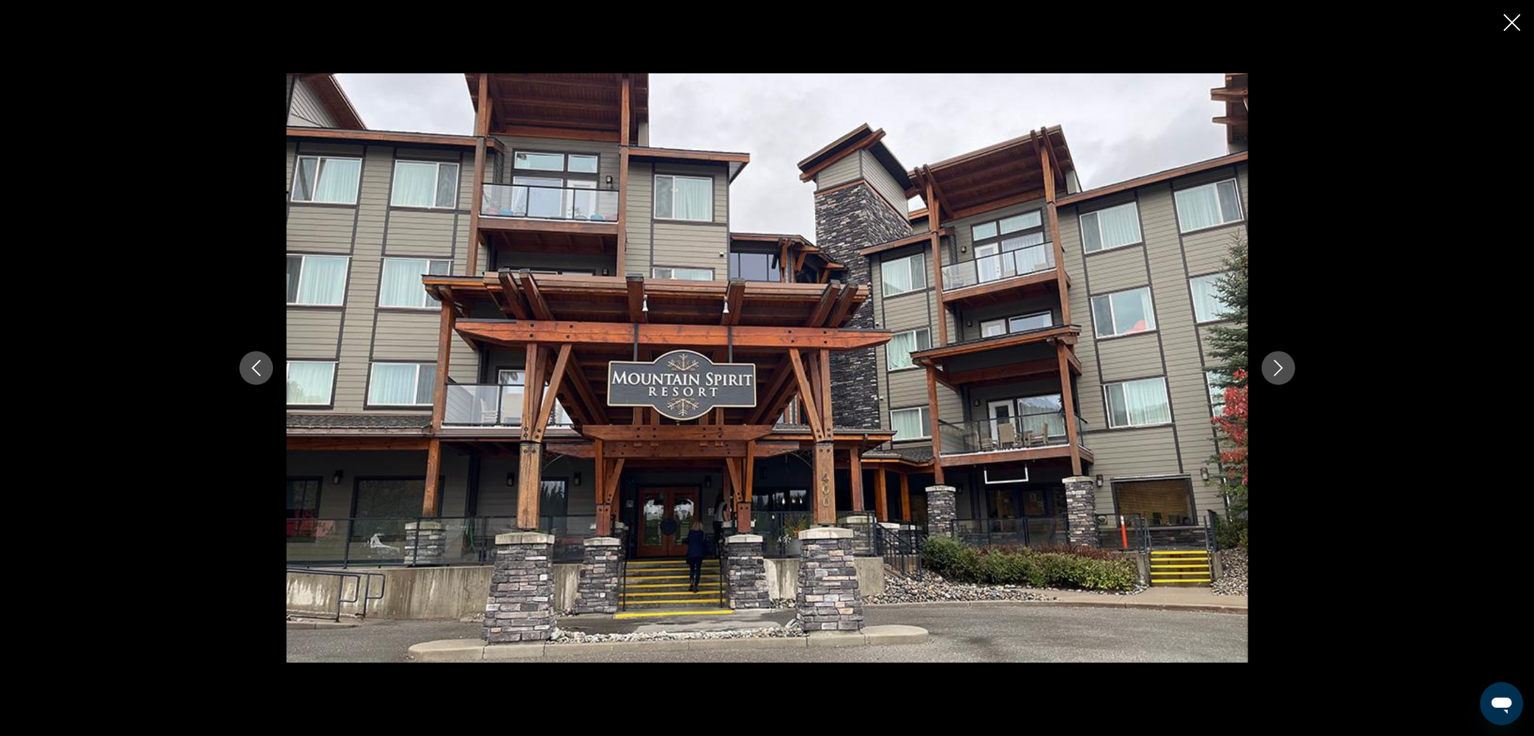
click at [1277, 381] on button "Next image" at bounding box center [1279, 368] width 34 height 34
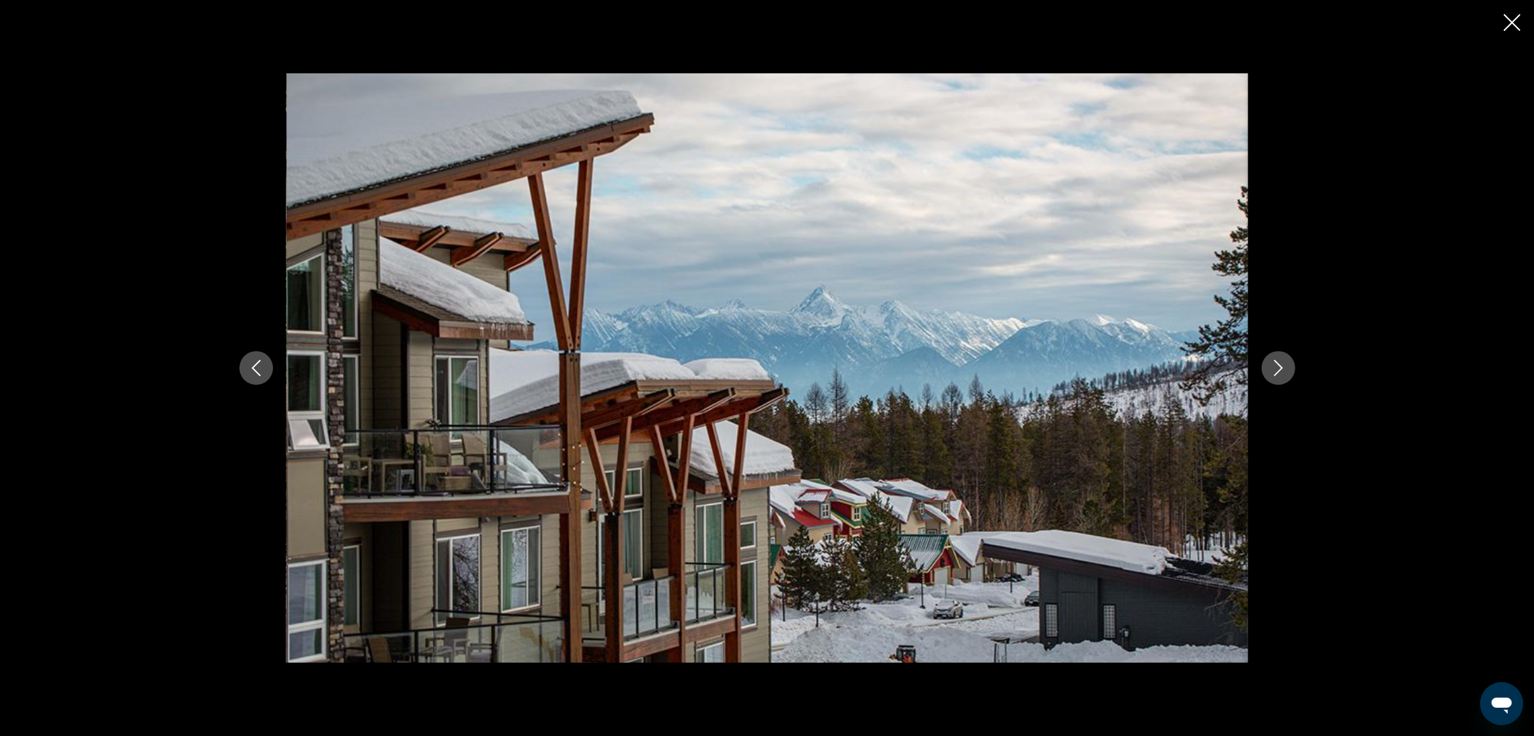
click at [1277, 380] on button "Next image" at bounding box center [1279, 368] width 34 height 34
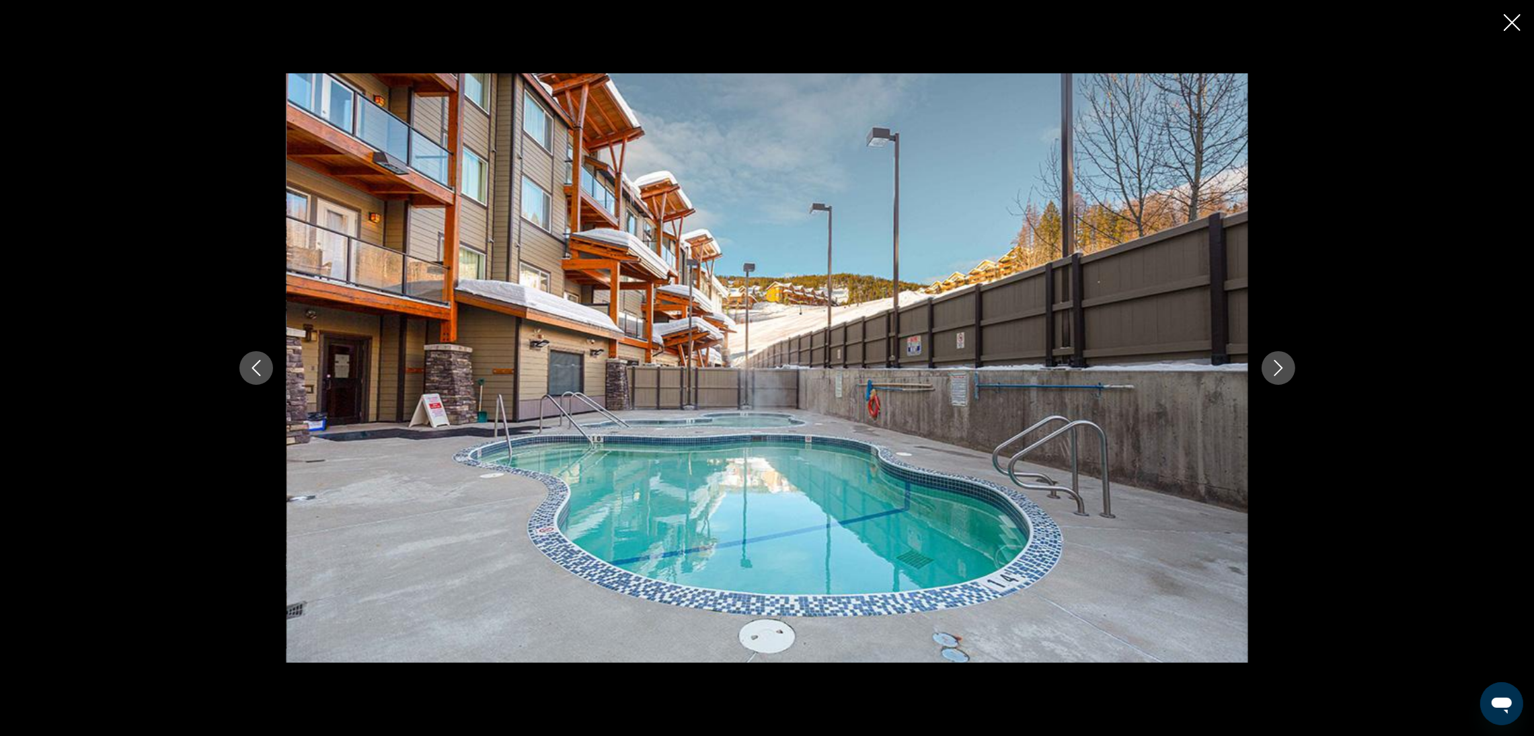
click at [1277, 380] on button "Next image" at bounding box center [1279, 368] width 34 height 34
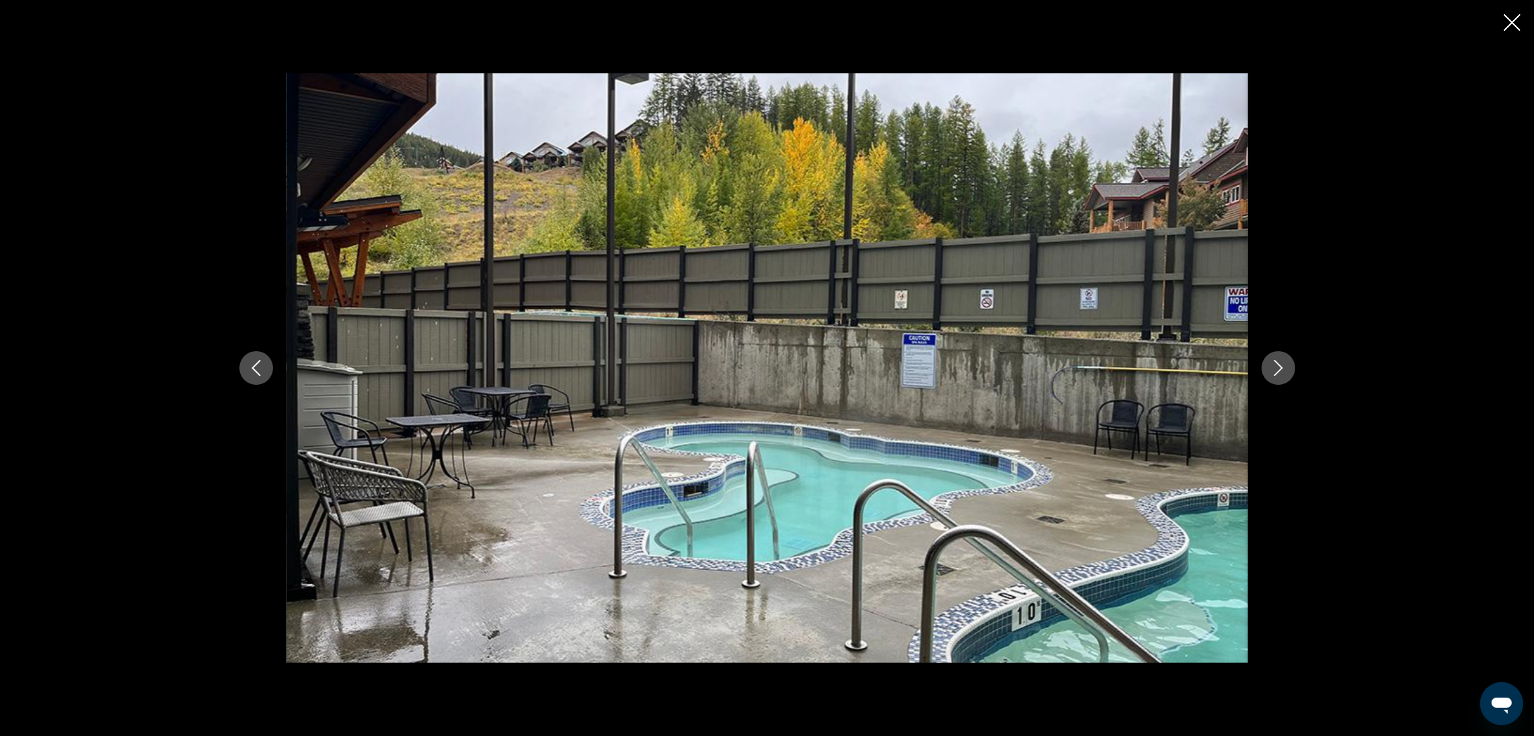
click at [1277, 380] on button "Next image" at bounding box center [1279, 368] width 34 height 34
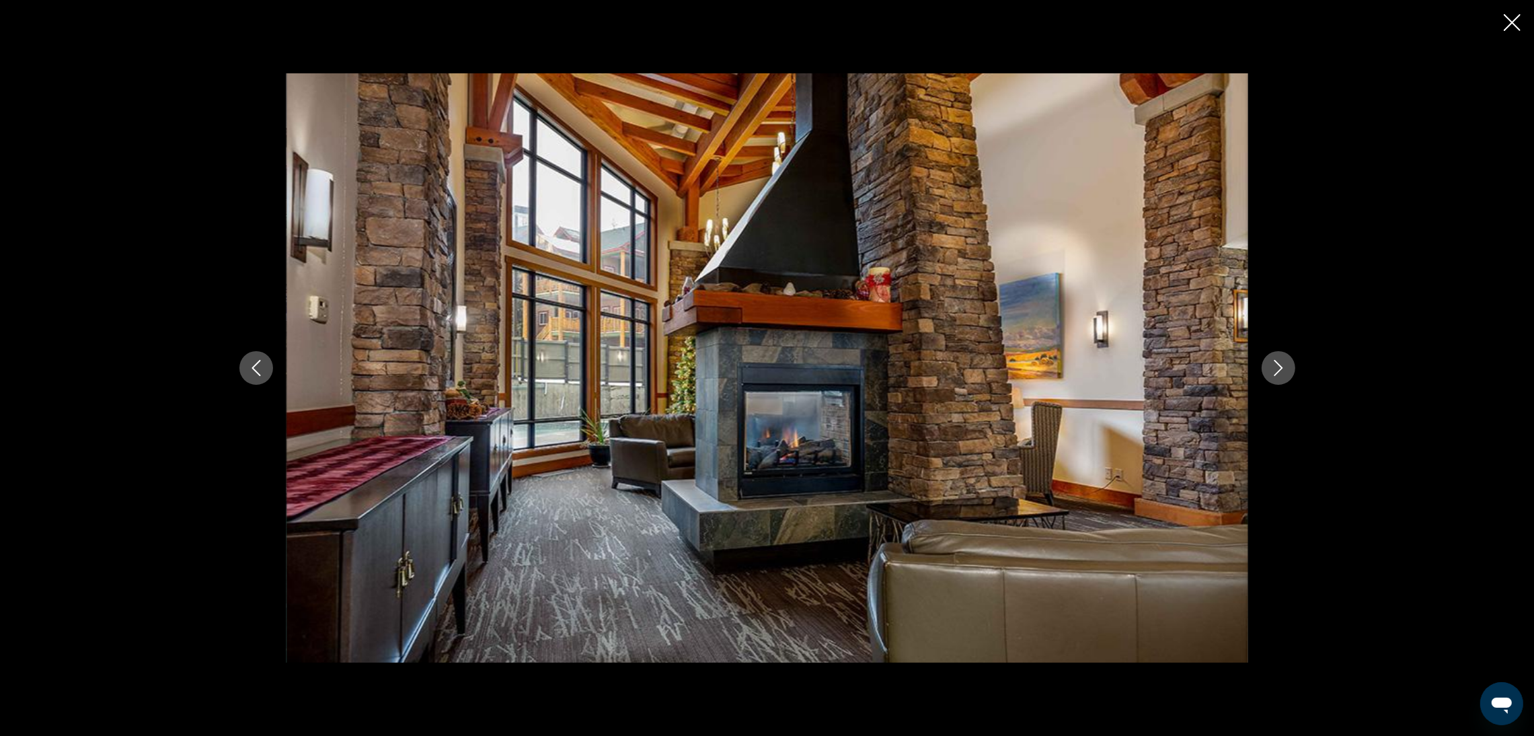
click at [1277, 381] on button "Next image" at bounding box center [1279, 368] width 34 height 34
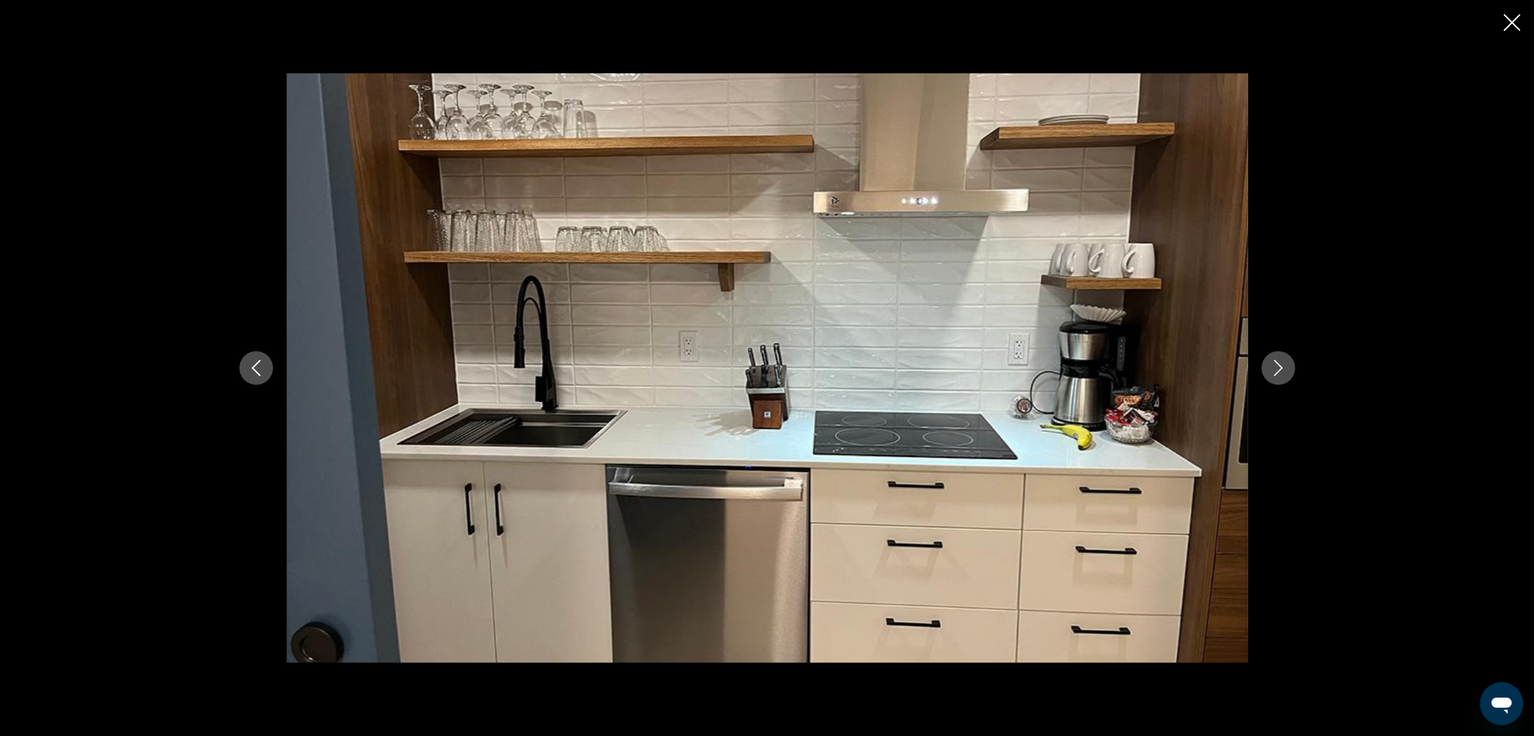
click at [1273, 379] on button "Next image" at bounding box center [1279, 368] width 34 height 34
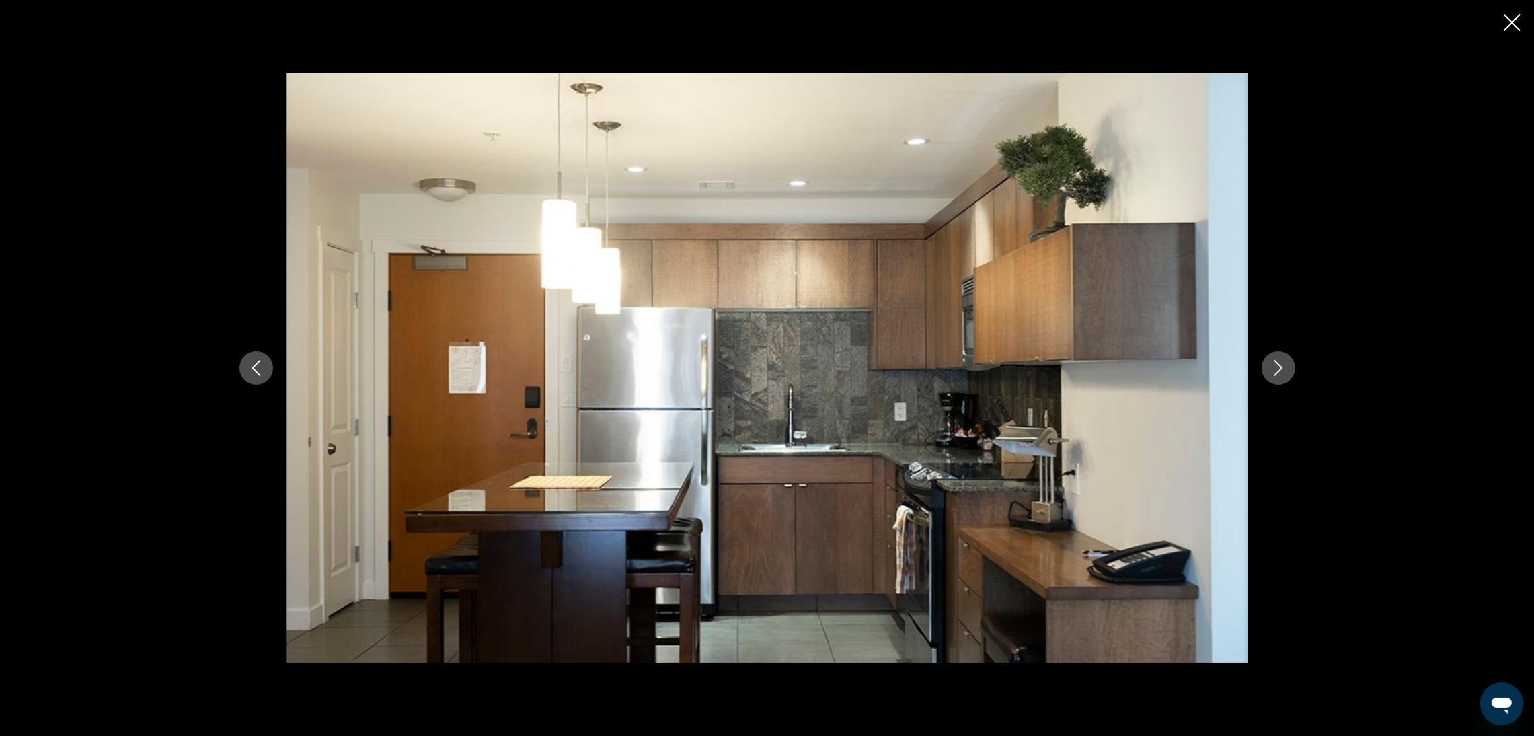
click at [1273, 377] on button "Next image" at bounding box center [1279, 368] width 34 height 34
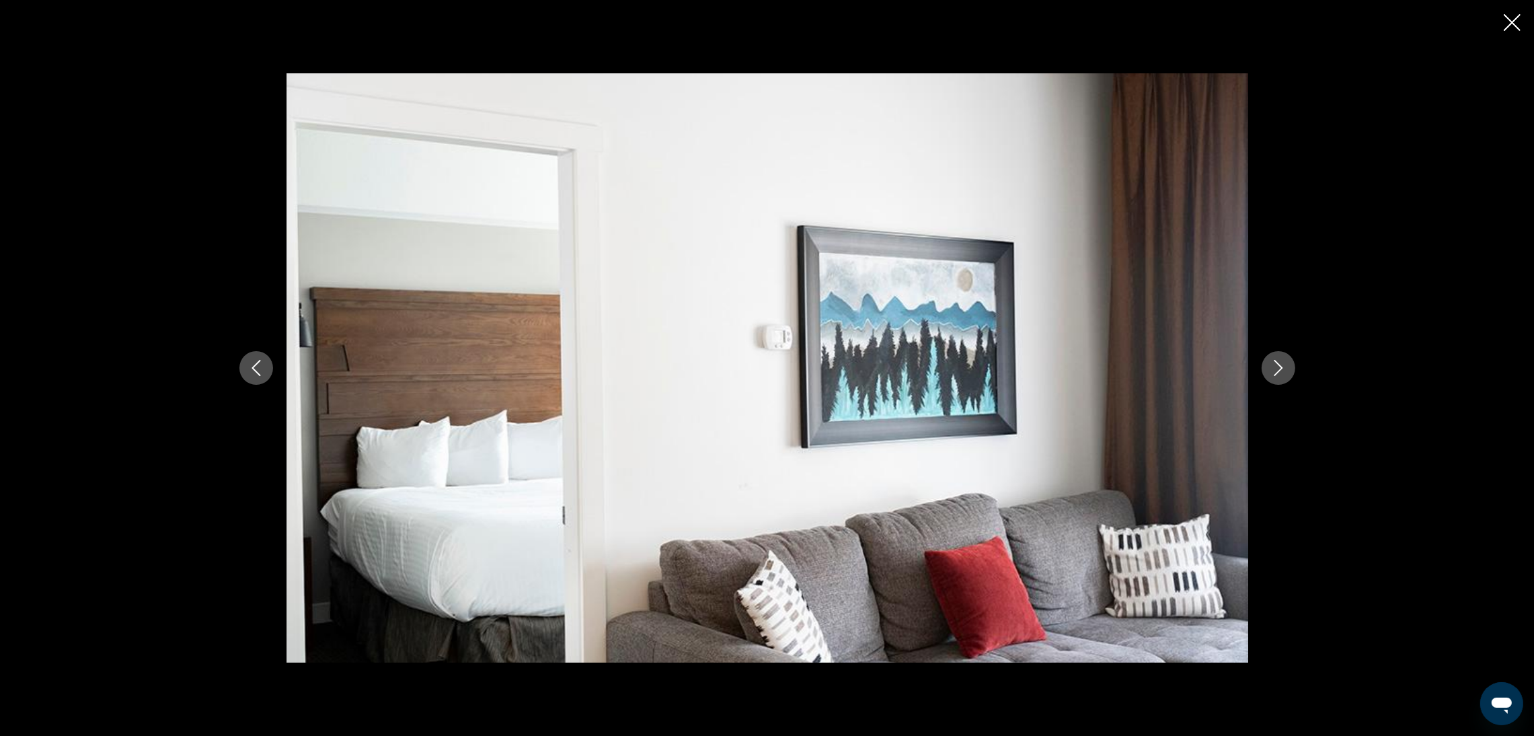
click at [1273, 377] on button "Next image" at bounding box center [1279, 368] width 34 height 34
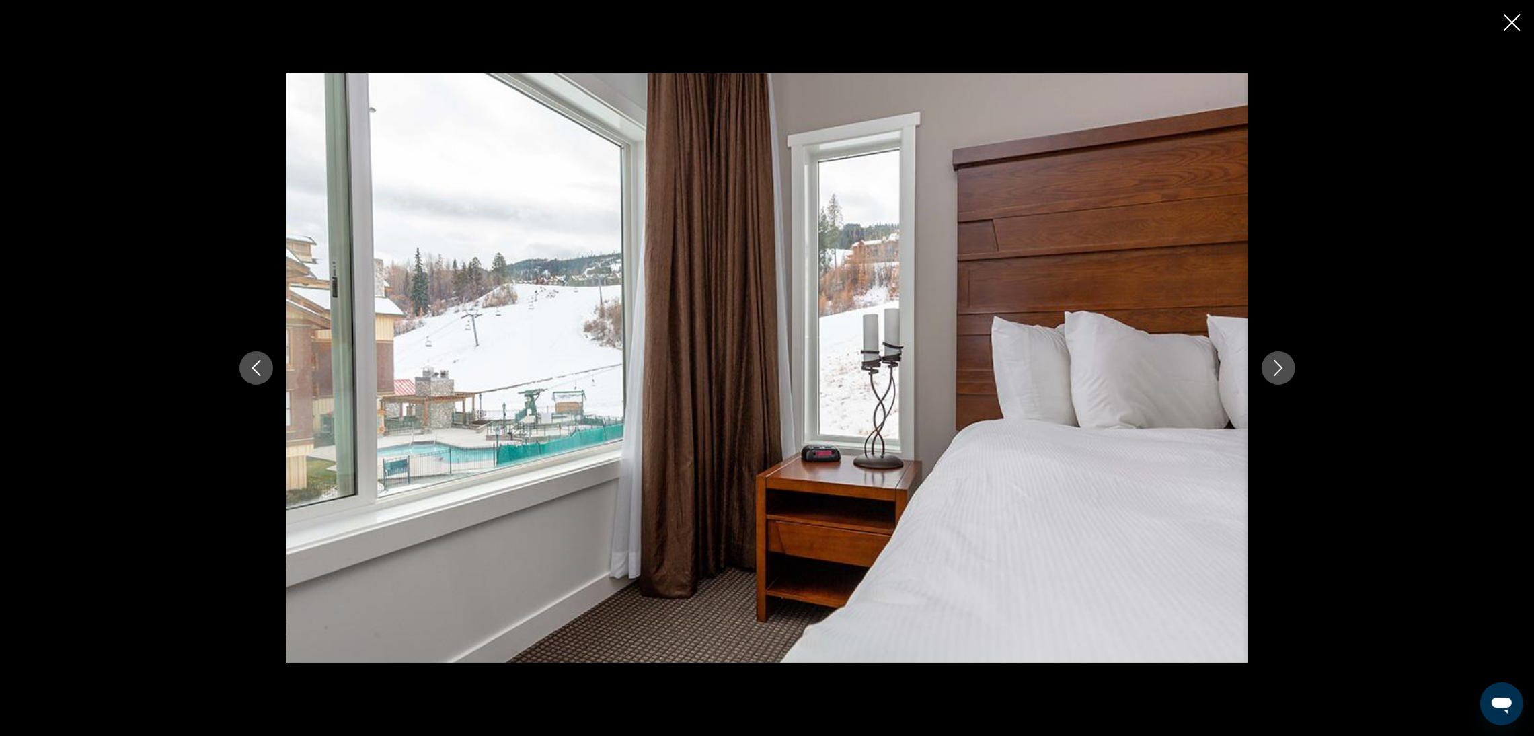
click at [258, 373] on icon "Previous image" at bounding box center [256, 368] width 16 height 16
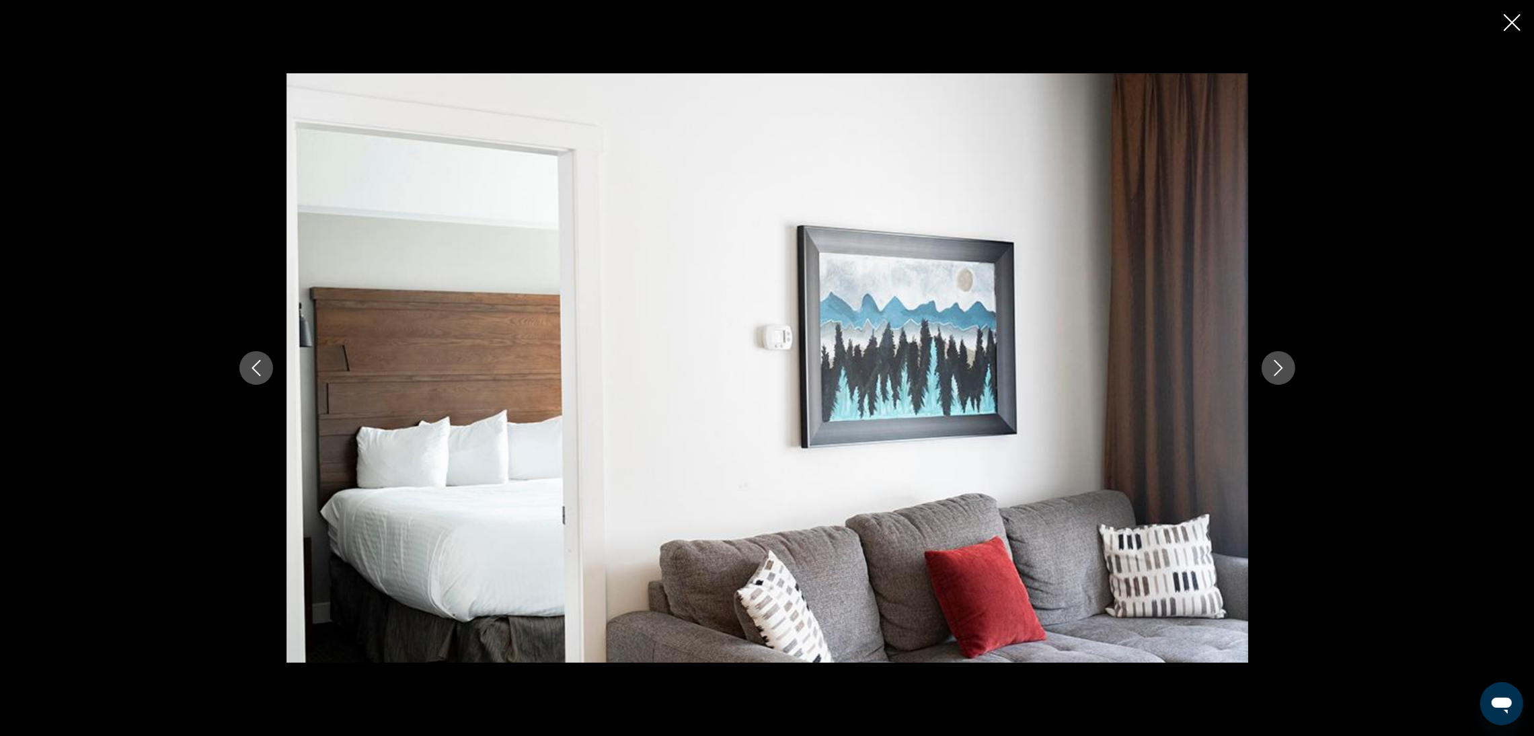
click at [256, 373] on icon "Previous image" at bounding box center [256, 368] width 16 height 16
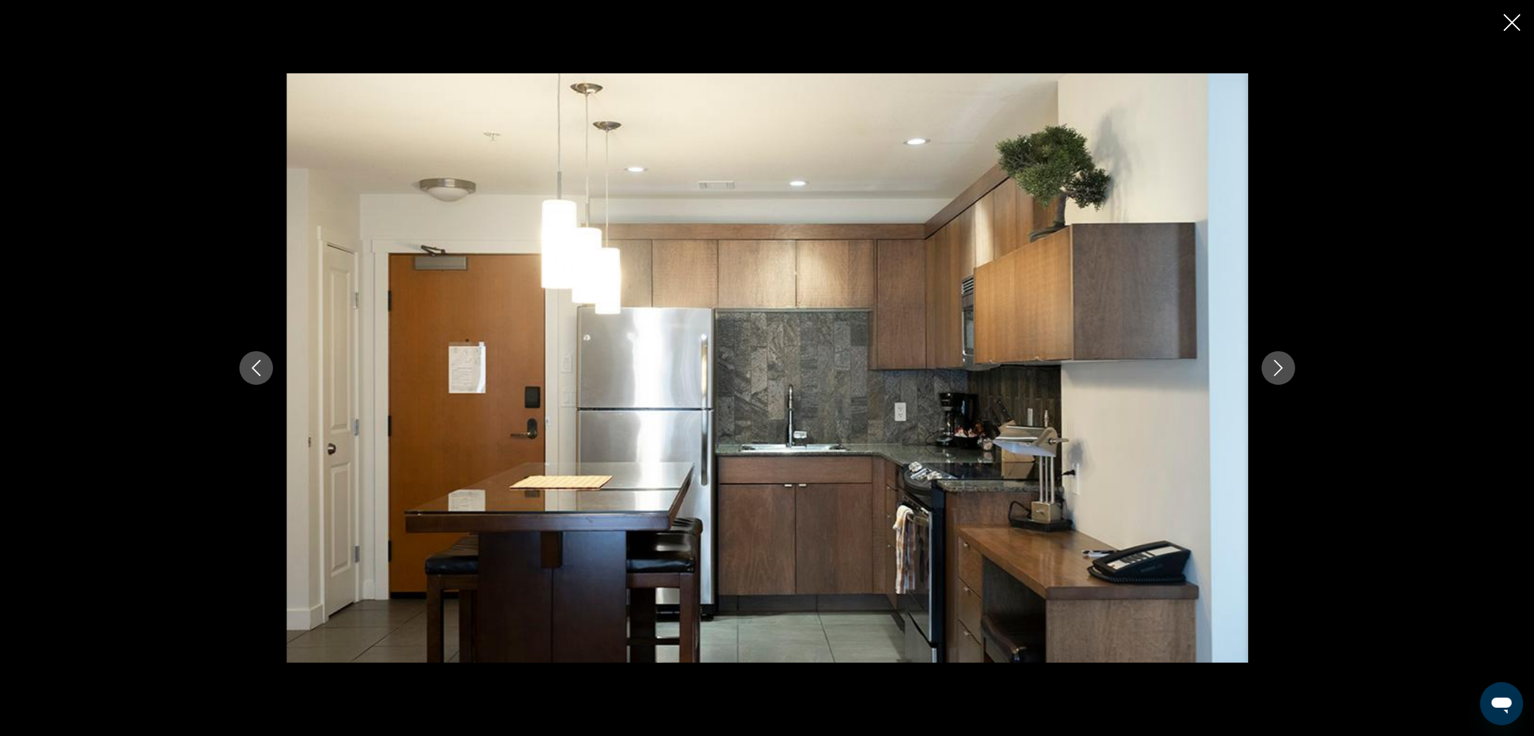
click at [1271, 365] on icon "Next image" at bounding box center [1279, 368] width 16 height 16
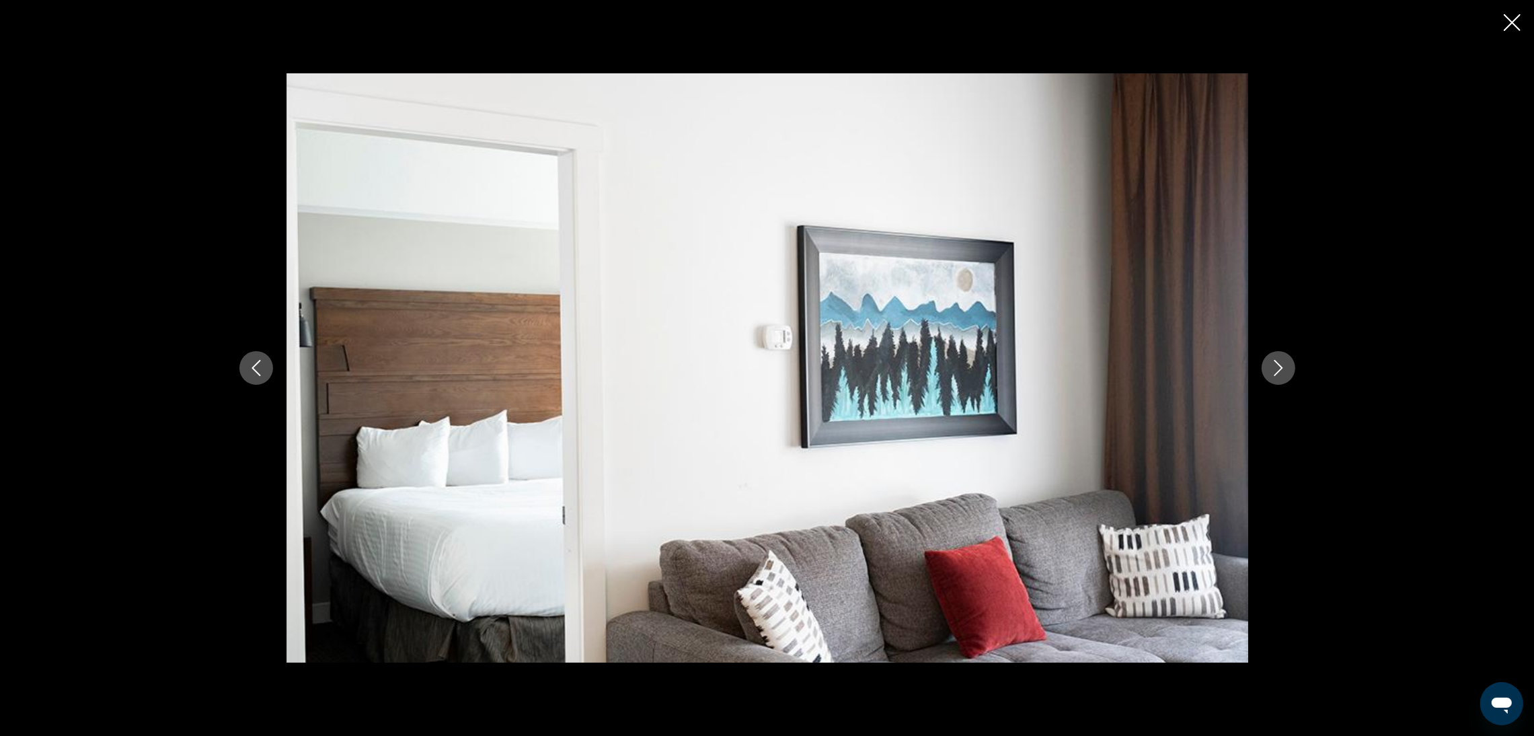
click at [1271, 365] on icon "Next image" at bounding box center [1279, 368] width 16 height 16
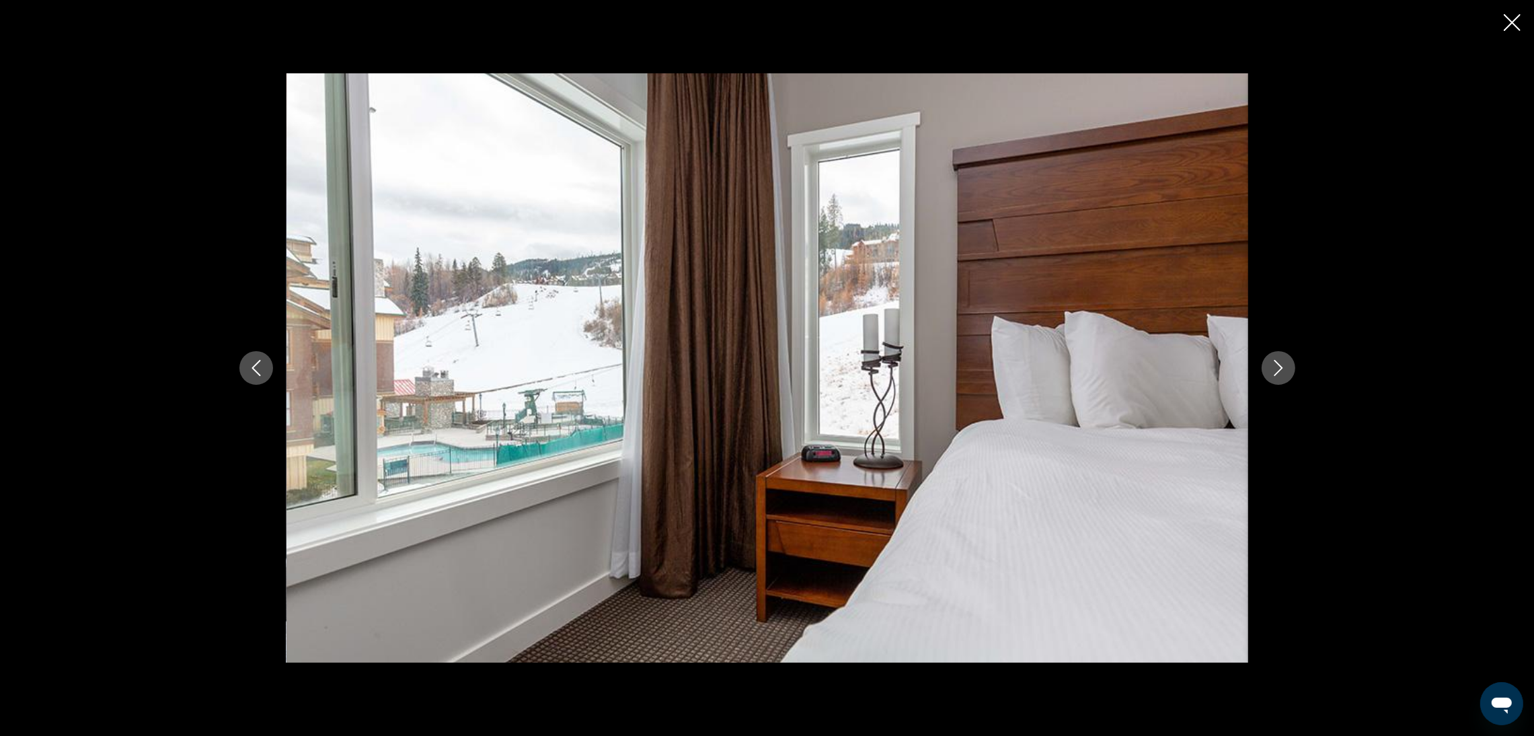
click at [1271, 365] on icon "Next image" at bounding box center [1279, 368] width 16 height 16
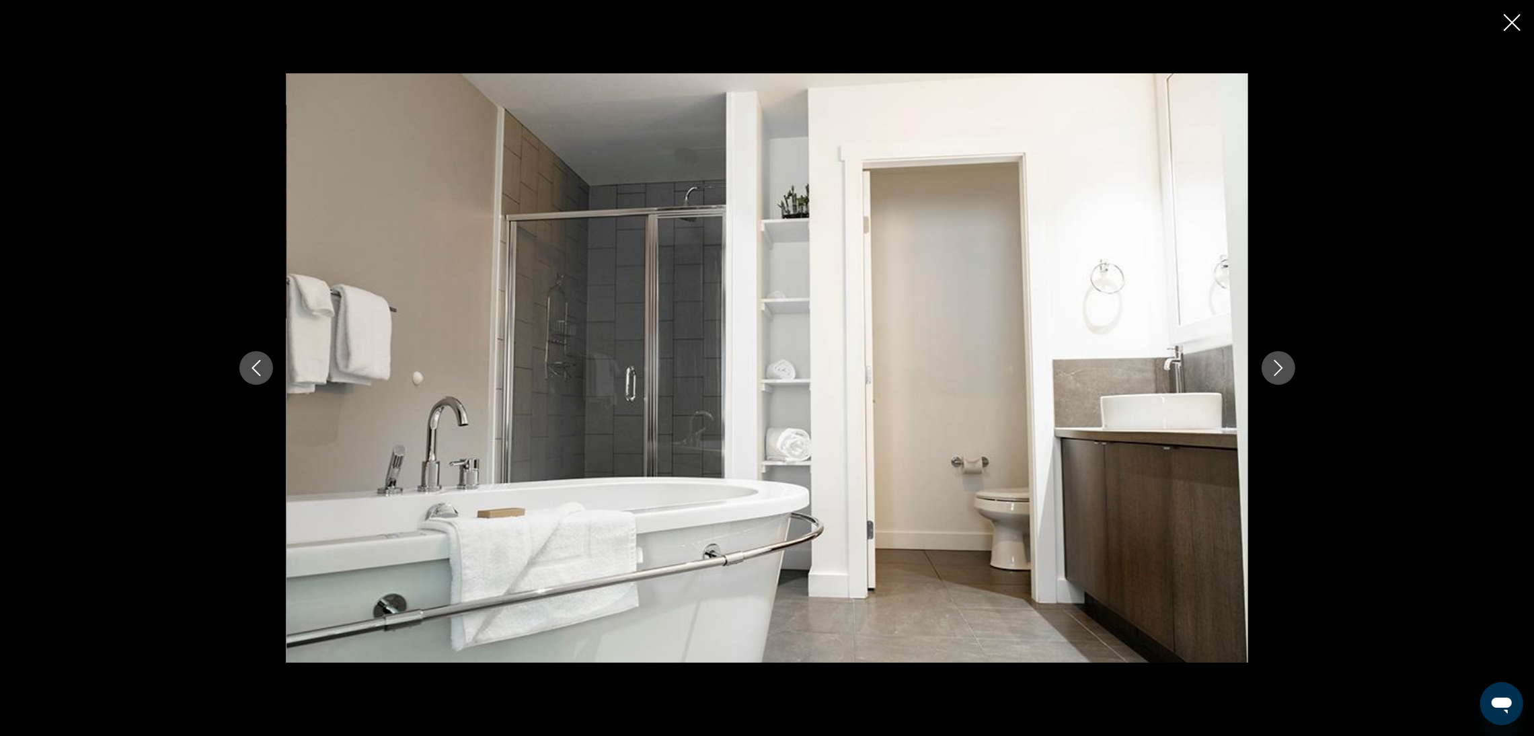
click at [1271, 365] on icon "Next image" at bounding box center [1279, 368] width 16 height 16
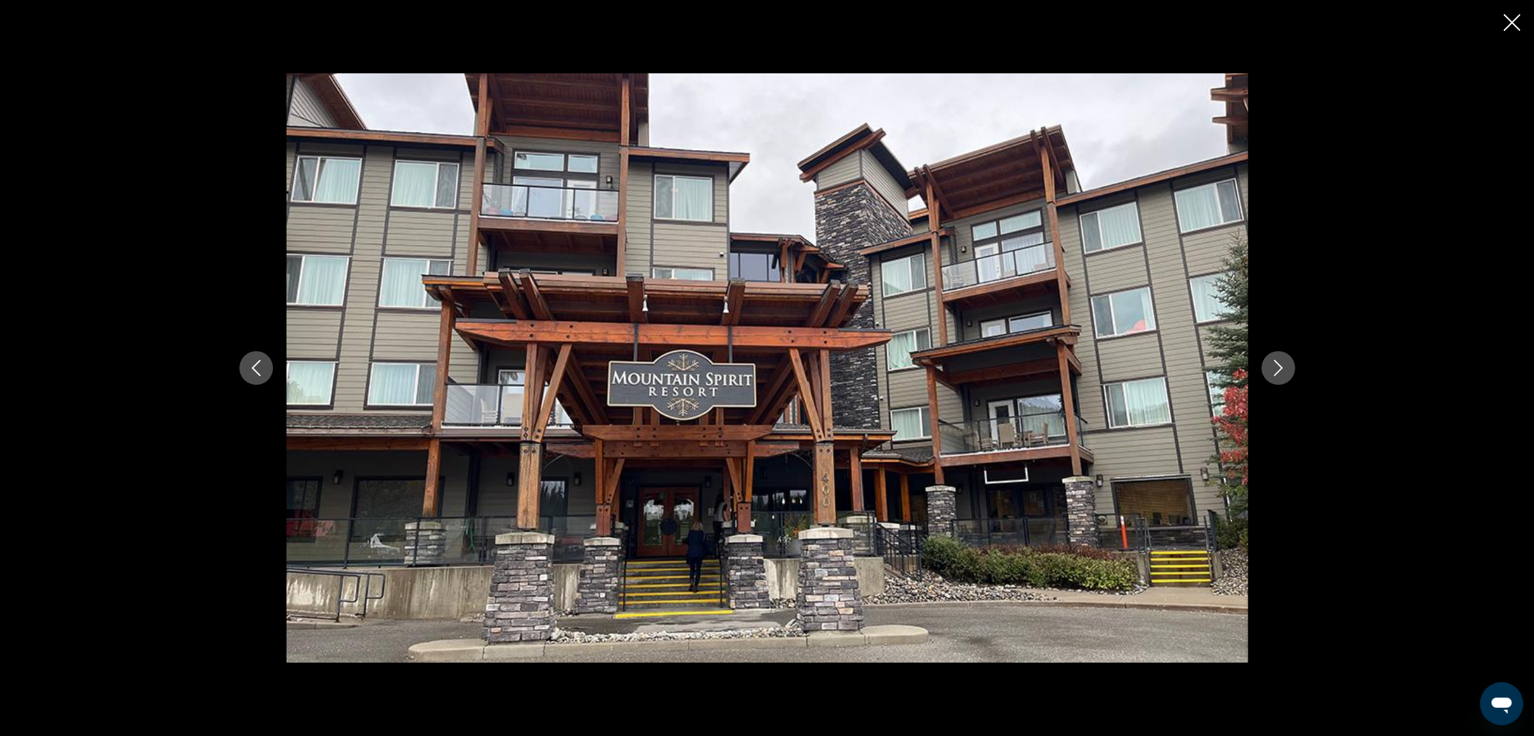
click at [1512, 21] on icon "Close slideshow" at bounding box center [1512, 22] width 17 height 17
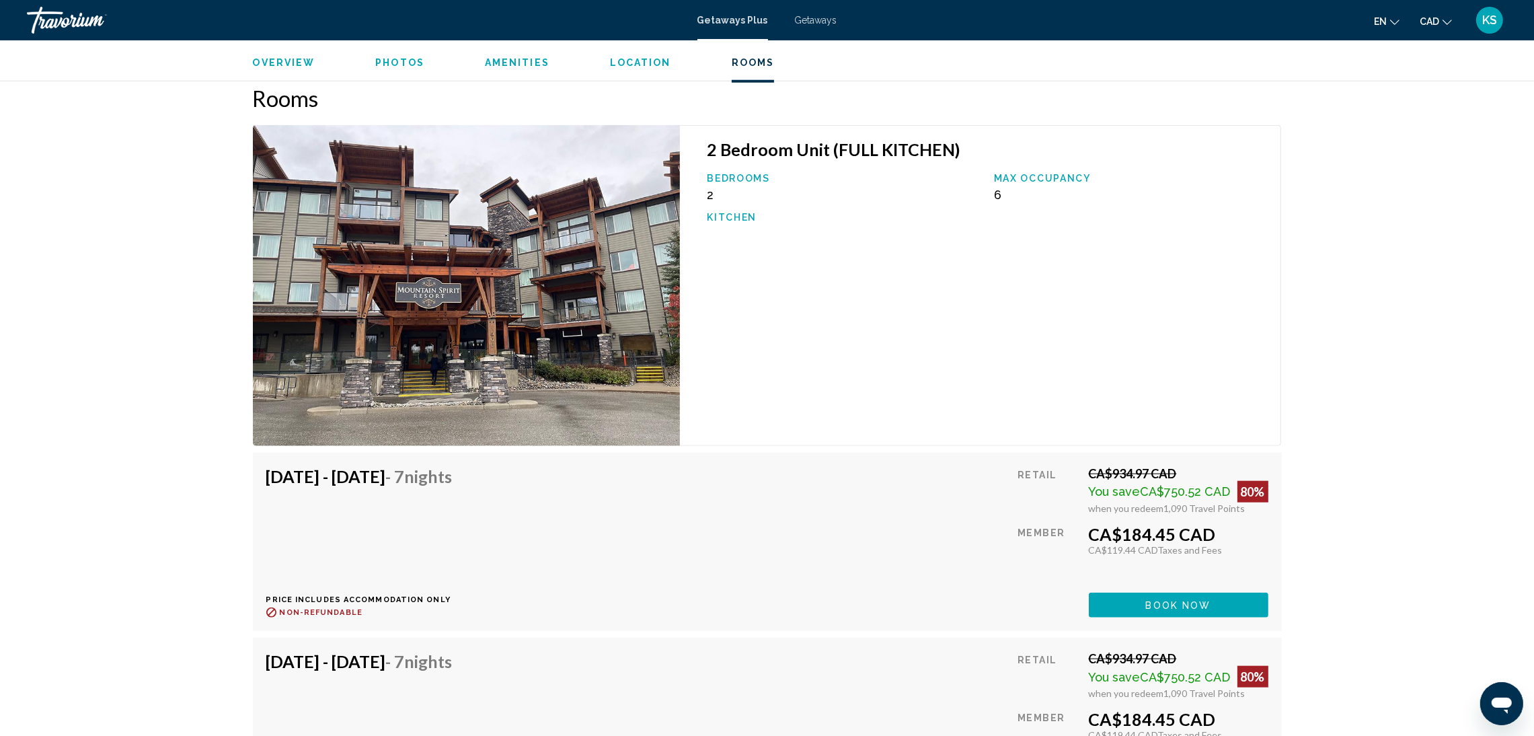
scroll to position [2300, 0]
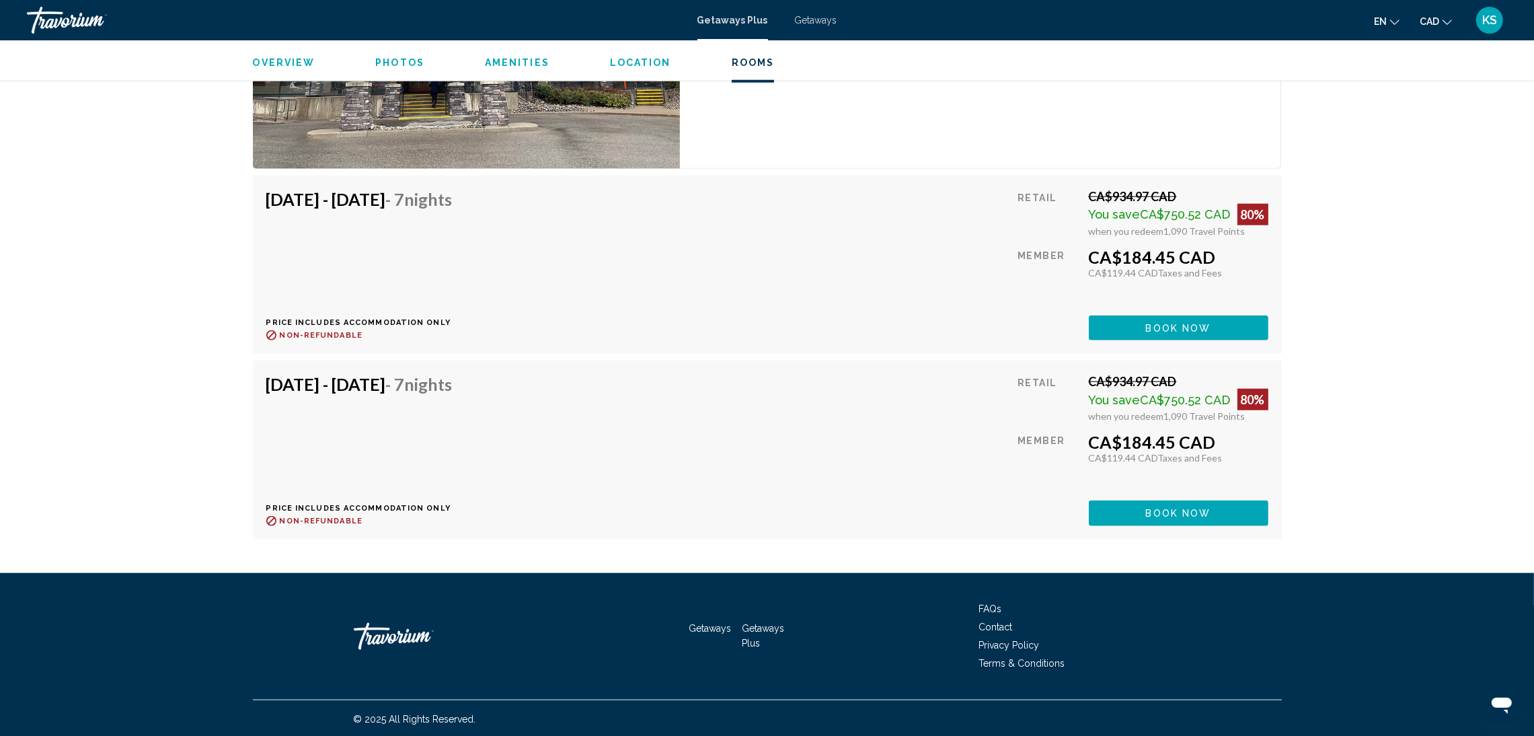
click at [1203, 334] on span "Book now" at bounding box center [1178, 328] width 65 height 11
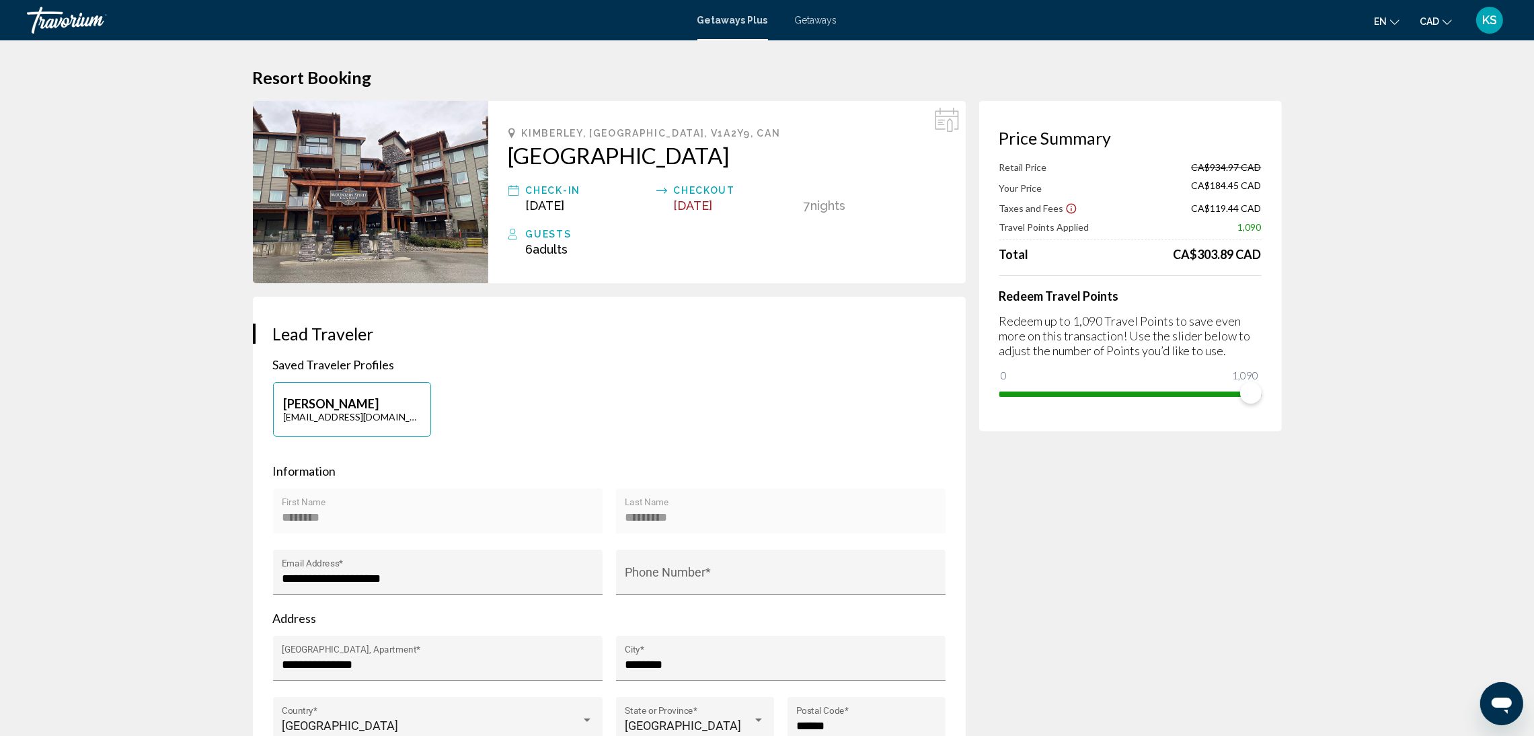
click at [939, 122] on icon "Main content" at bounding box center [947, 120] width 24 height 24
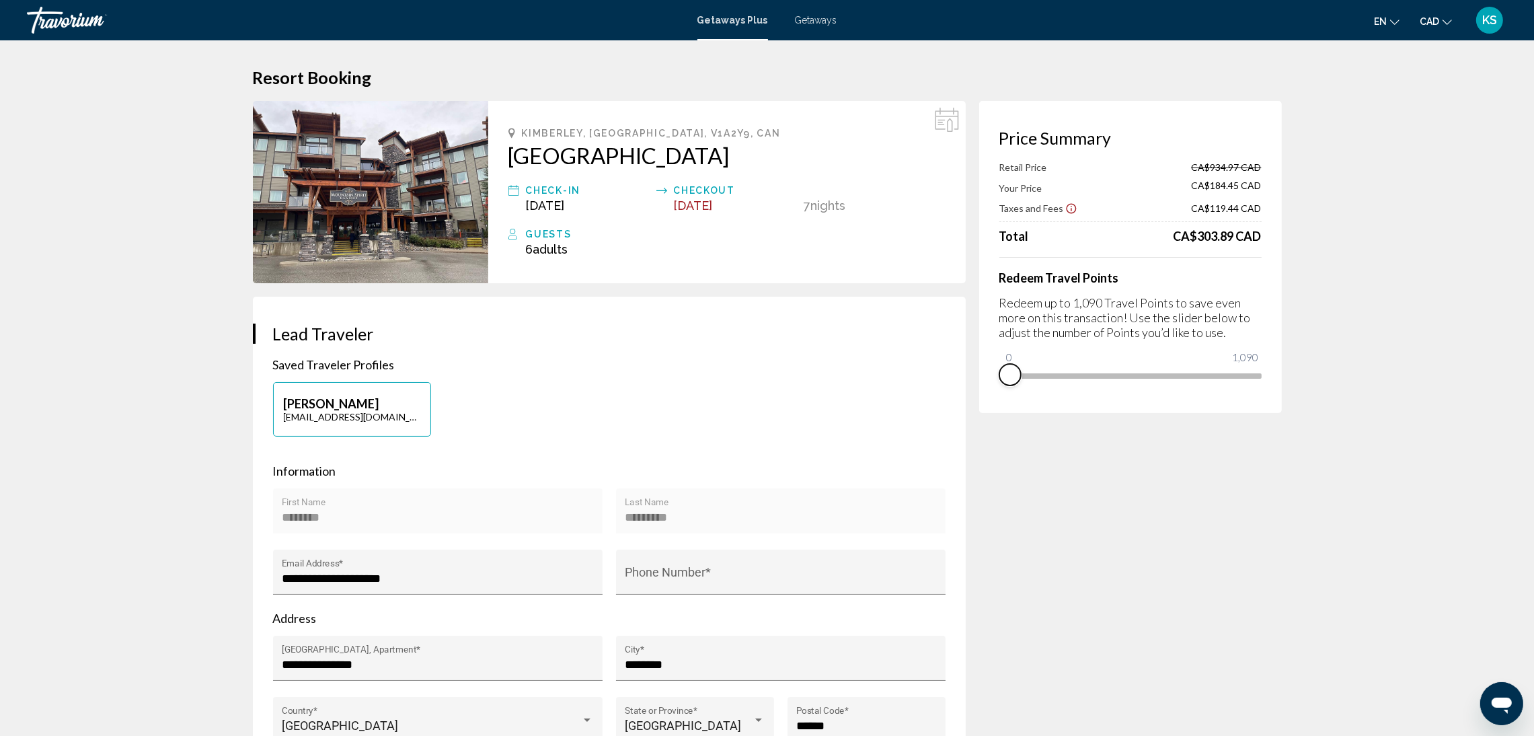
drag, startPoint x: 1252, startPoint y: 397, endPoint x: 905, endPoint y: 420, distance: 347.2
drag, startPoint x: 1004, startPoint y: 358, endPoint x: 1441, endPoint y: 398, distance: 438.9
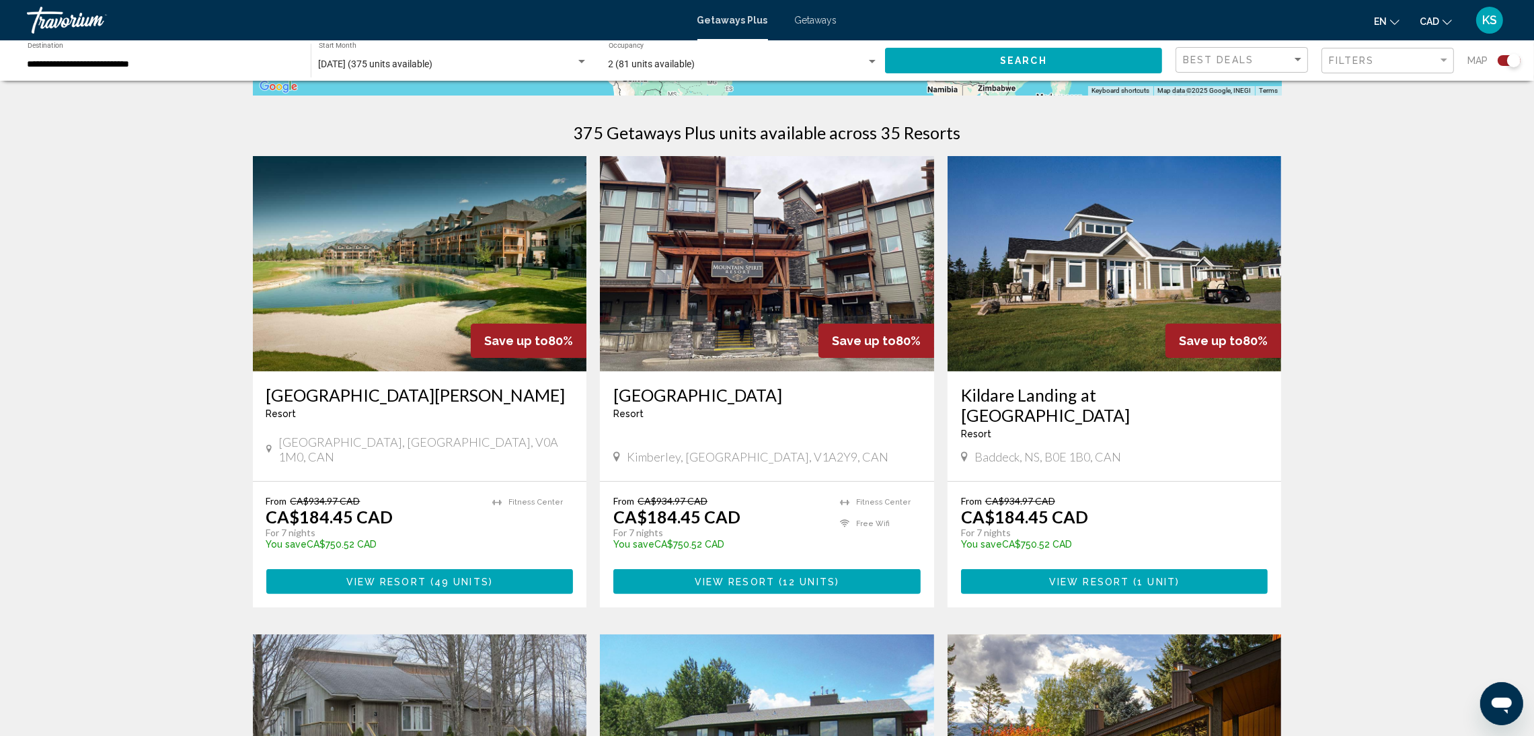
scroll to position [404, 0]
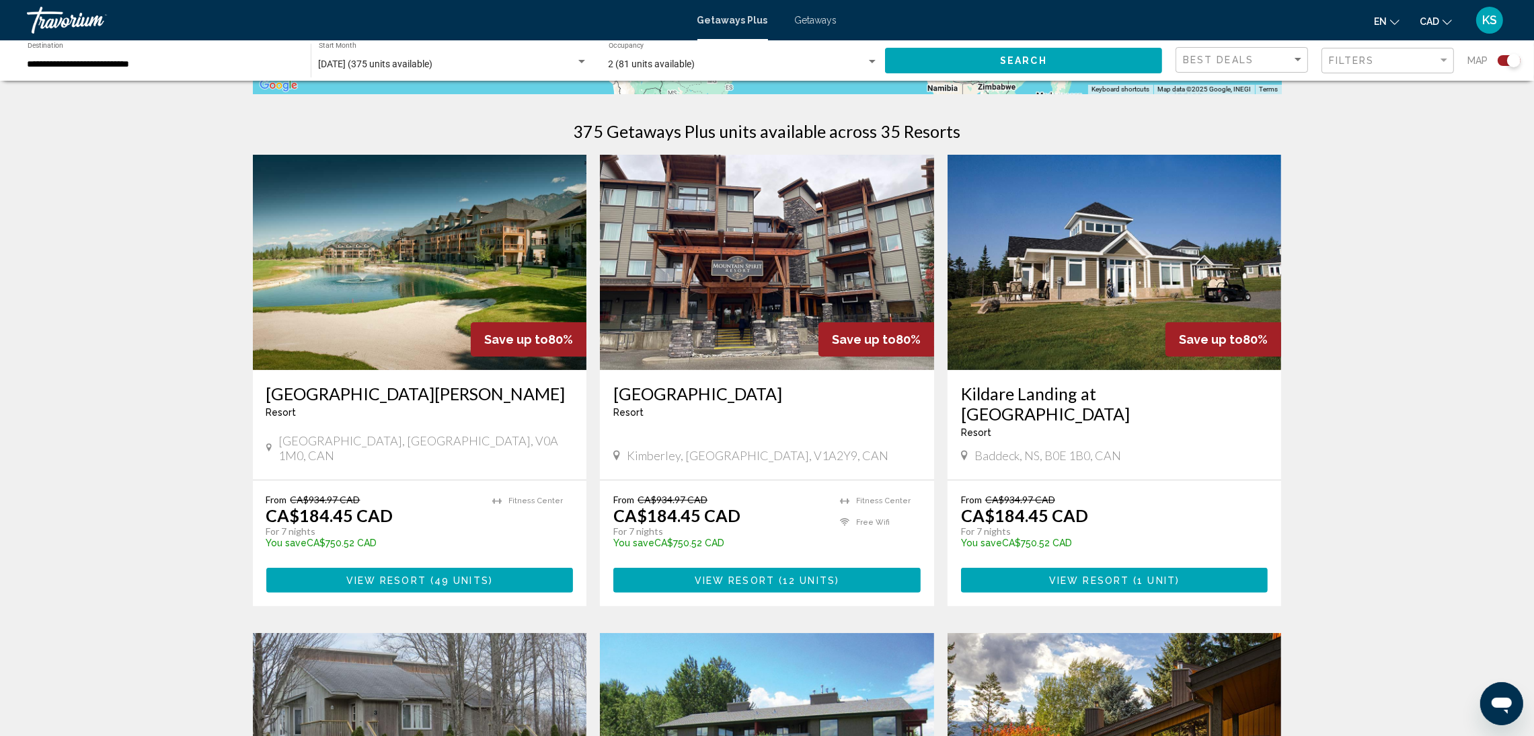
click at [1125, 272] on img "Main content" at bounding box center [1115, 262] width 334 height 215
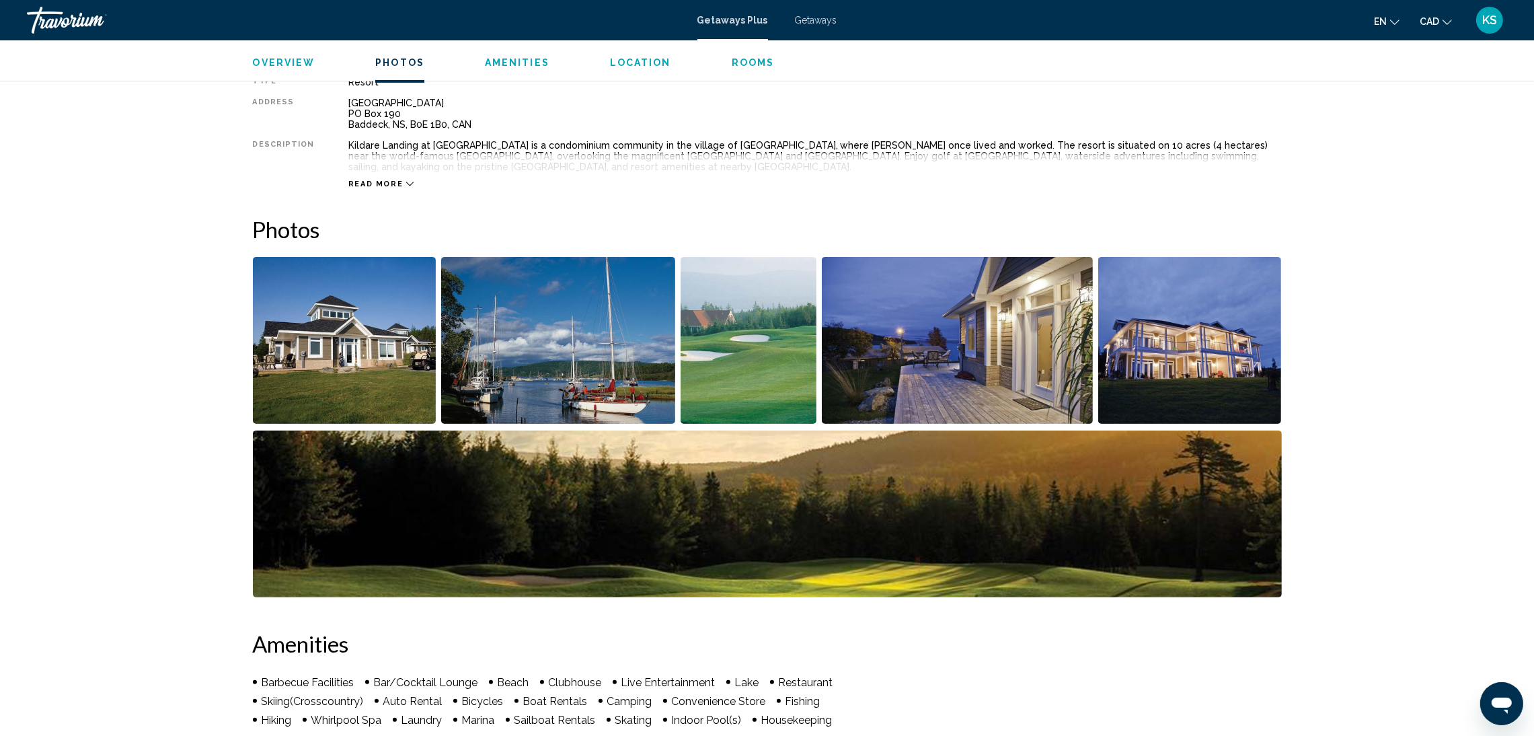
scroll to position [202, 0]
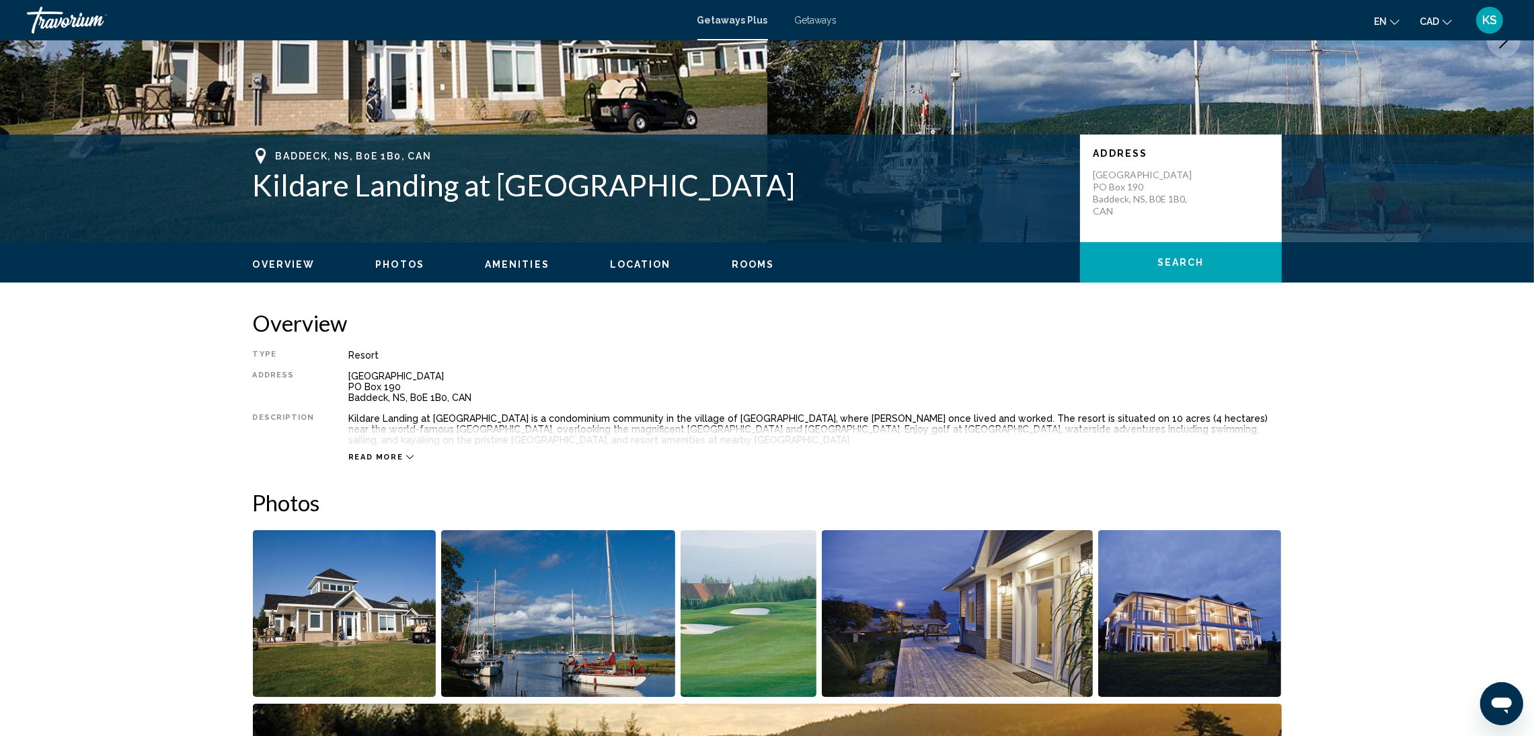
click at [356, 460] on span "Read more" at bounding box center [375, 457] width 55 height 9
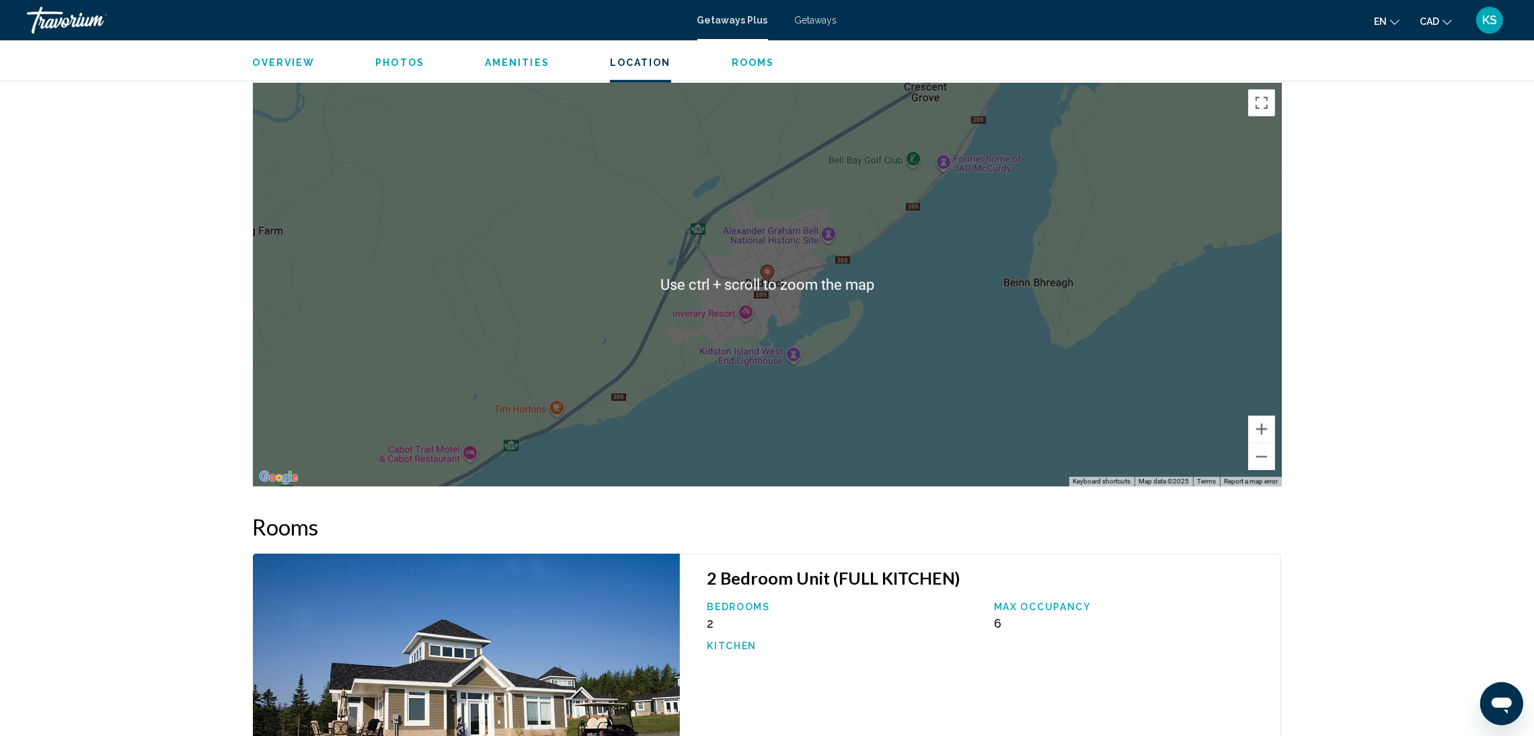
scroll to position [1412, 0]
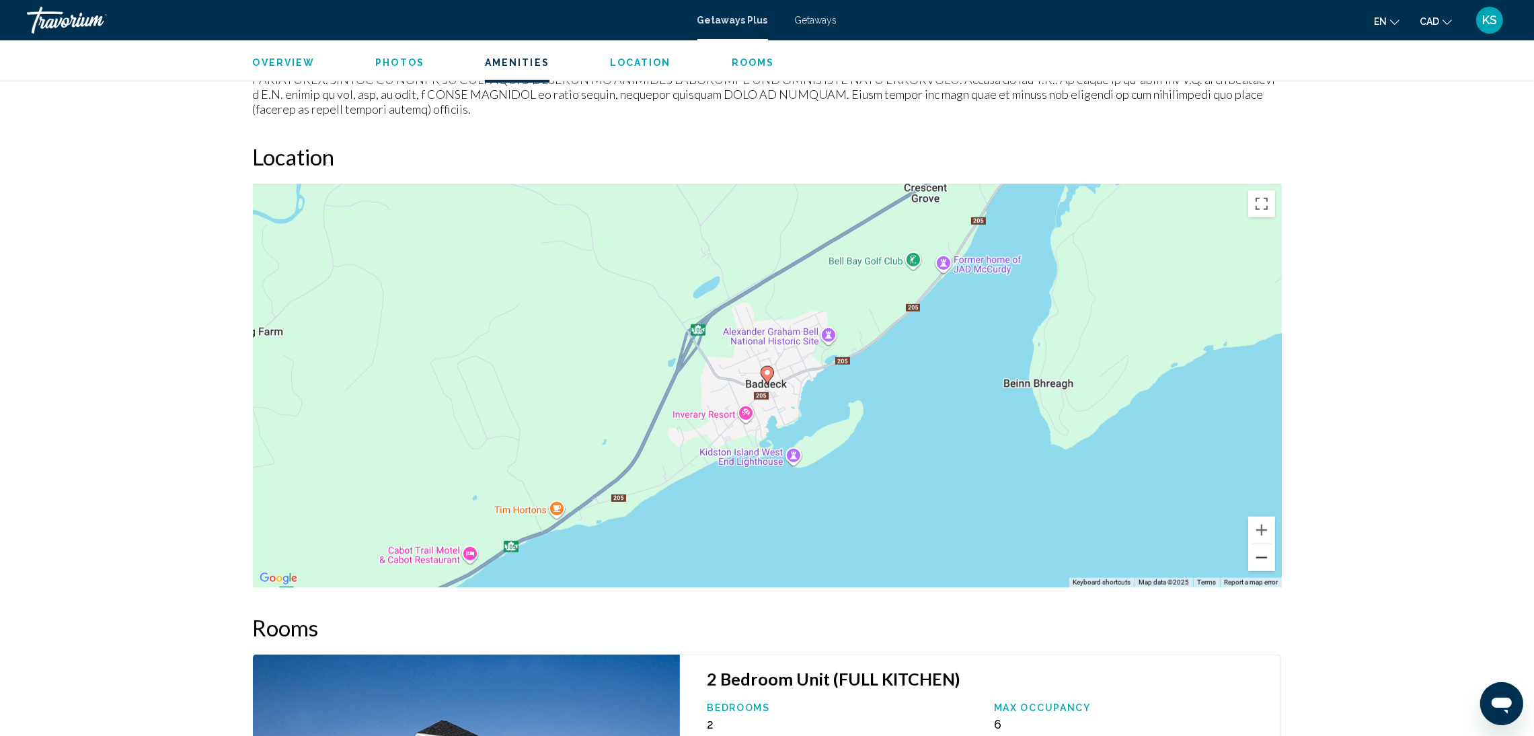
click at [1260, 546] on button "Zoom out" at bounding box center [1261, 557] width 27 height 27
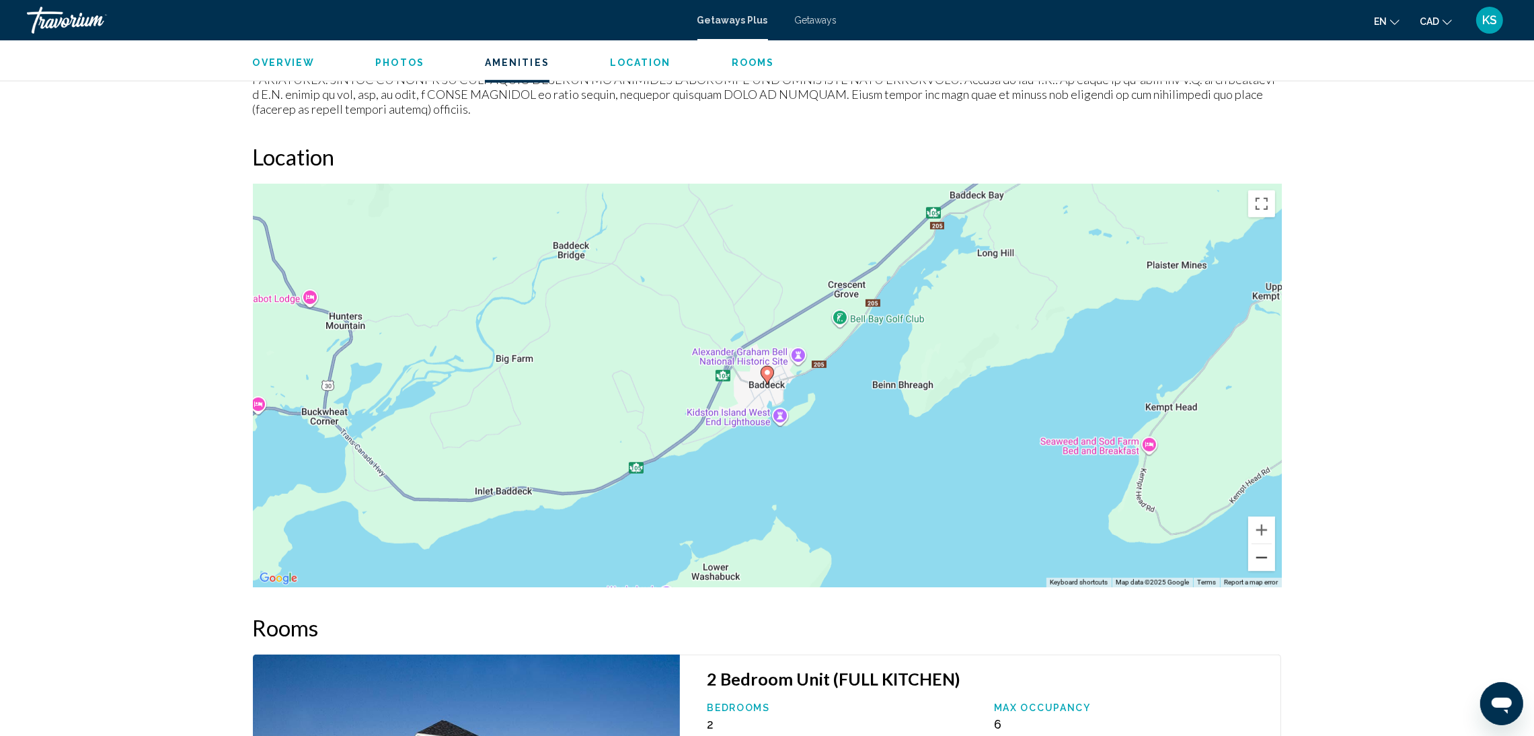
click at [1262, 554] on button "Zoom out" at bounding box center [1261, 557] width 27 height 27
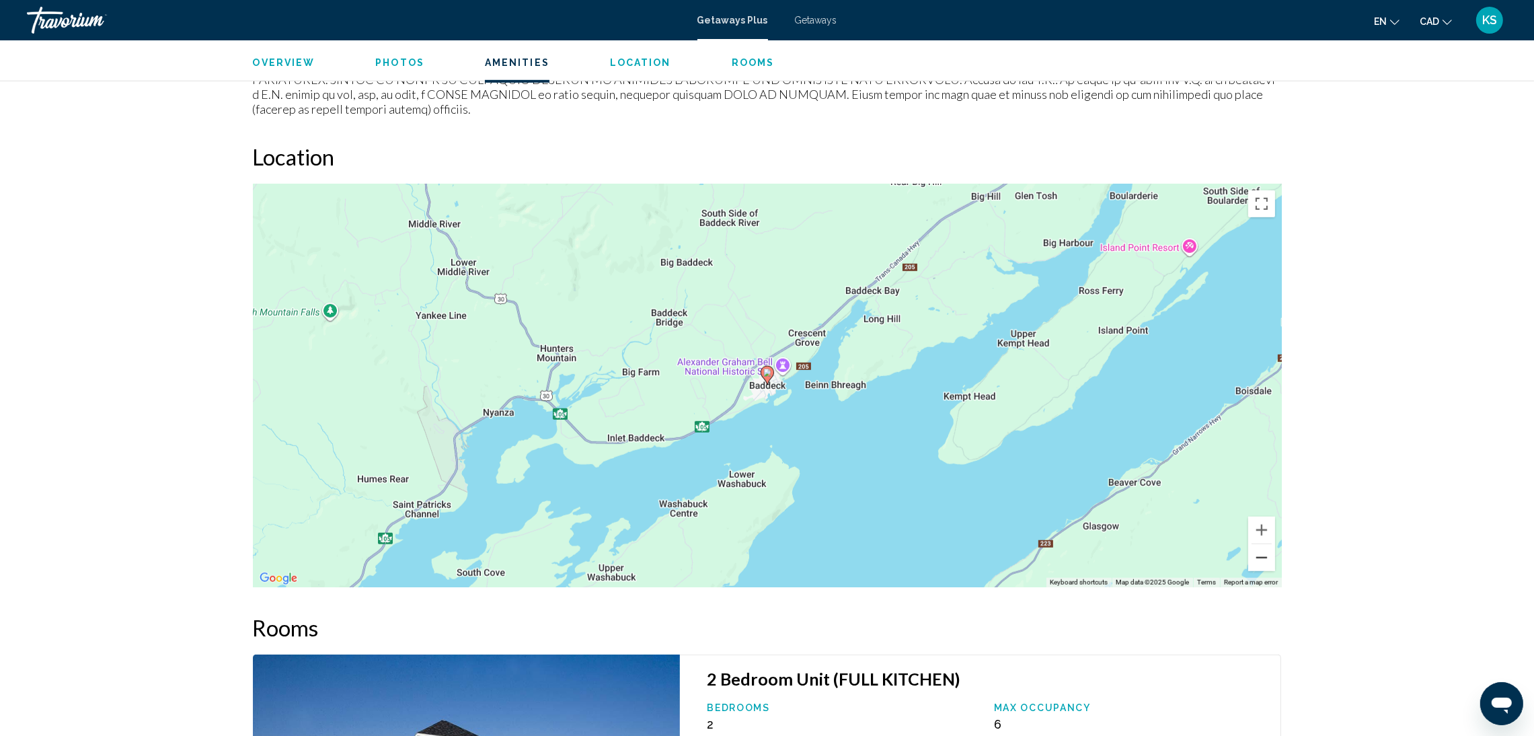
click at [1262, 553] on button "Zoom out" at bounding box center [1261, 557] width 27 height 27
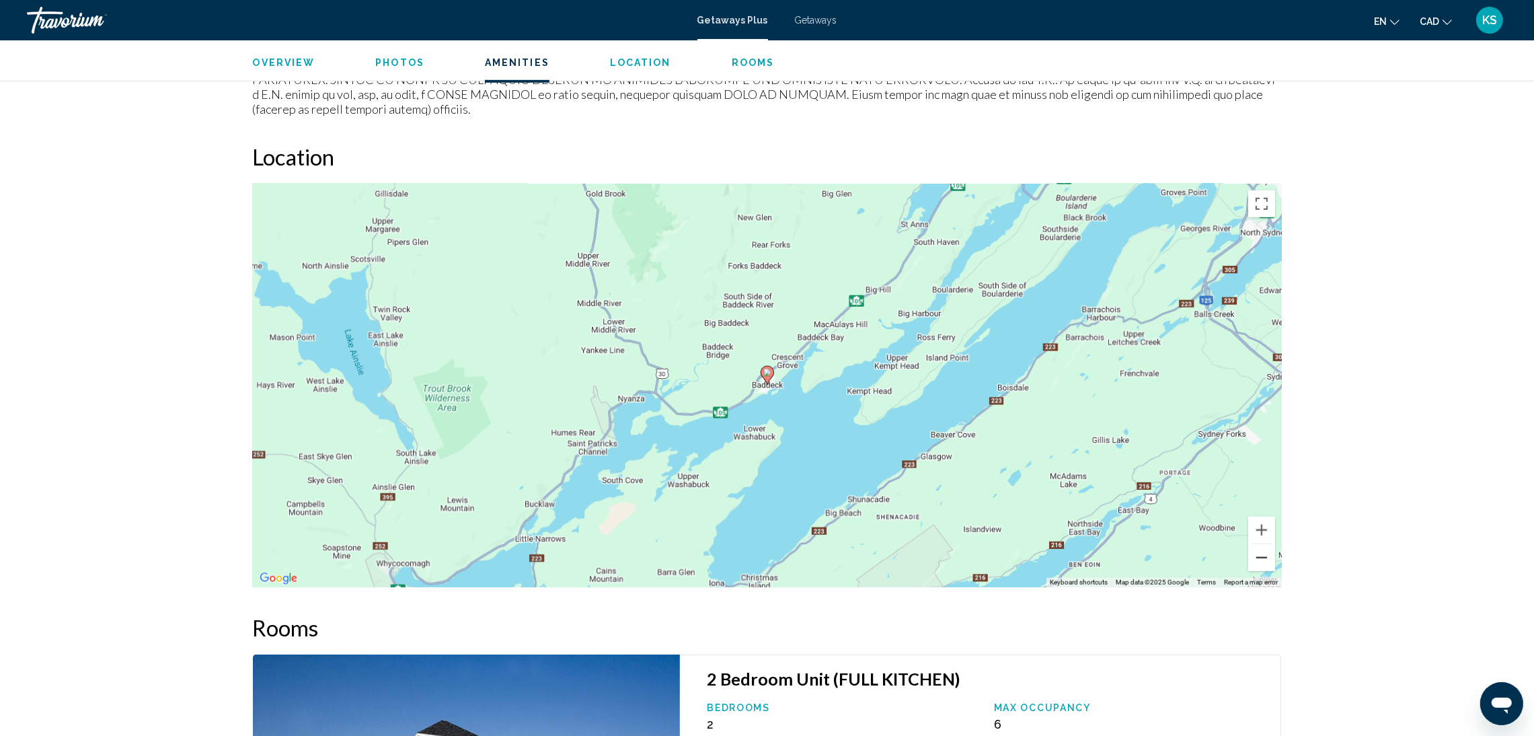
click at [1262, 553] on button "Zoom out" at bounding box center [1261, 557] width 27 height 27
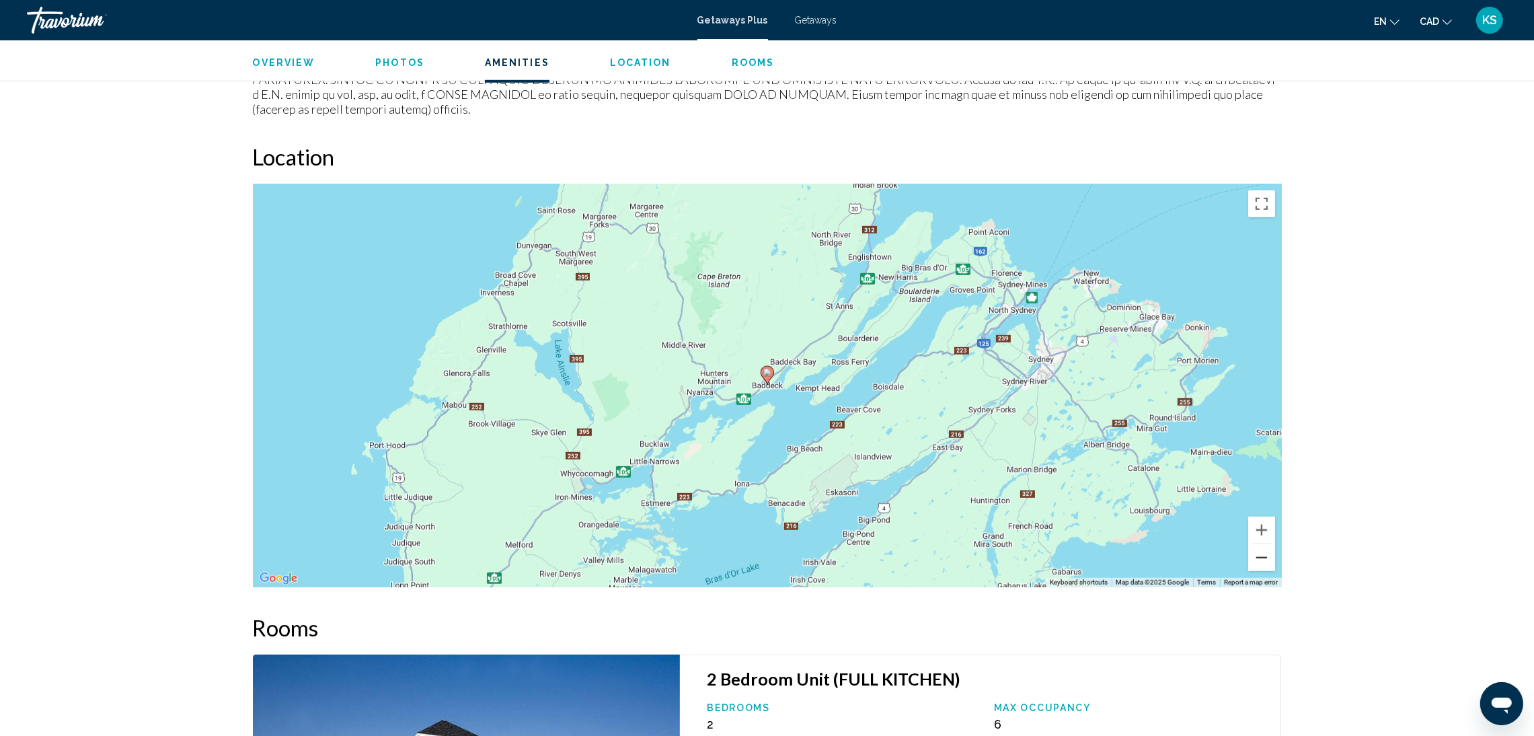
click at [1264, 554] on button "Zoom out" at bounding box center [1261, 557] width 27 height 27
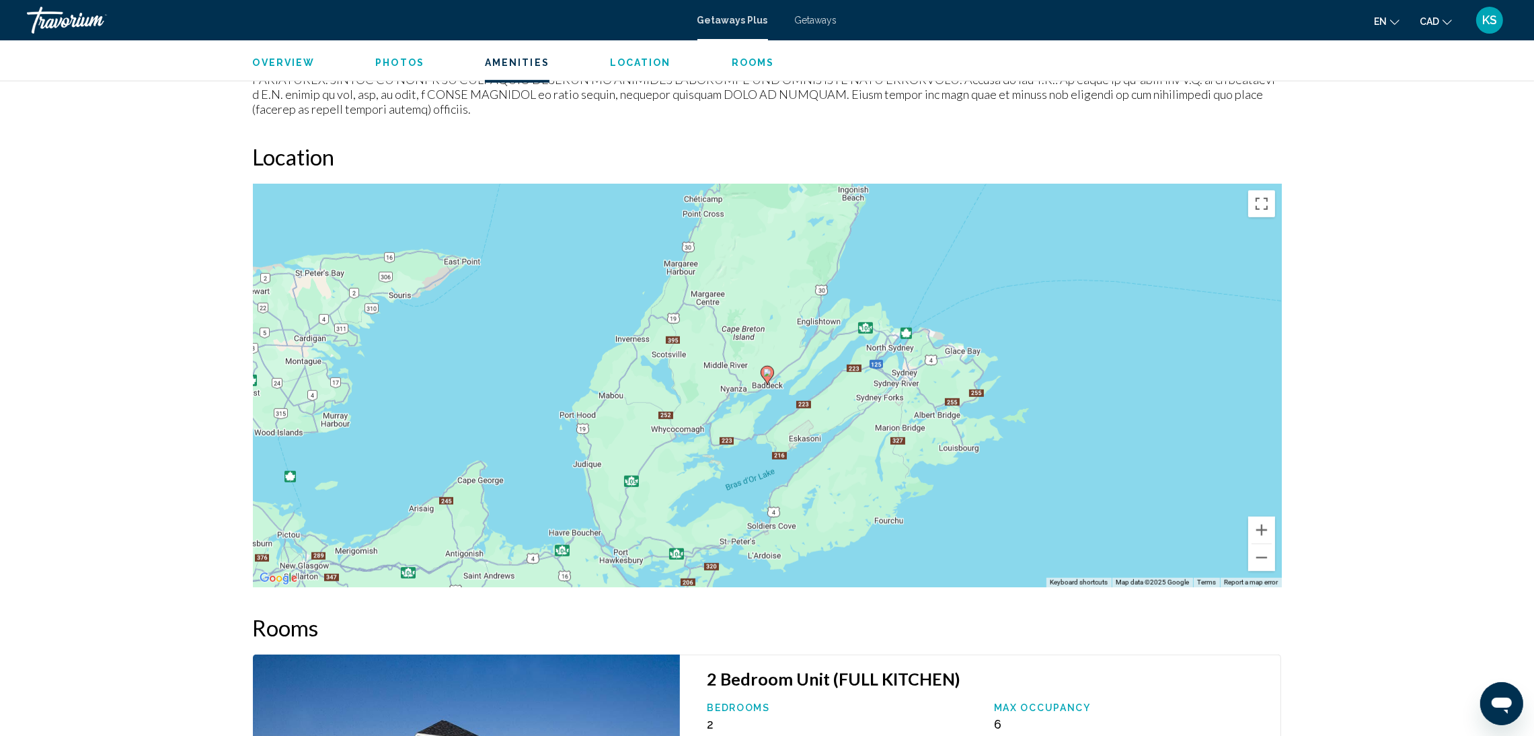
click at [1264, 556] on div "To activate drag with keyboard, press Alt + Enter. Once in keyboard drag state,…" at bounding box center [767, 386] width 1029 height 404
click at [1264, 552] on button "Zoom out" at bounding box center [1261, 557] width 27 height 27
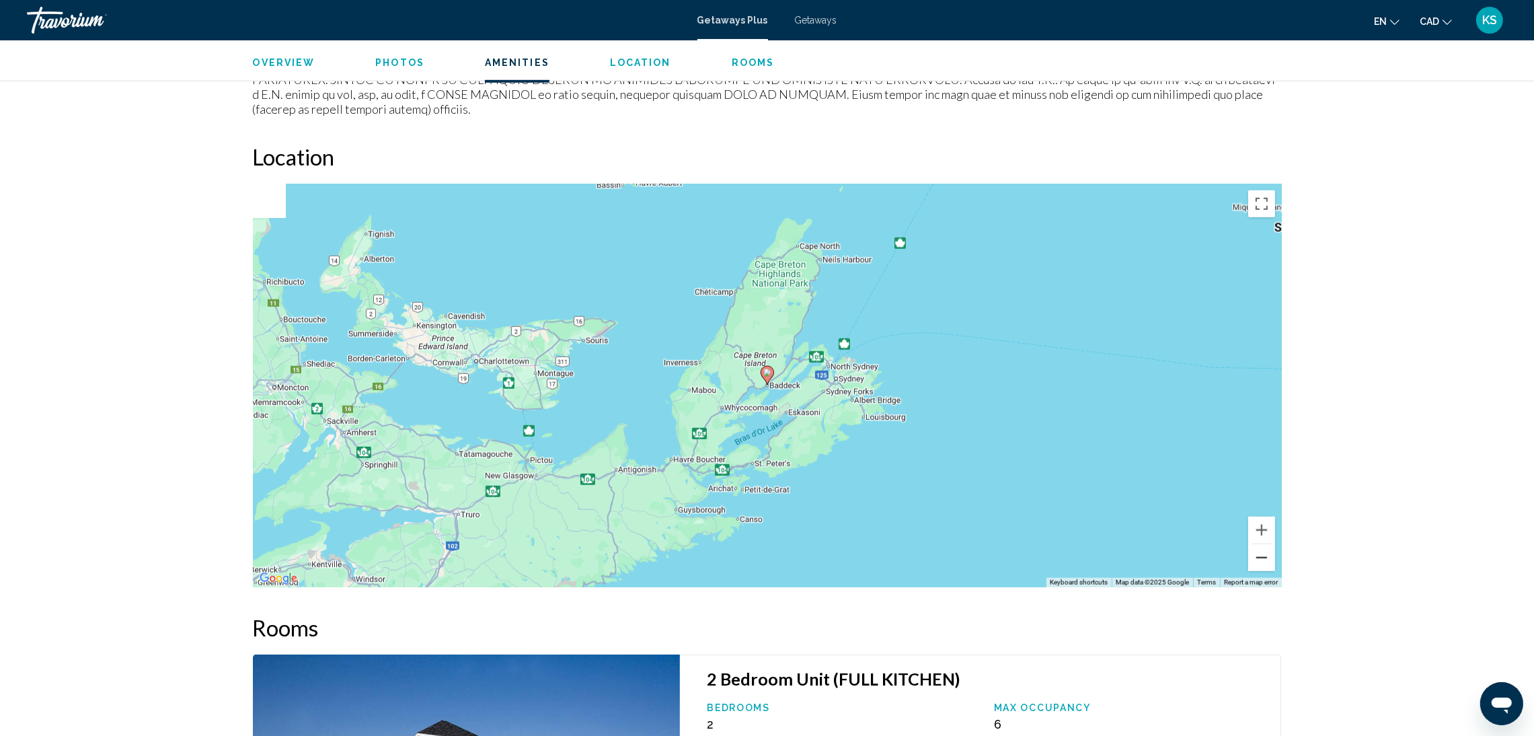
click at [1264, 552] on button "Zoom out" at bounding box center [1261, 557] width 27 height 27
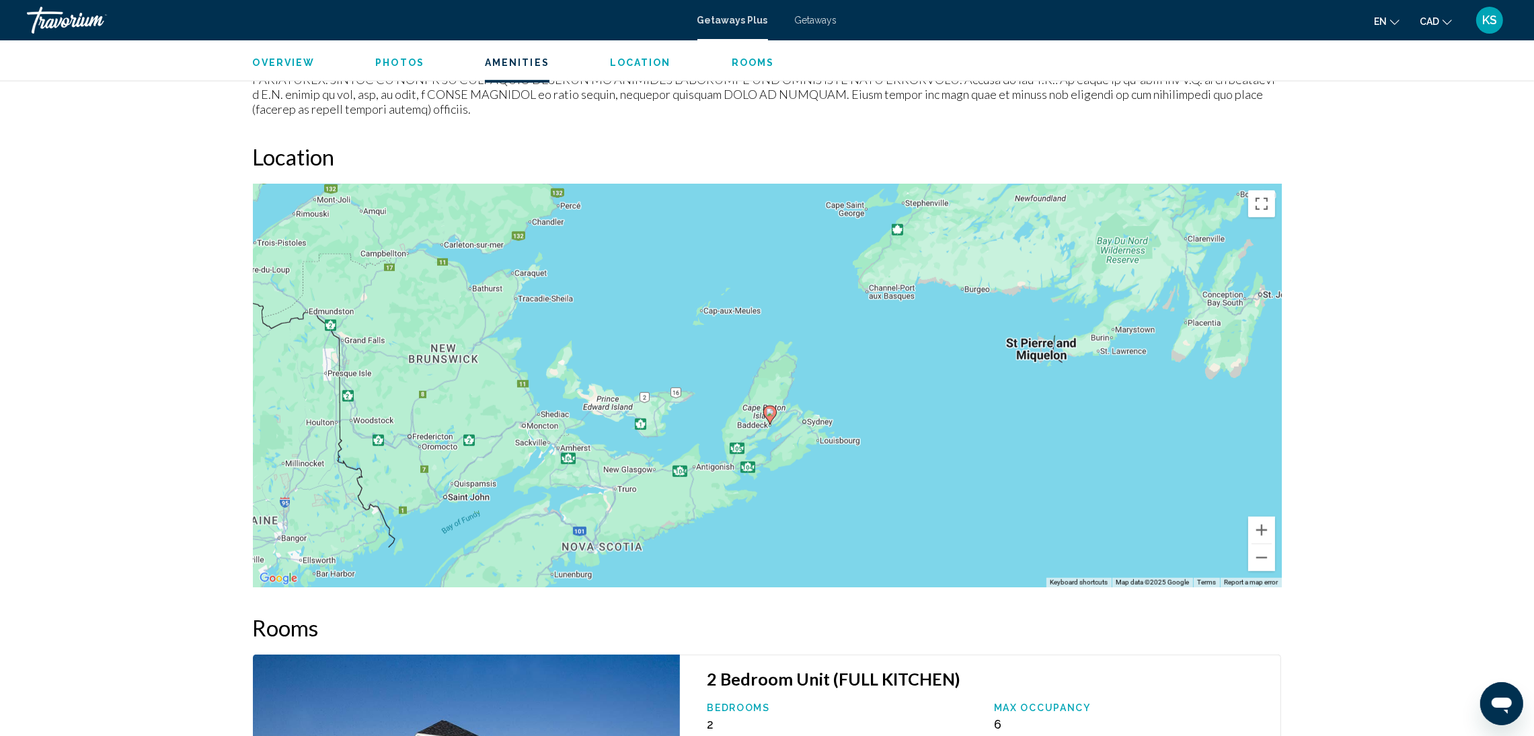
drag, startPoint x: 770, startPoint y: 365, endPoint x: 773, endPoint y: 406, distance: 41.1
click at [773, 405] on gmp-advanced-marker "Main content" at bounding box center [769, 415] width 13 height 20
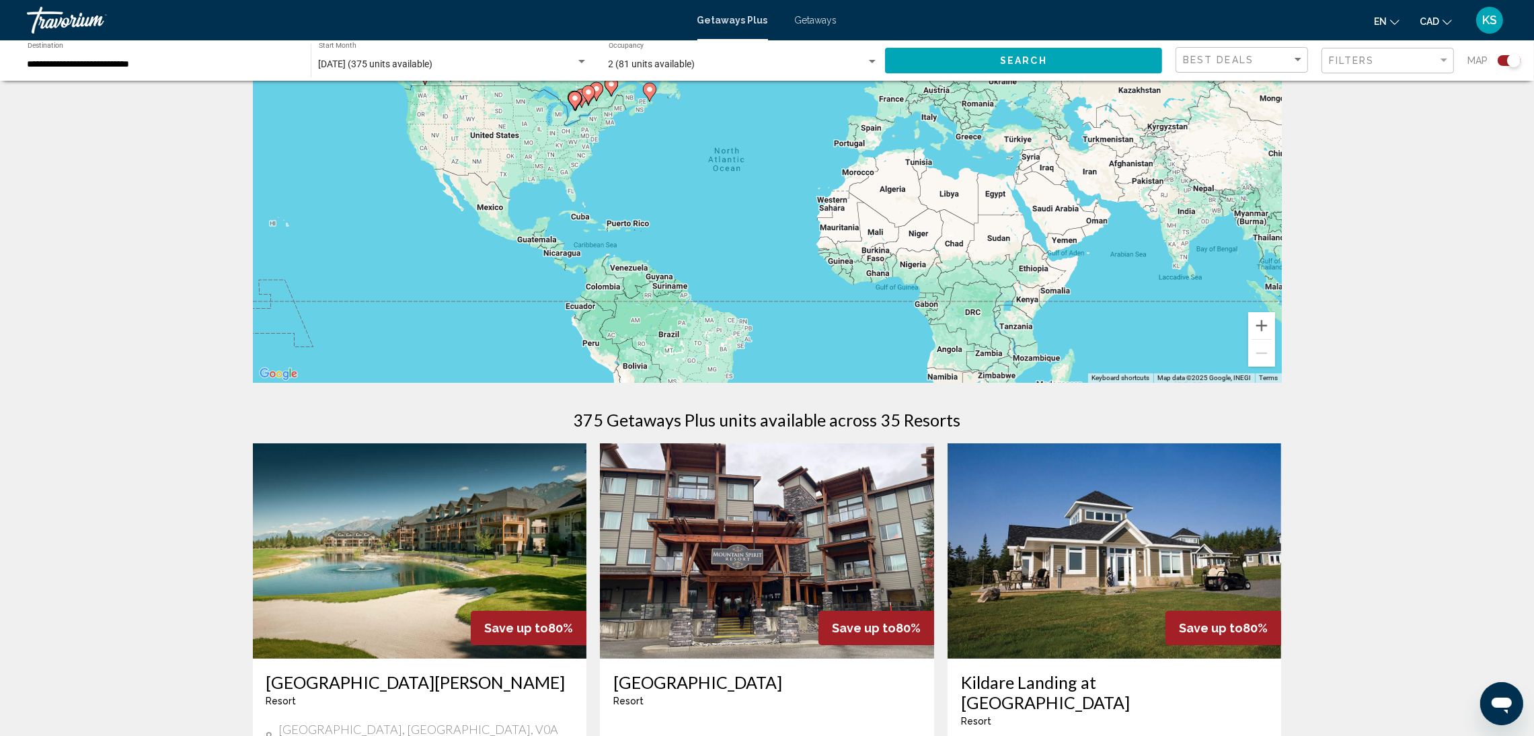
scroll to position [202, 0]
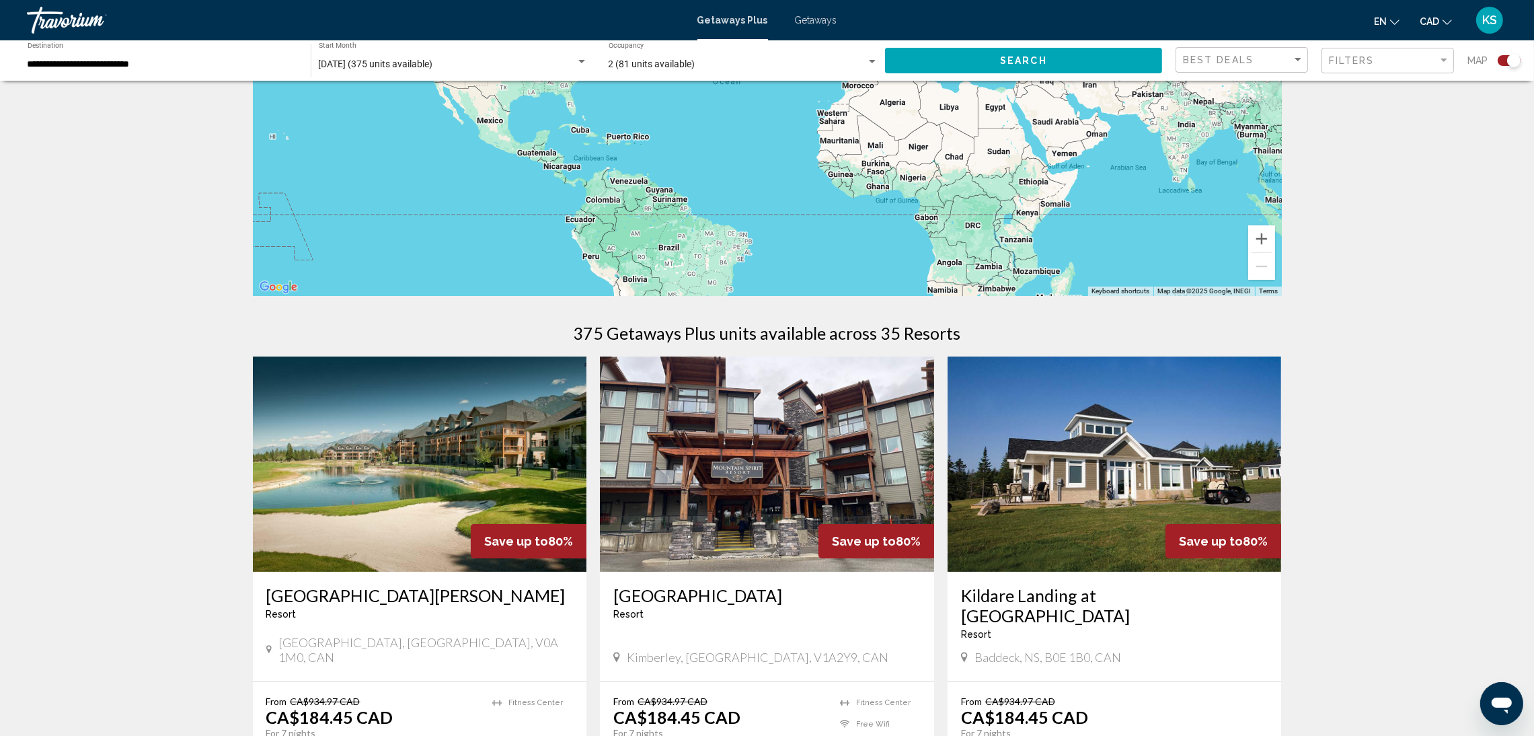
click at [753, 498] on img "Main content" at bounding box center [767, 463] width 334 height 215
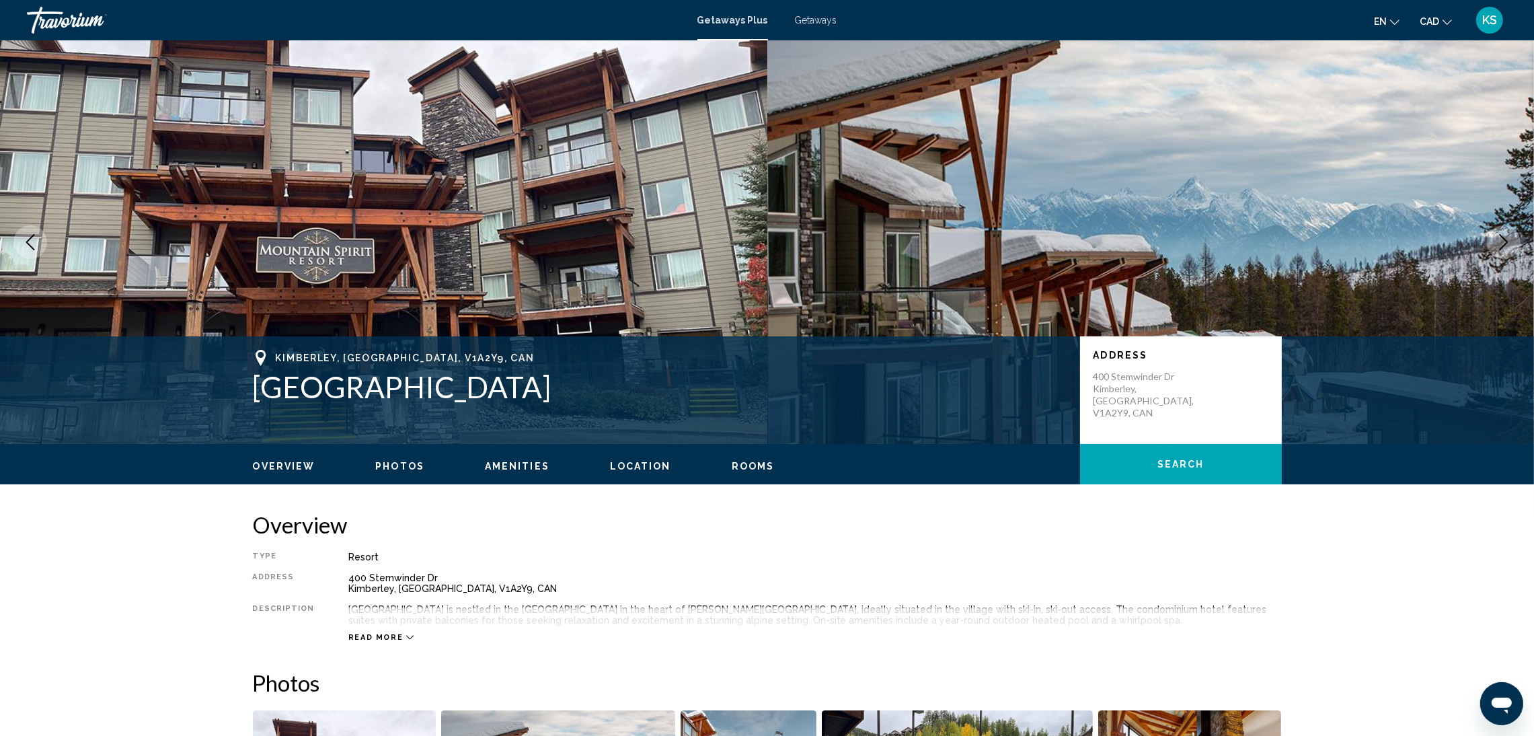
scroll to position [202, 0]
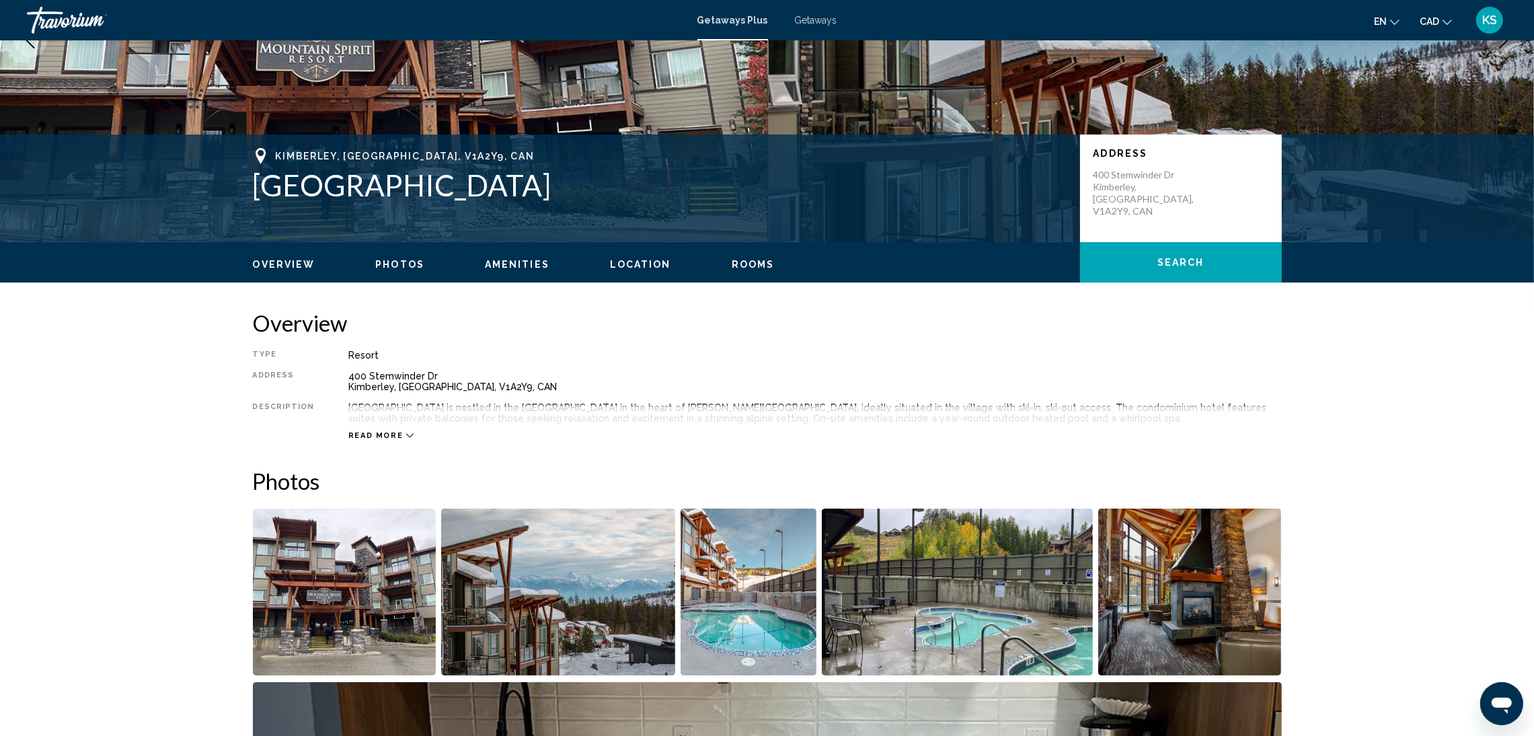
click at [369, 602] on img "Open full-screen image slider" at bounding box center [345, 591] width 184 height 167
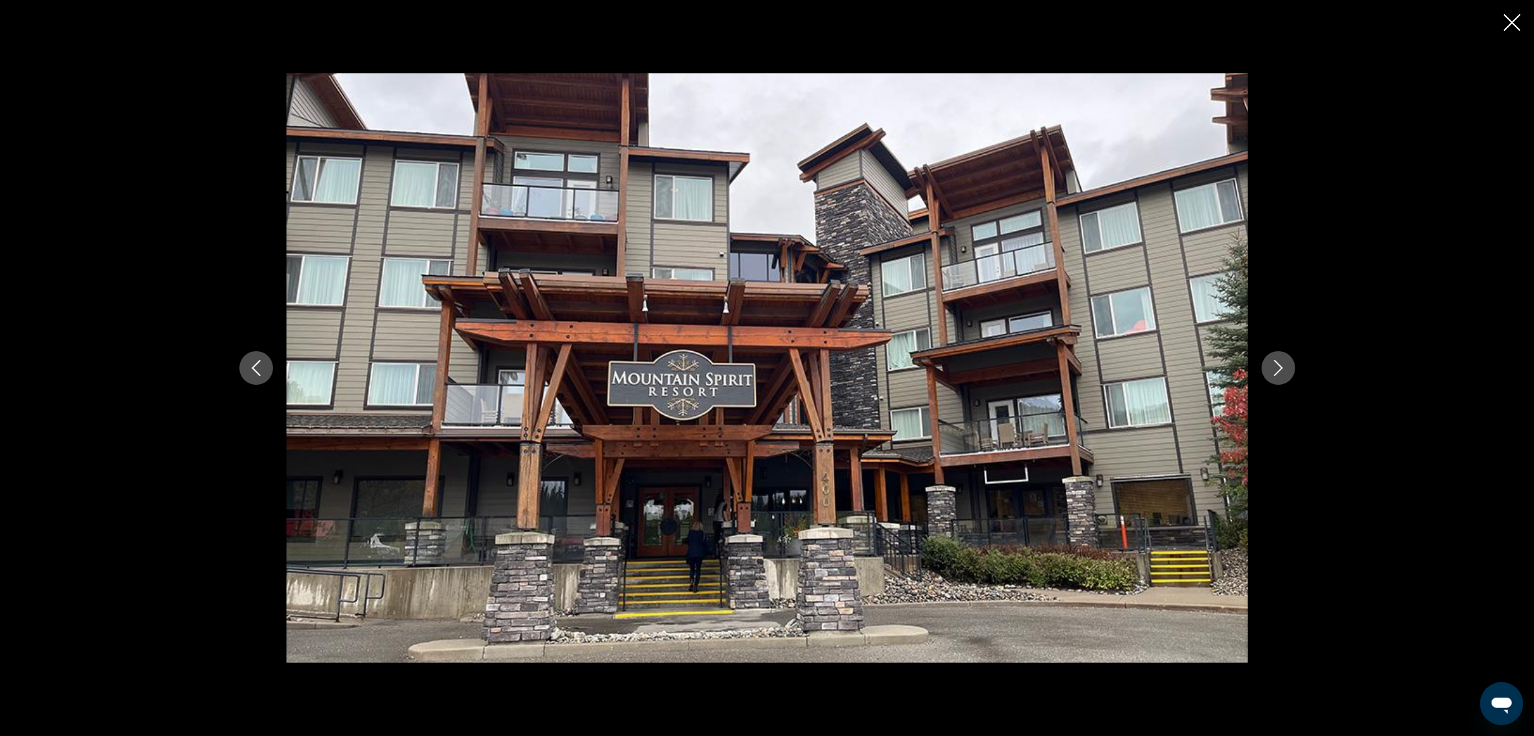
click at [1282, 363] on icon "Next image" at bounding box center [1279, 368] width 16 height 16
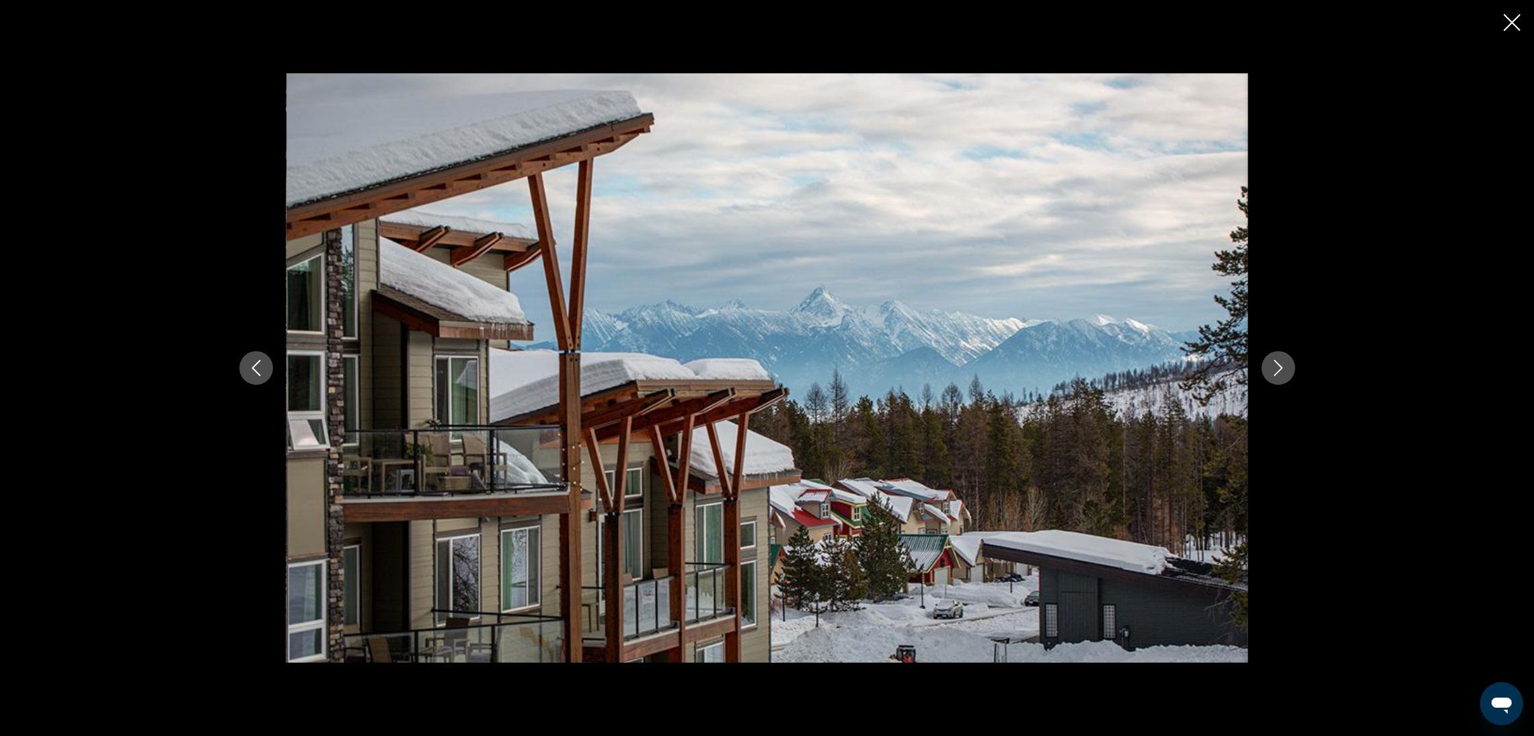
click at [1281, 363] on icon "Next image" at bounding box center [1279, 368] width 16 height 16
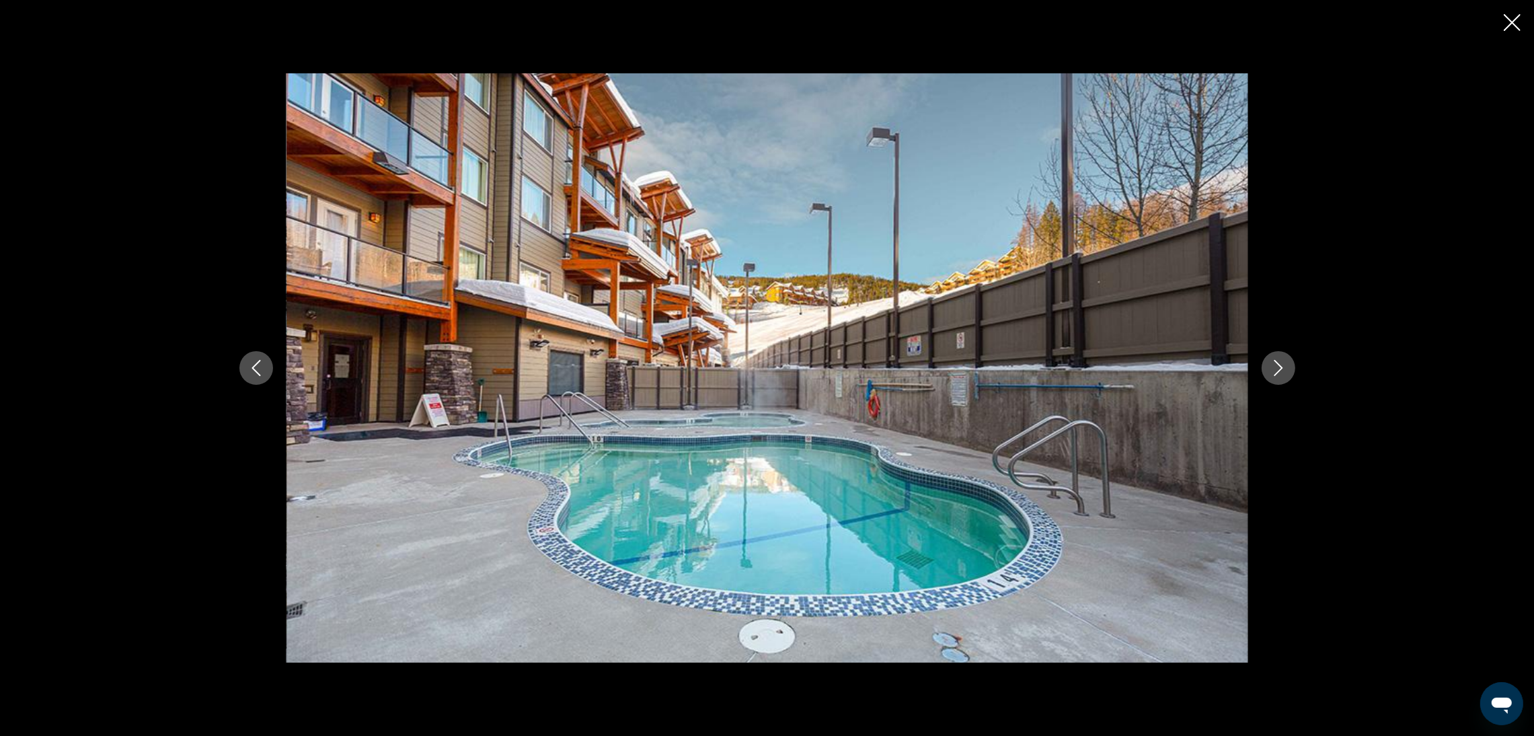
click at [1281, 363] on icon "Next image" at bounding box center [1279, 368] width 16 height 16
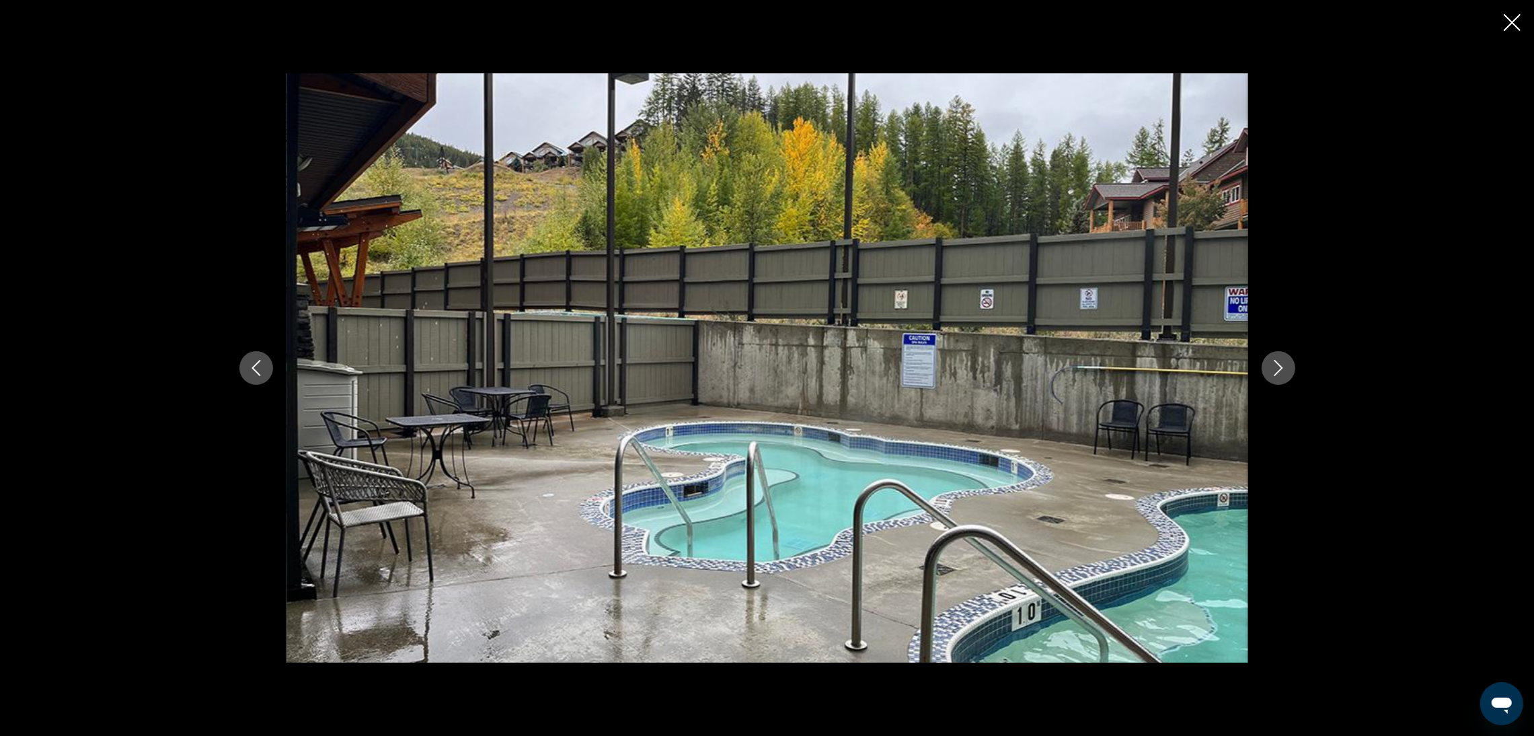
click at [1281, 363] on icon "Next image" at bounding box center [1279, 368] width 16 height 16
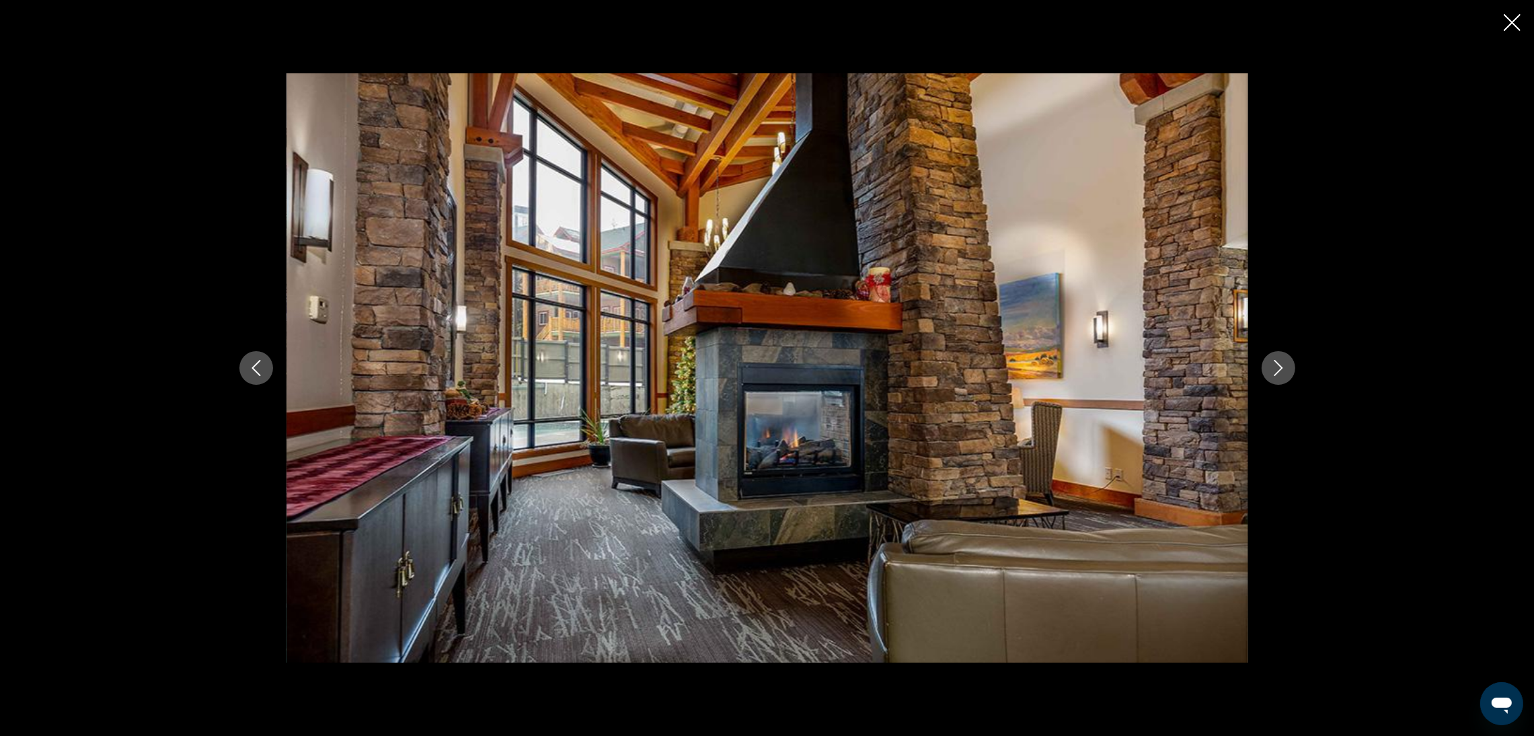
click at [1281, 363] on icon "Next image" at bounding box center [1279, 368] width 16 height 16
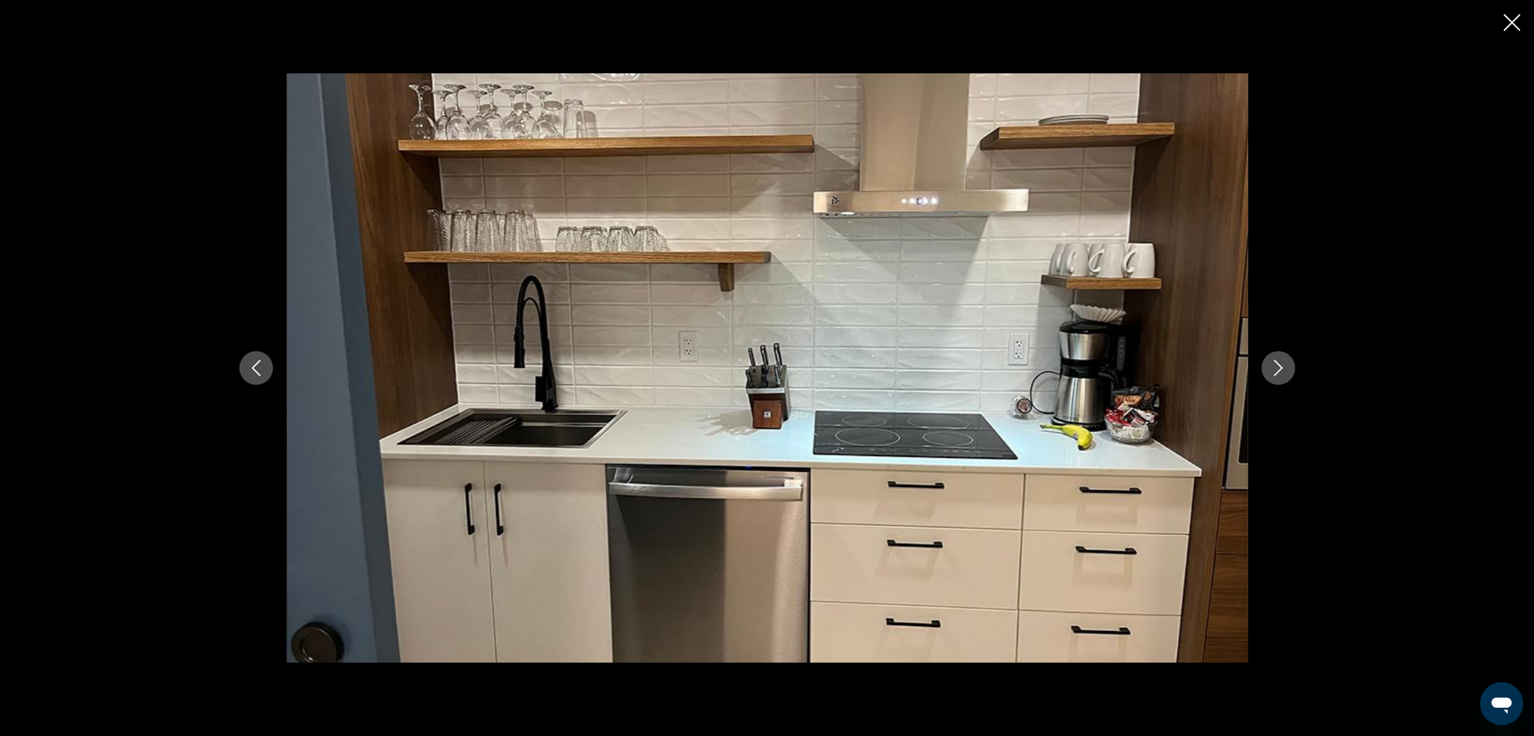
click at [1281, 363] on icon "Next image" at bounding box center [1279, 368] width 16 height 16
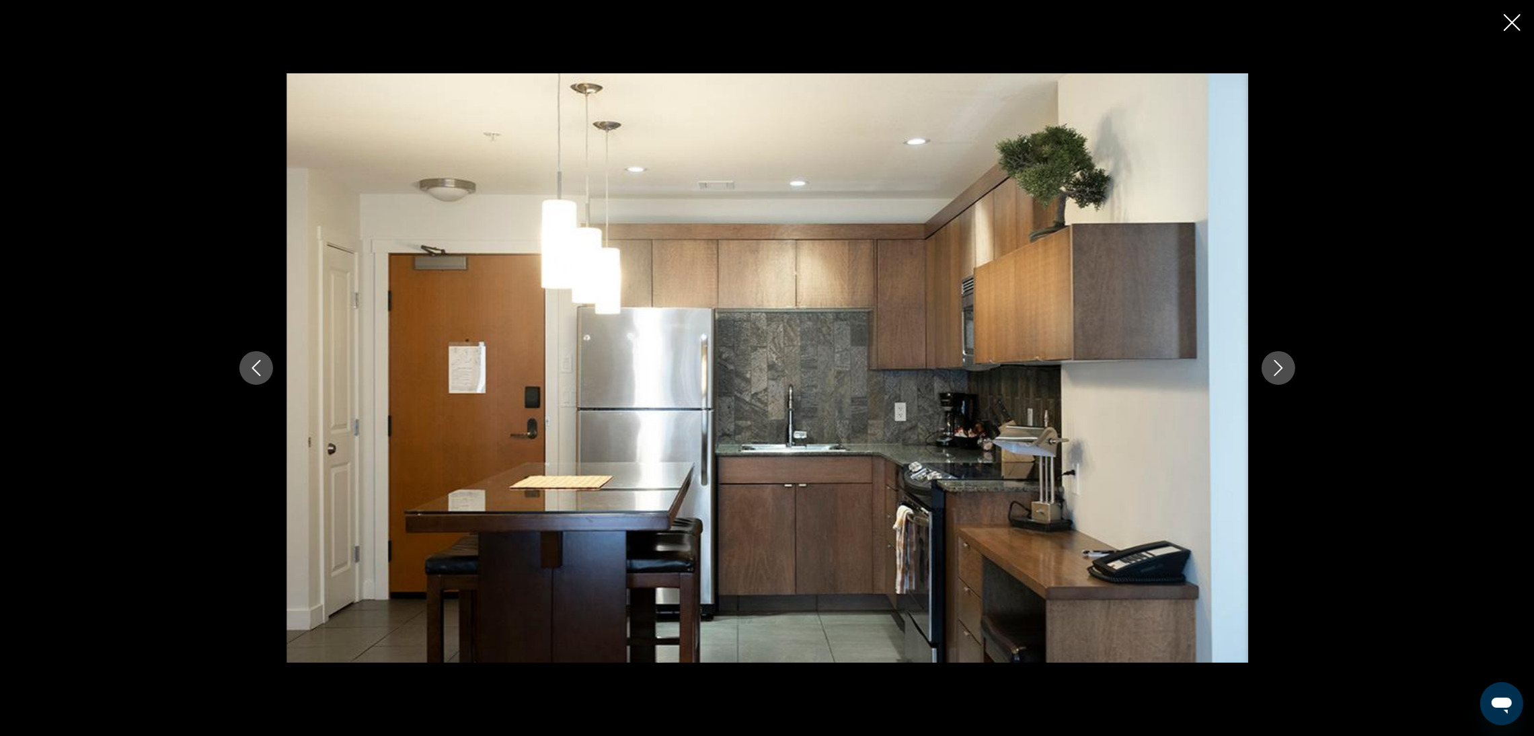
click at [1281, 363] on icon "Next image" at bounding box center [1279, 368] width 16 height 16
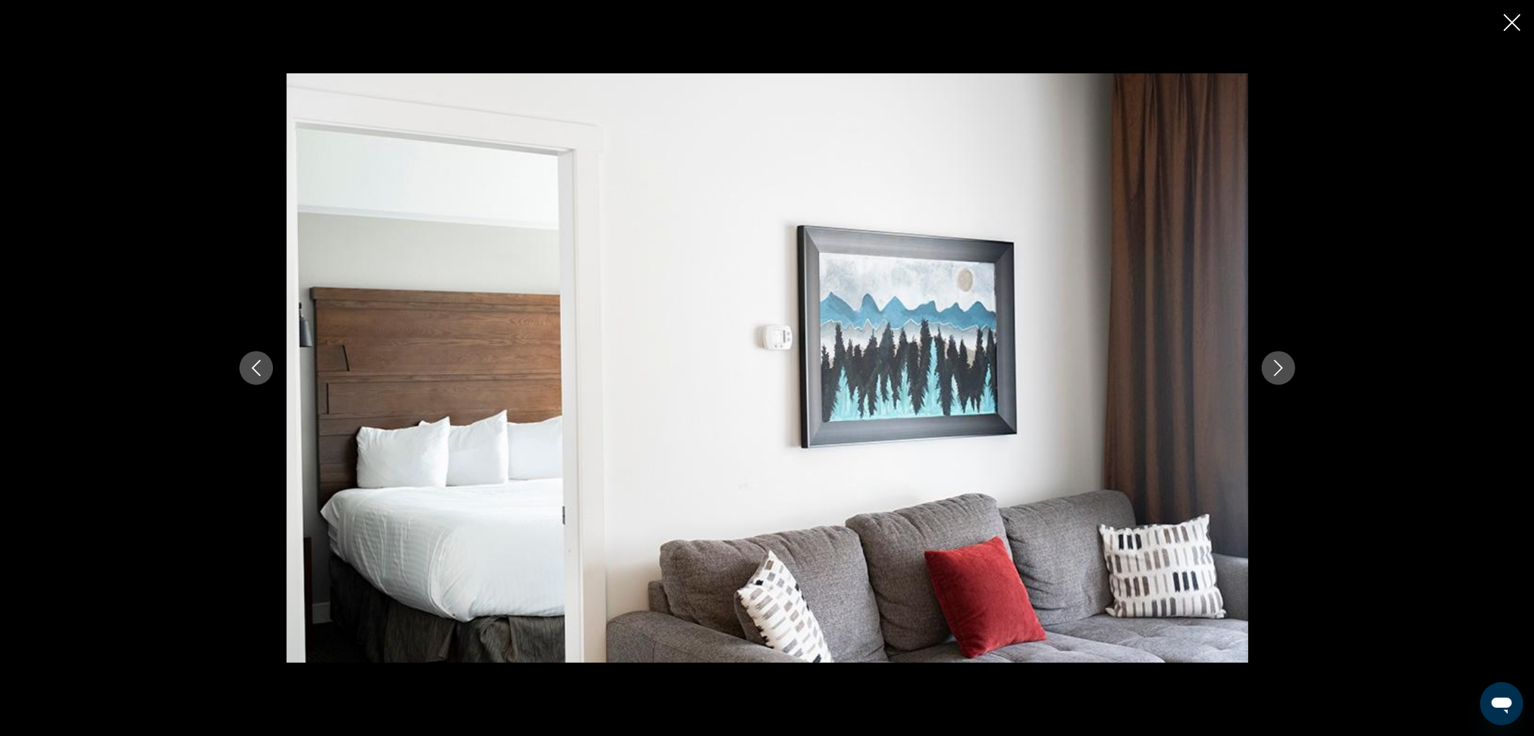
click at [1281, 363] on icon "Next image" at bounding box center [1279, 368] width 16 height 16
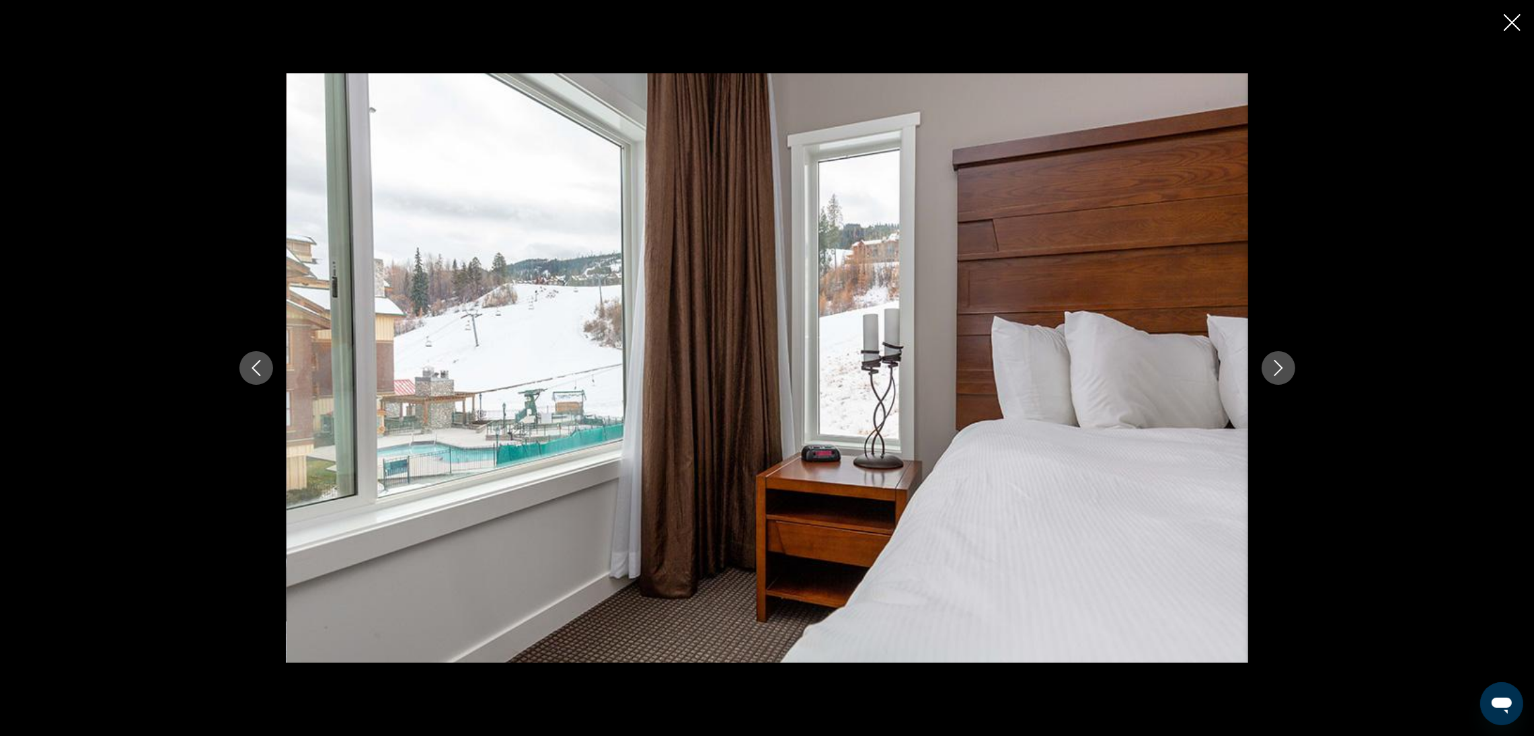
click at [1281, 363] on icon "Next image" at bounding box center [1279, 368] width 16 height 16
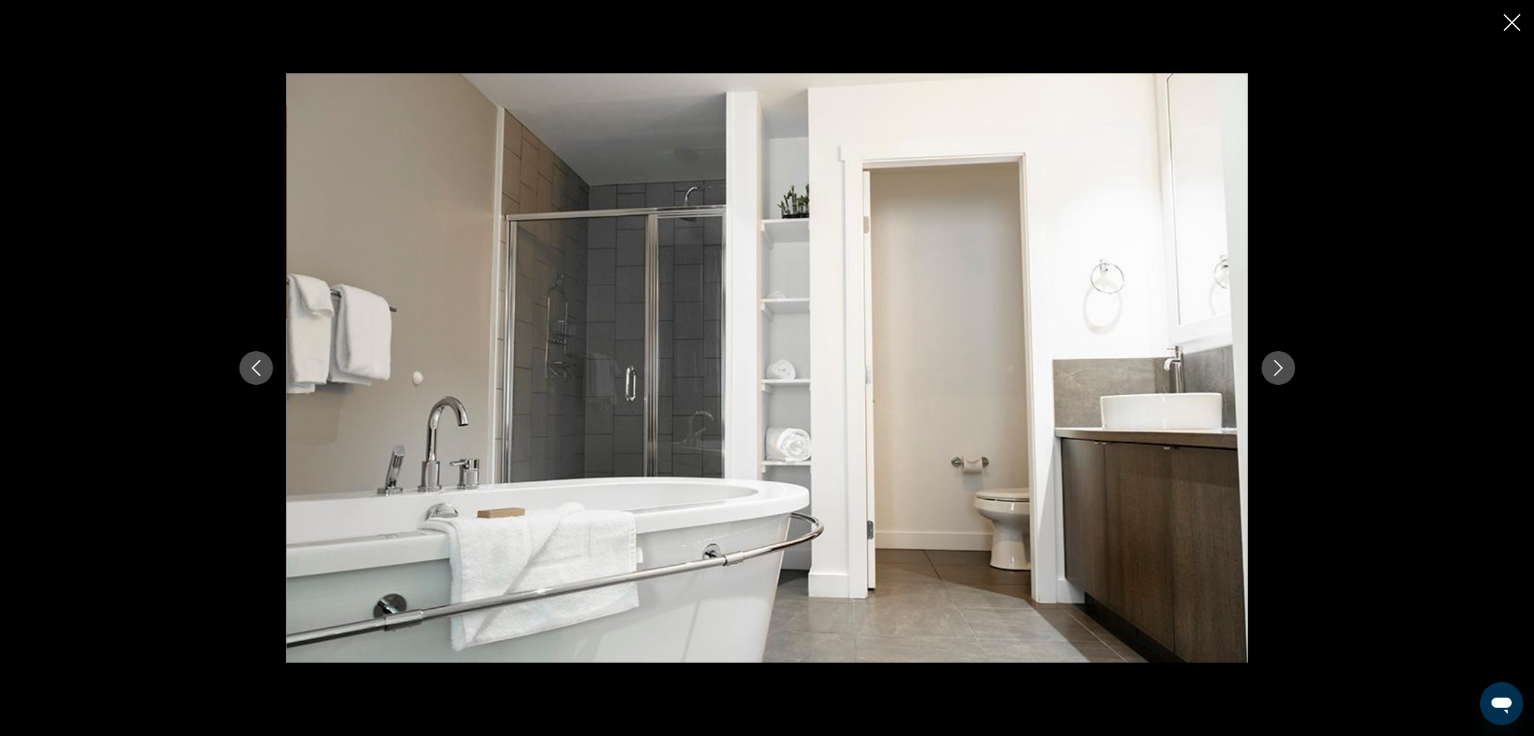
click at [1281, 363] on icon "Next image" at bounding box center [1279, 368] width 16 height 16
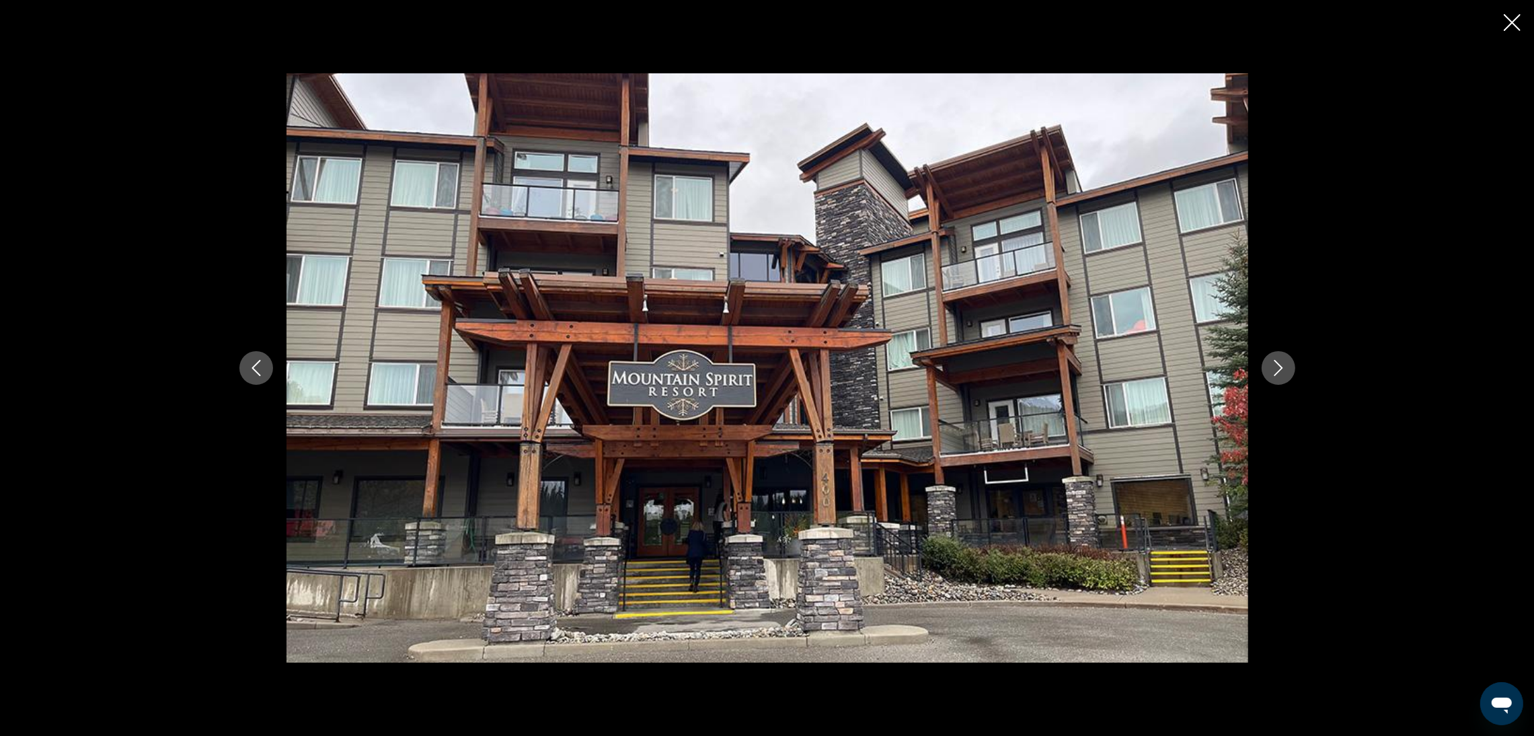
click at [1281, 363] on icon "Next image" at bounding box center [1279, 368] width 16 height 16
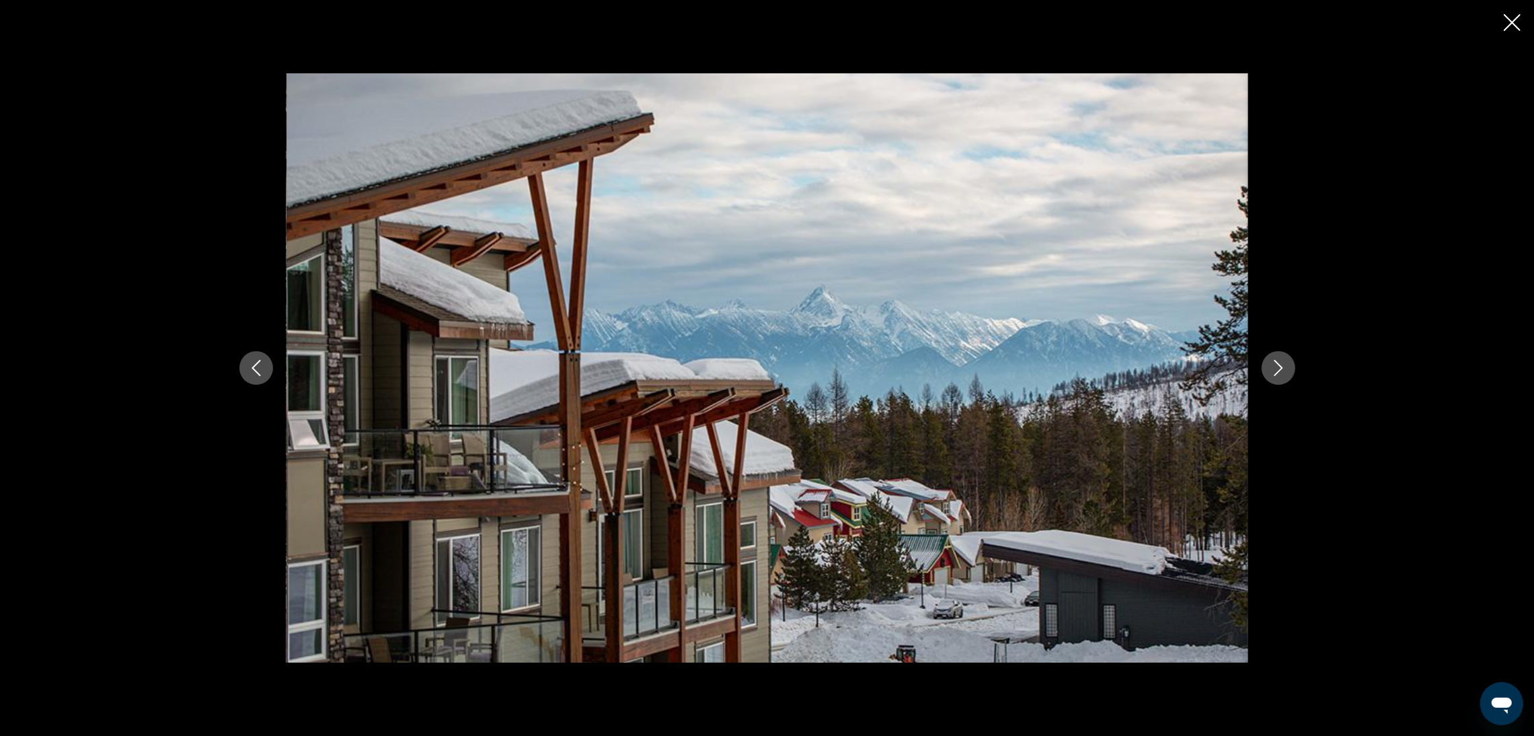
click at [1281, 363] on icon "Next image" at bounding box center [1279, 368] width 16 height 16
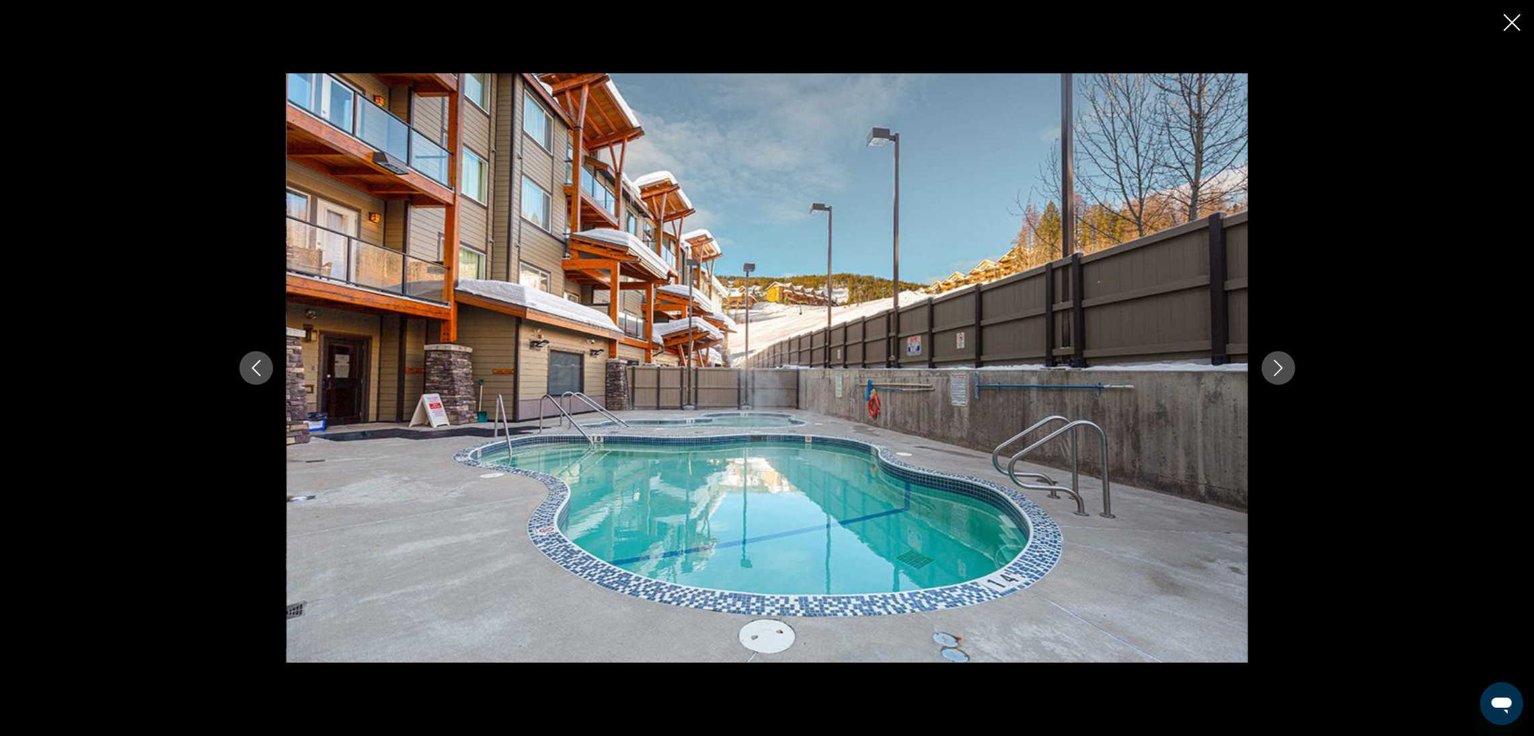
click at [1281, 363] on icon "Next image" at bounding box center [1279, 368] width 16 height 16
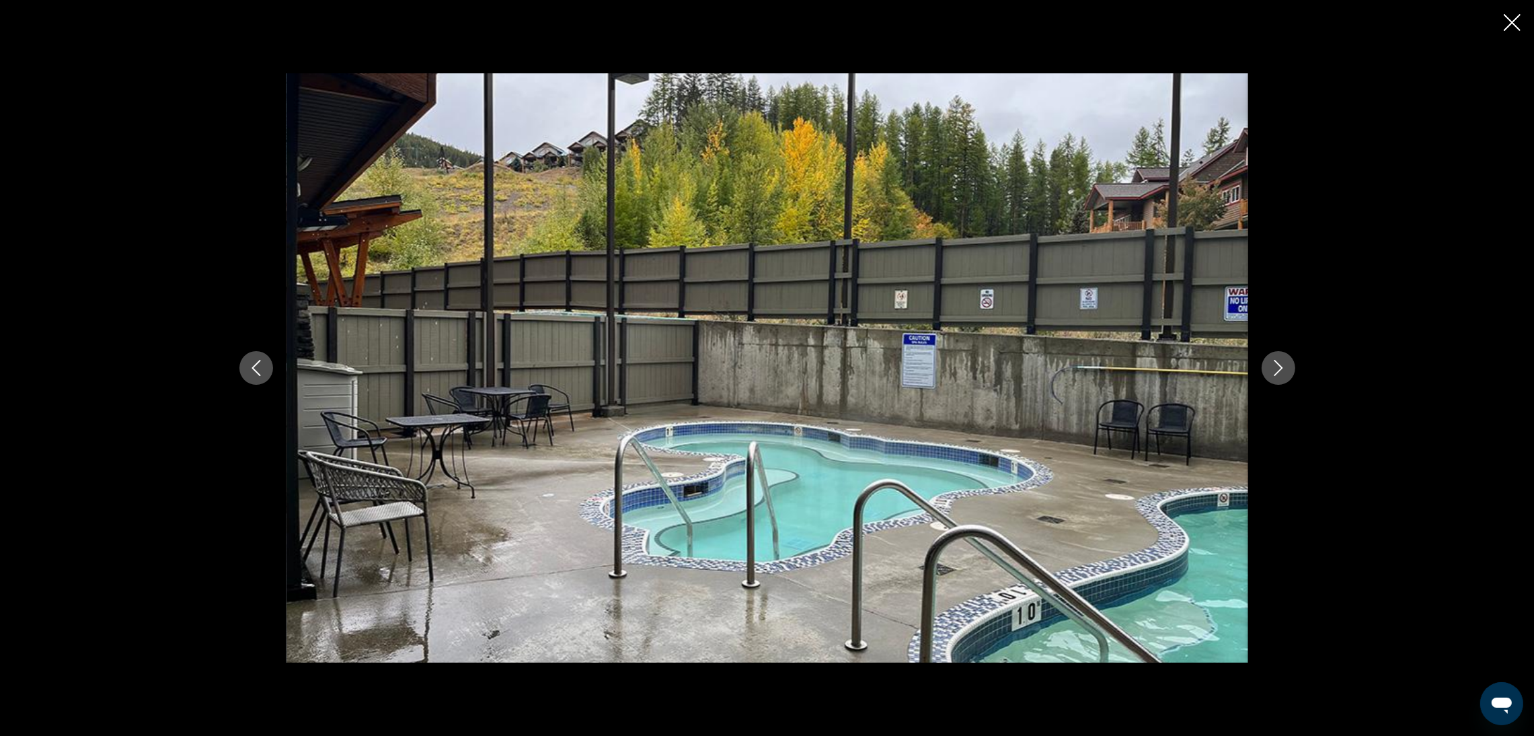
click at [1281, 365] on icon "Next image" at bounding box center [1279, 368] width 16 height 16
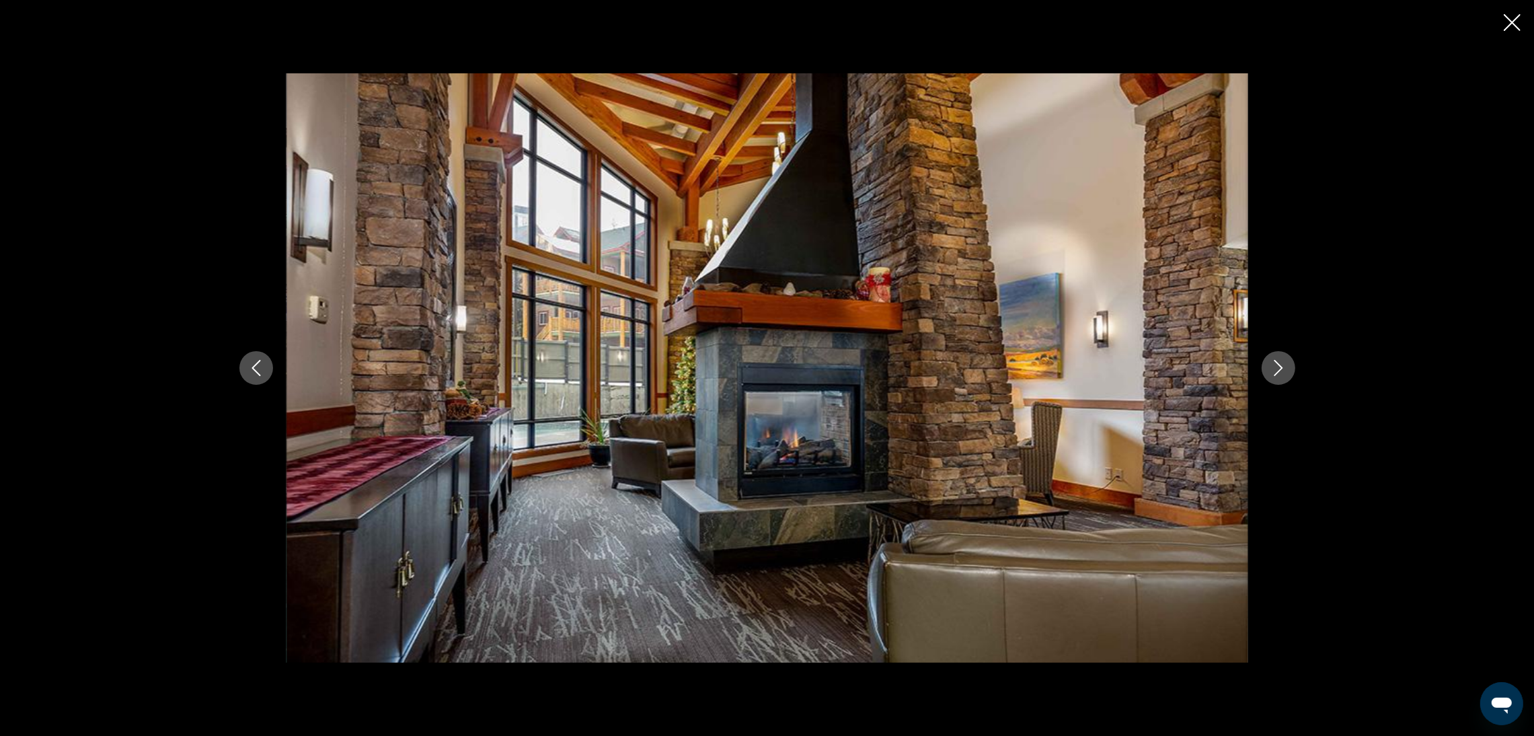
click at [1285, 361] on icon "Next image" at bounding box center [1279, 368] width 16 height 16
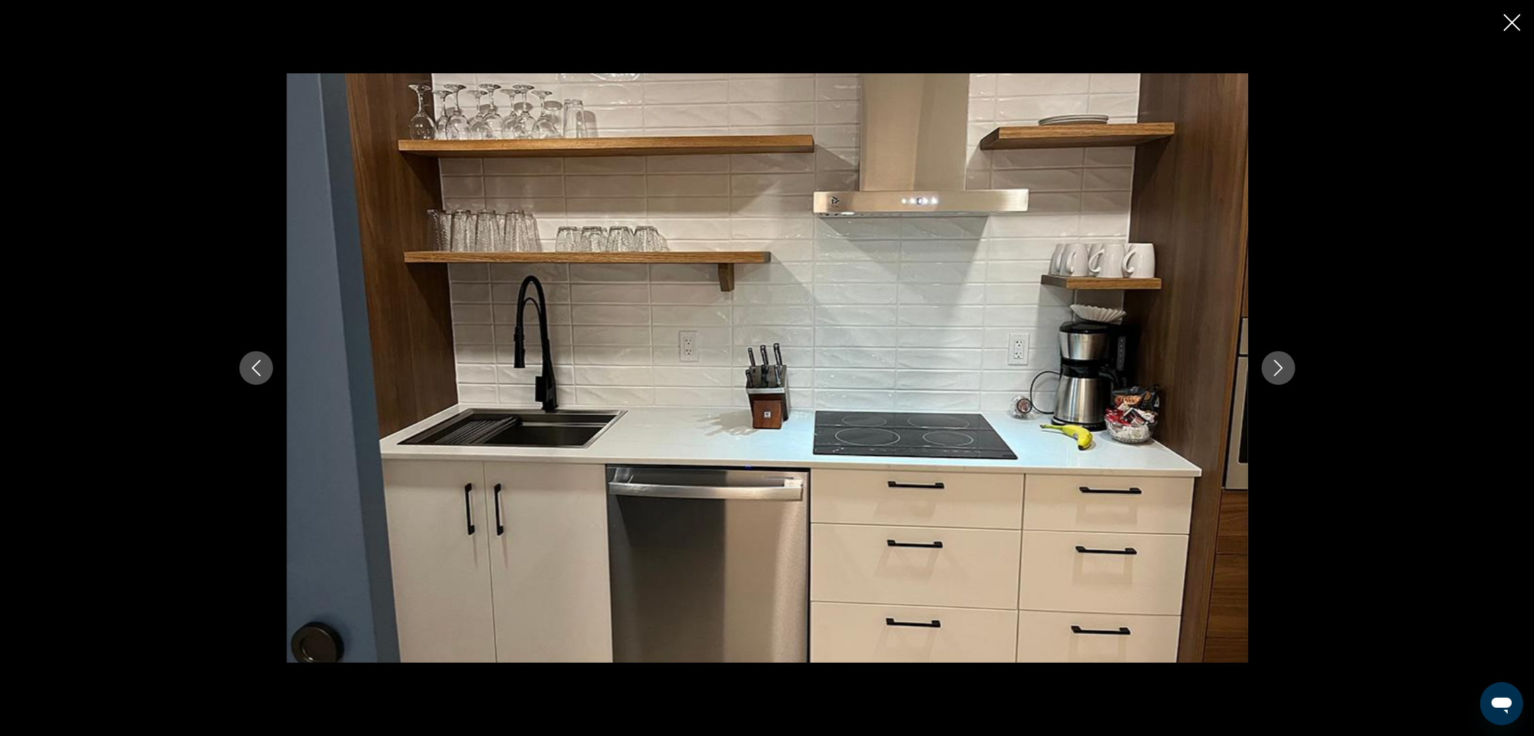
scroll to position [302, 0]
click at [1268, 365] on button "Next image" at bounding box center [1279, 368] width 34 height 34
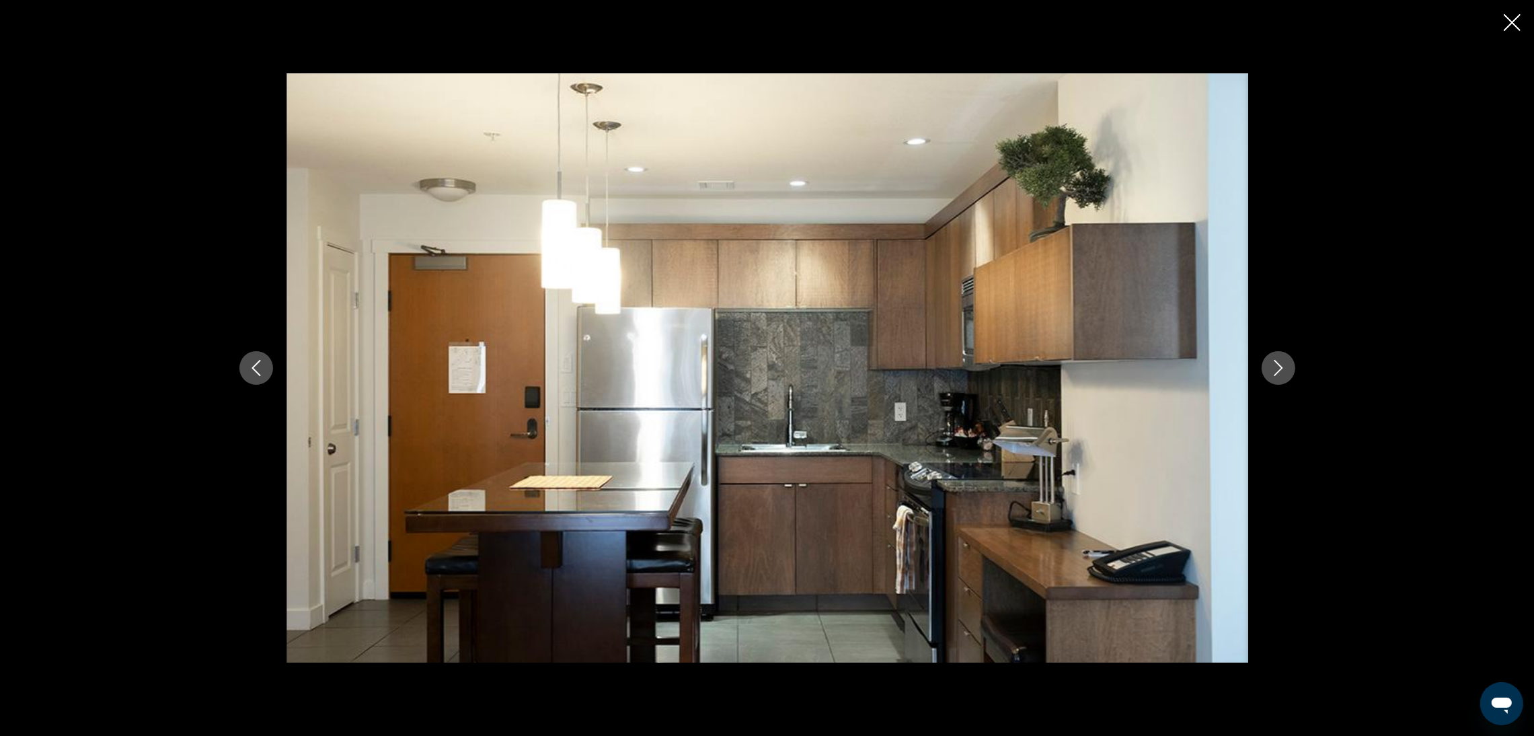
click at [1268, 365] on button "Next image" at bounding box center [1279, 368] width 34 height 34
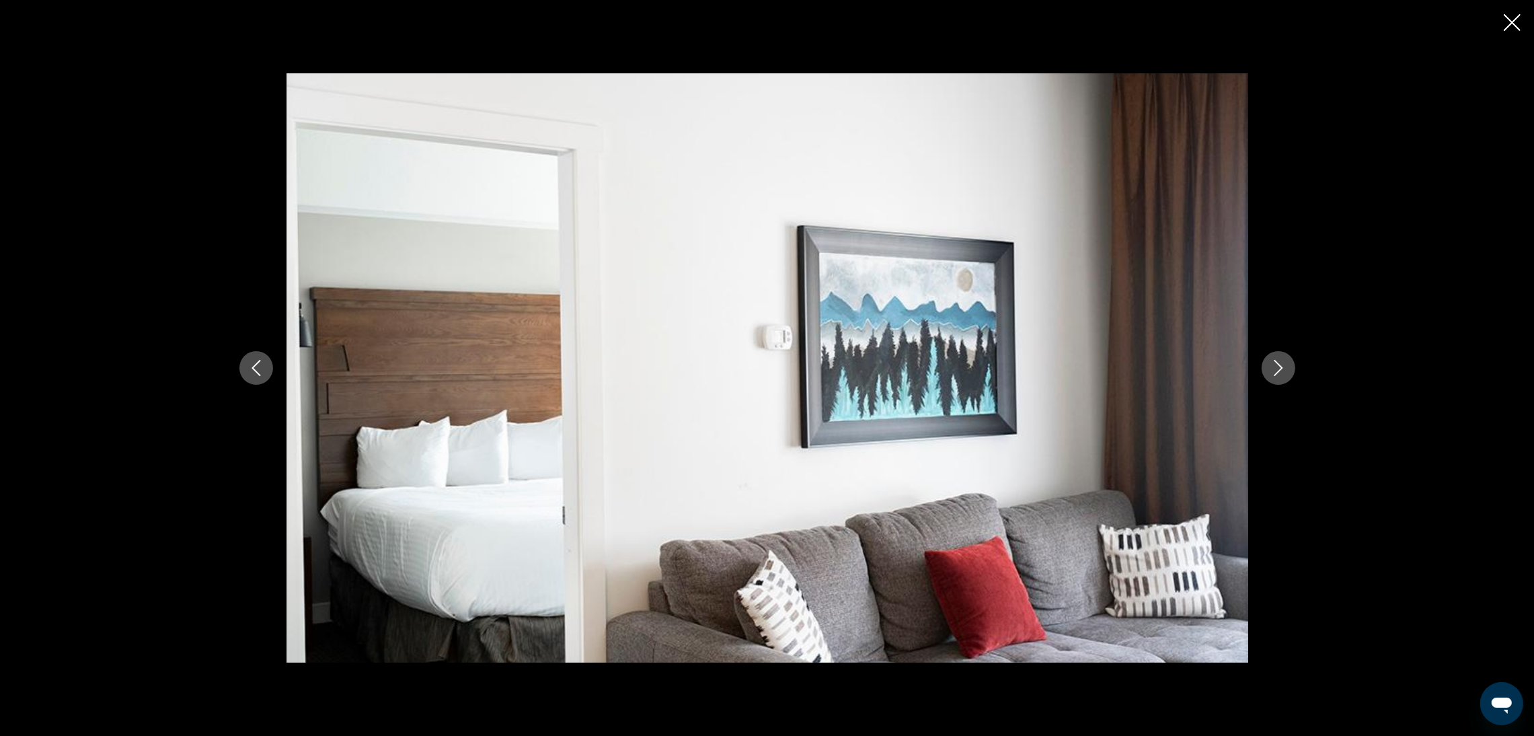
click at [1268, 365] on button "Next image" at bounding box center [1279, 368] width 34 height 34
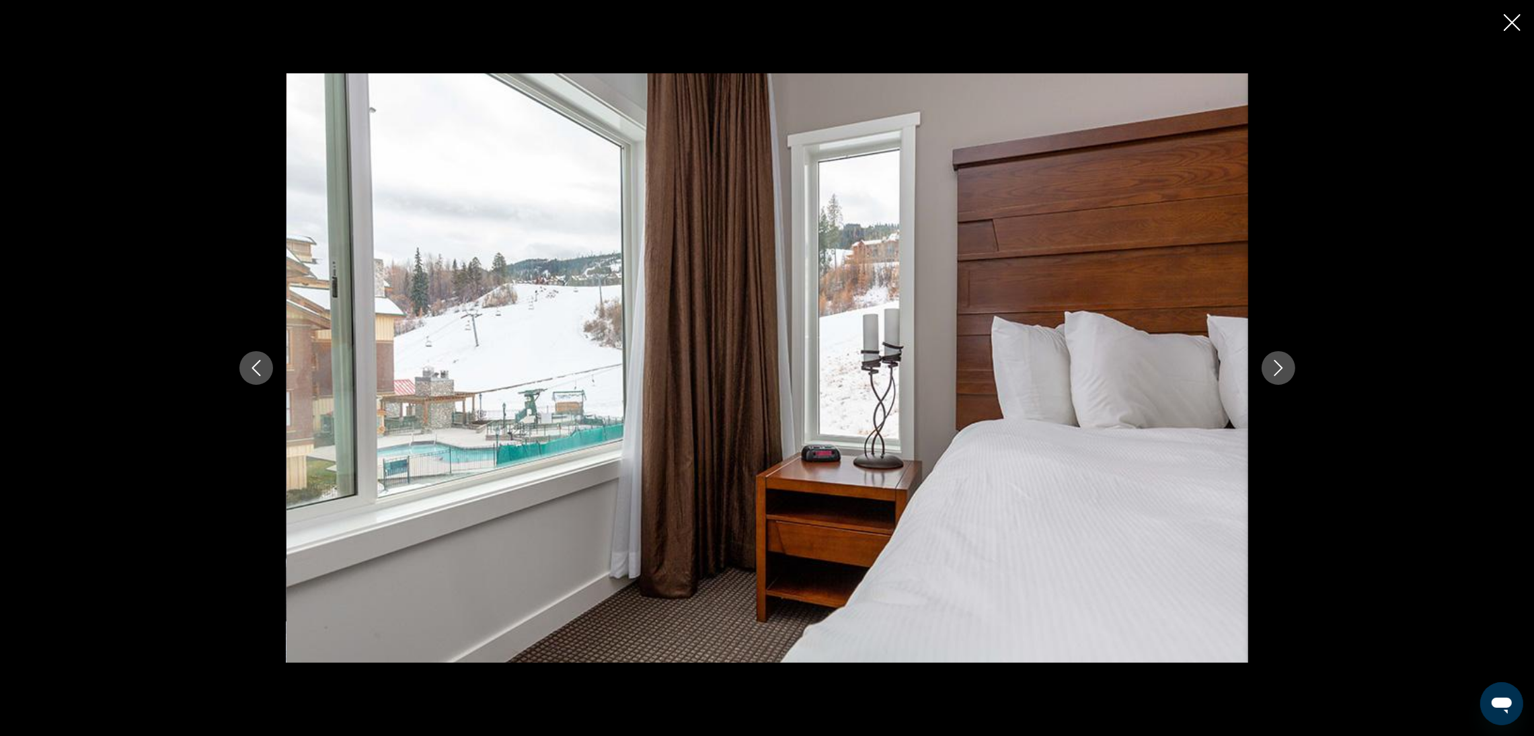
click at [1268, 365] on button "Next image" at bounding box center [1279, 368] width 34 height 34
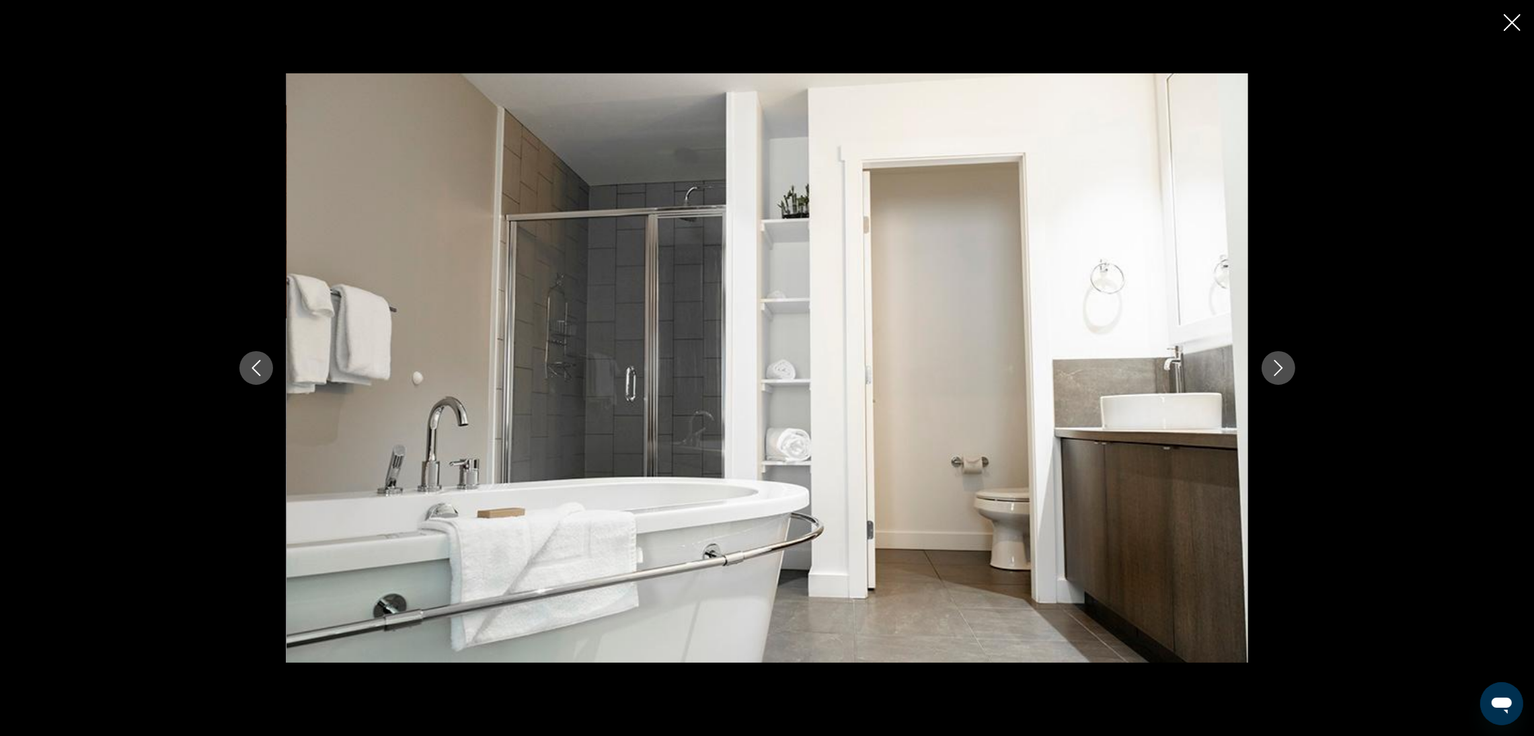
click at [1268, 365] on button "Next image" at bounding box center [1279, 368] width 34 height 34
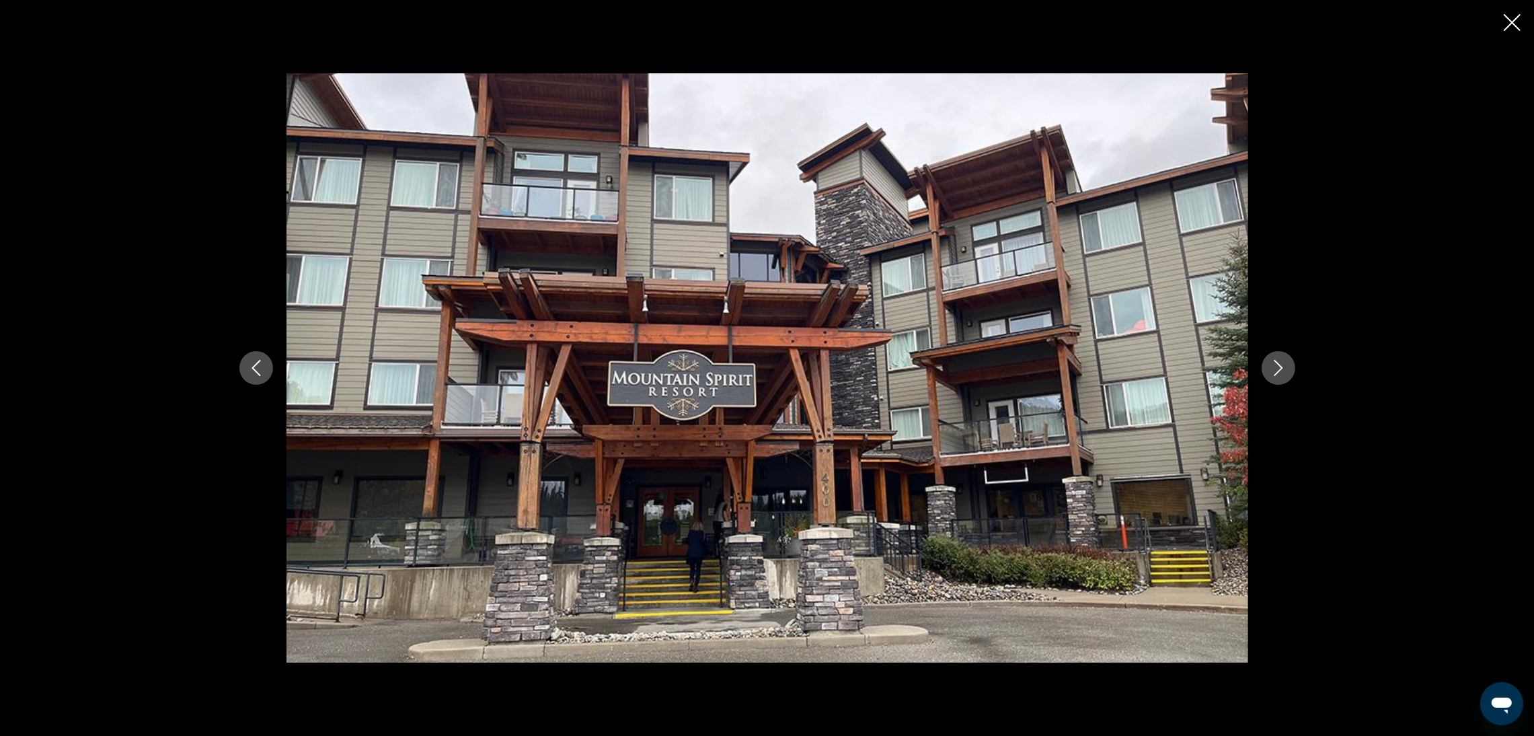
click at [1518, 21] on icon "Close slideshow" at bounding box center [1512, 22] width 17 height 17
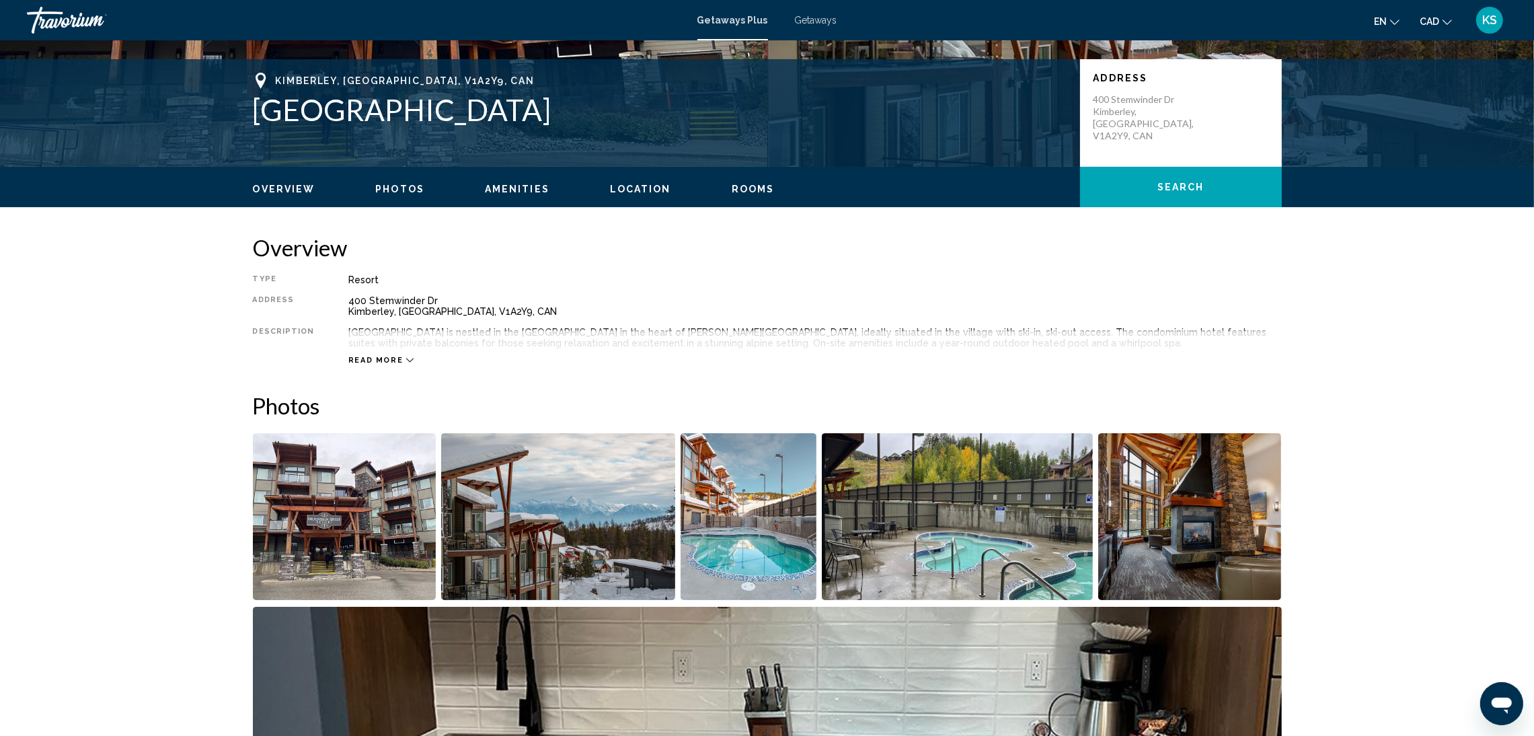
scroll to position [202, 0]
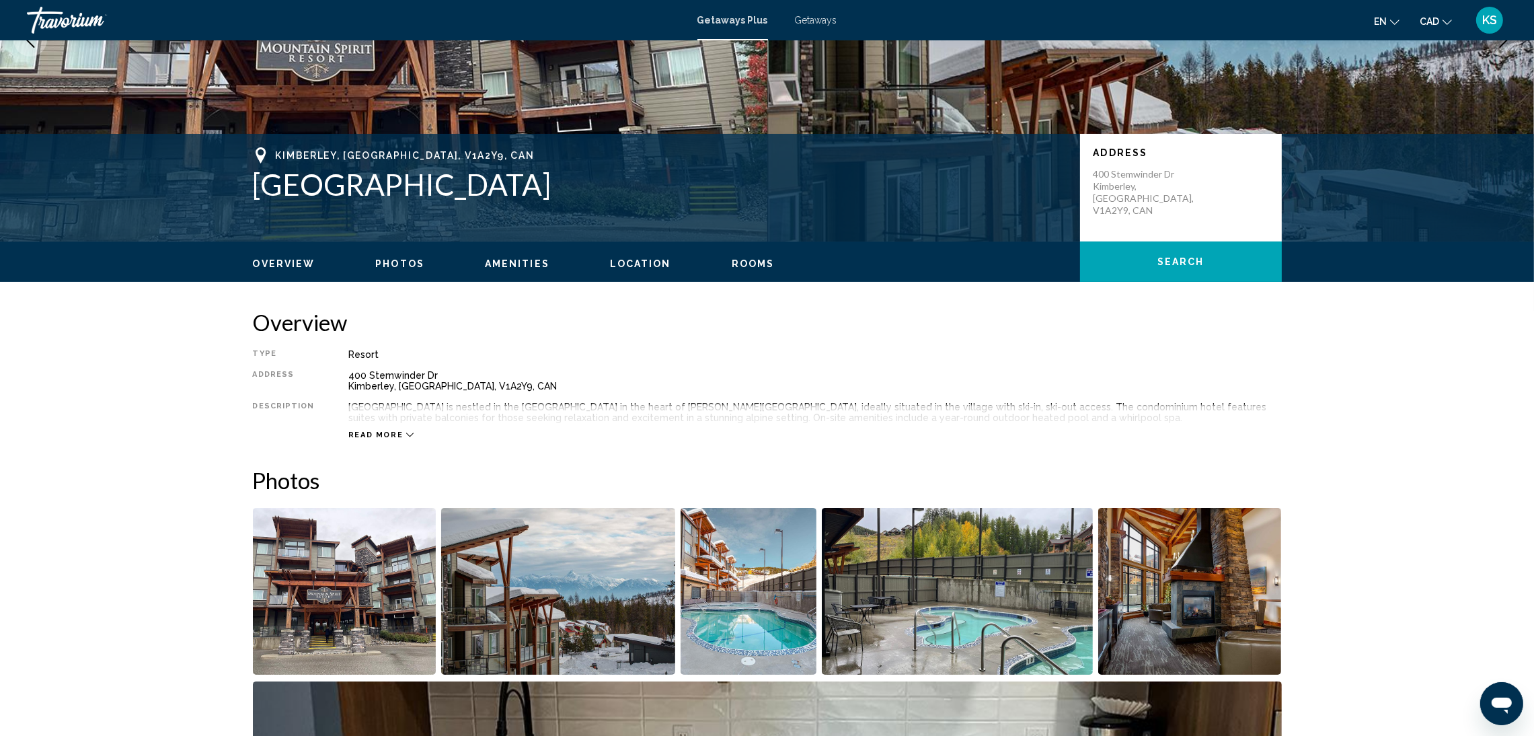
click at [376, 427] on div "Read more" at bounding box center [815, 421] width 934 height 37
click at [381, 433] on span "Read more" at bounding box center [375, 434] width 55 height 9
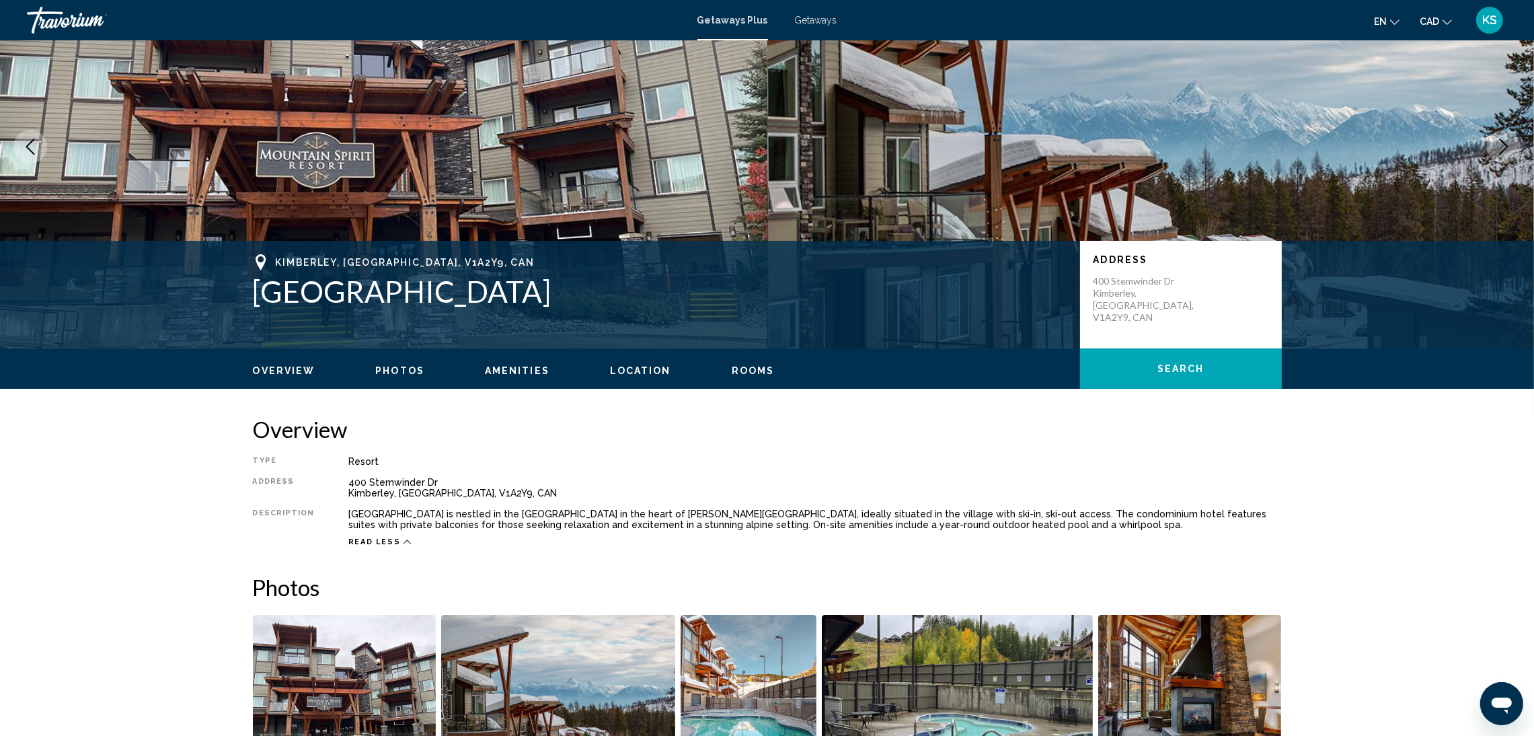
scroll to position [0, 0]
